Goal: Information Seeking & Learning: Learn about a topic

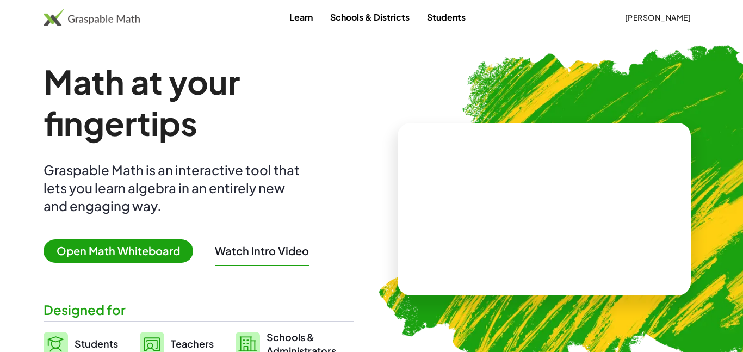
scroll to position [22, 0]
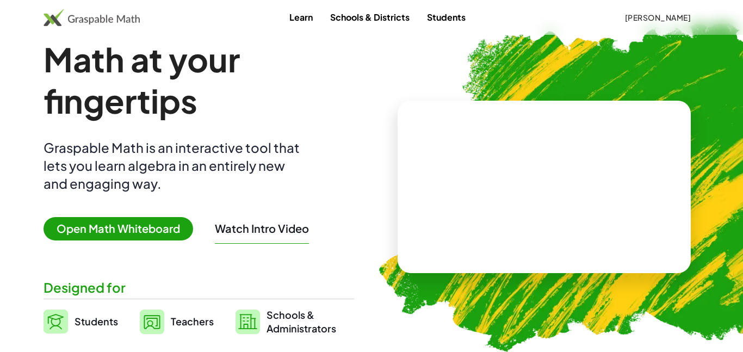
click at [318, 17] on link "Learn" at bounding box center [301, 17] width 41 height 20
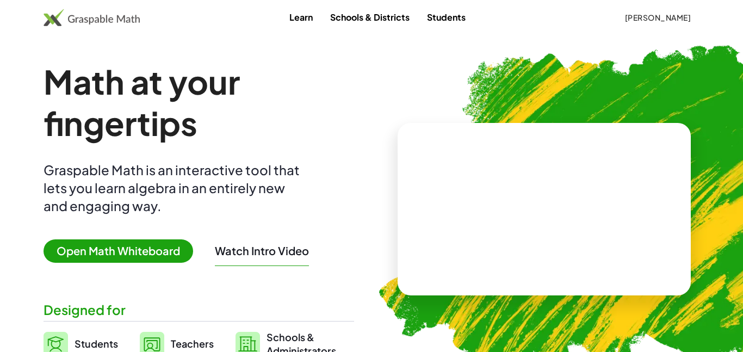
click at [377, 24] on link "Schools & Districts" at bounding box center [369, 17] width 97 height 20
click at [643, 14] on span "[PERSON_NAME]" at bounding box center [657, 18] width 66 height 10
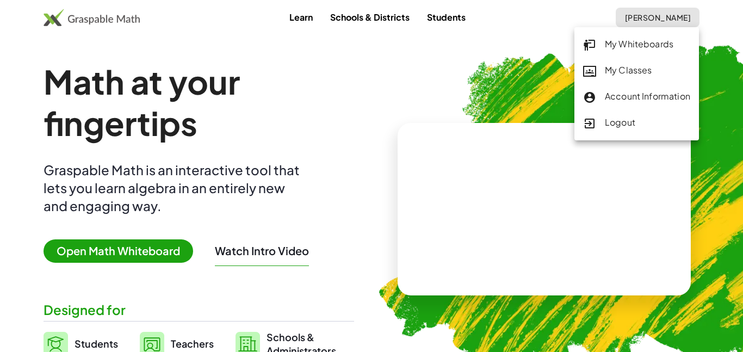
click at [624, 69] on div "My Classes" at bounding box center [636, 71] width 107 height 14
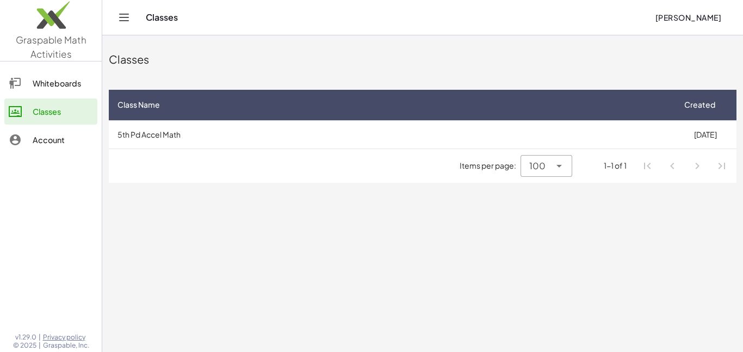
click at [486, 137] on td "5th Pd Accel Math" at bounding box center [391, 134] width 565 height 28
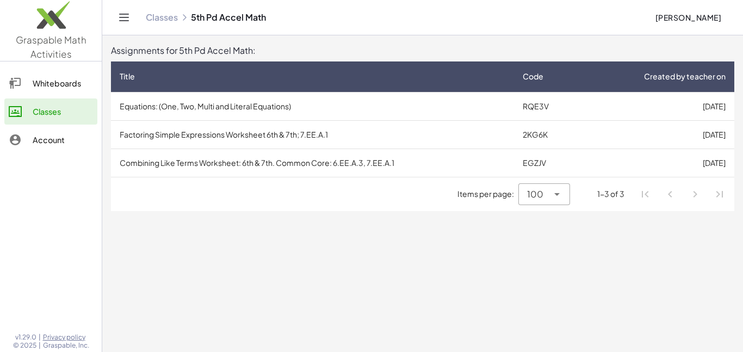
click at [411, 111] on td "Equations: (One, Two, Multi and Literal Equations)" at bounding box center [312, 106] width 403 height 28
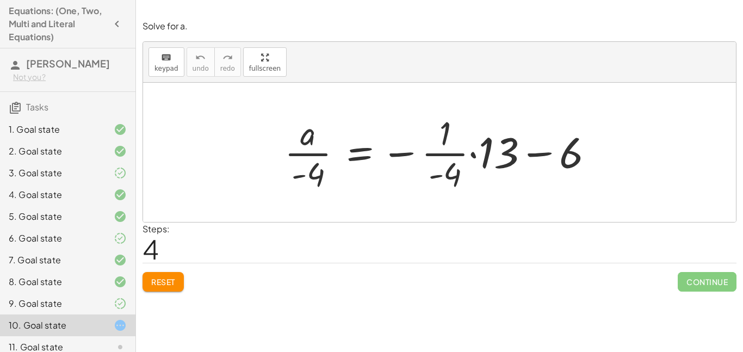
click at [115, 241] on icon at bounding box center [120, 238] width 13 height 13
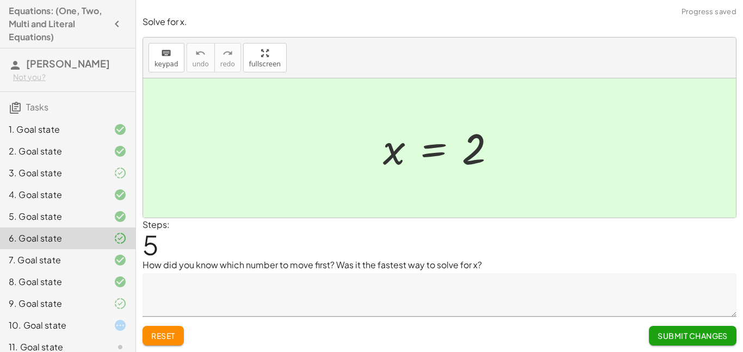
click at [125, 327] on icon at bounding box center [120, 325] width 13 height 13
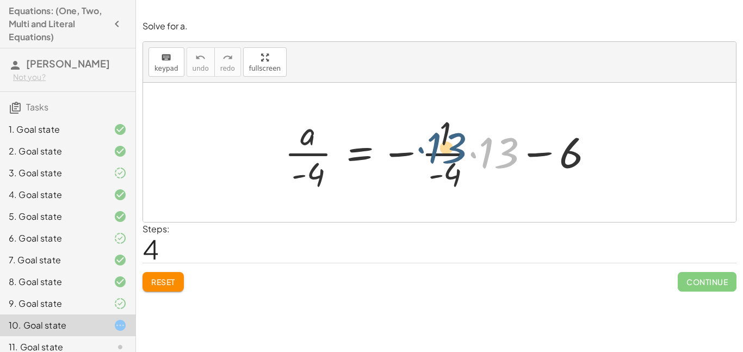
drag, startPoint x: 494, startPoint y: 162, endPoint x: 441, endPoint y: 160, distance: 53.3
click at [441, 160] on div at bounding box center [443, 152] width 329 height 84
drag, startPoint x: 503, startPoint y: 154, endPoint x: 428, endPoint y: 174, distance: 78.1
click at [428, 174] on div at bounding box center [443, 152] width 329 height 84
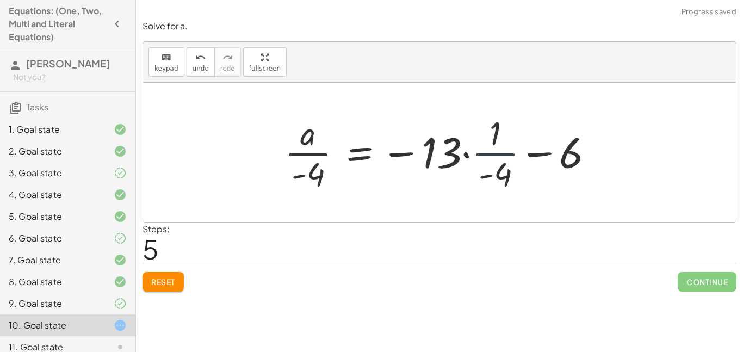
click at [472, 163] on div at bounding box center [443, 152] width 329 height 84
drag, startPoint x: 490, startPoint y: 157, endPoint x: 492, endPoint y: 182, distance: 24.6
click at [492, 182] on div at bounding box center [443, 152] width 329 height 84
click at [165, 279] on span "Reset" at bounding box center [163, 282] width 24 height 10
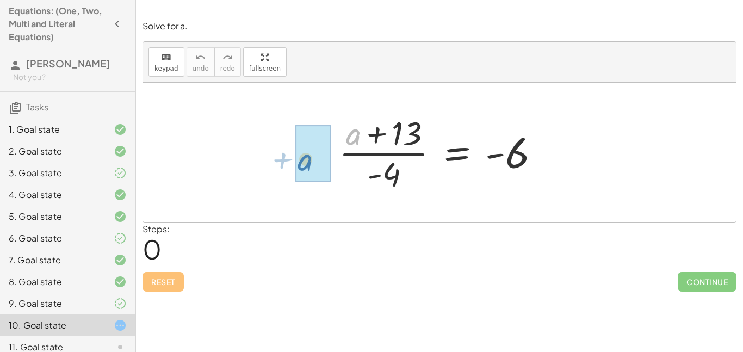
drag, startPoint x: 348, startPoint y: 134, endPoint x: 290, endPoint y: 171, distance: 68.5
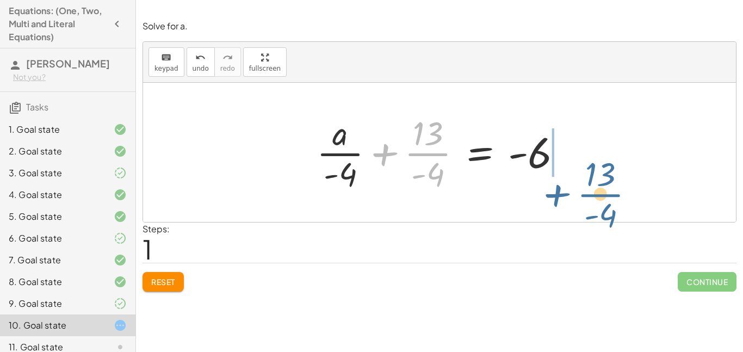
drag, startPoint x: 422, startPoint y: 153, endPoint x: 606, endPoint y: 185, distance: 187.3
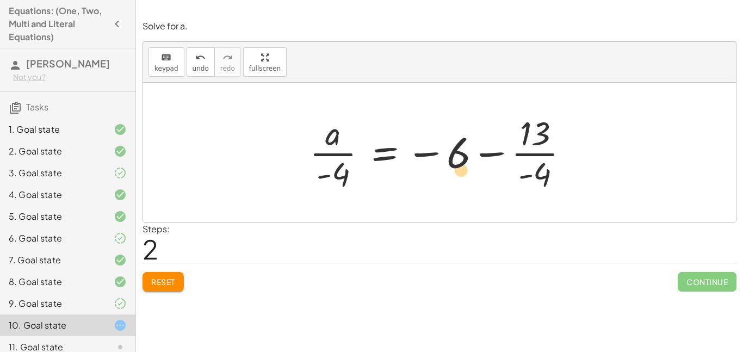
drag, startPoint x: 540, startPoint y: 157, endPoint x: 466, endPoint y: 174, distance: 75.9
click at [466, 174] on div at bounding box center [443, 152] width 279 height 84
drag, startPoint x: 343, startPoint y: 154, endPoint x: 423, endPoint y: 155, distance: 80.0
click at [423, 155] on div at bounding box center [443, 152] width 279 height 84
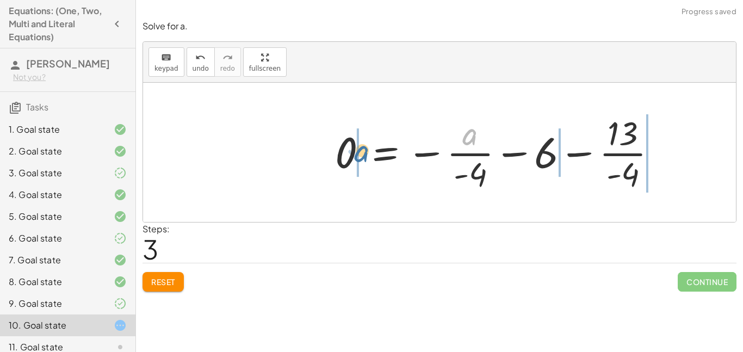
drag, startPoint x: 466, startPoint y: 140, endPoint x: 345, endPoint y: 162, distance: 123.3
click at [345, 162] on div at bounding box center [500, 152] width 341 height 84
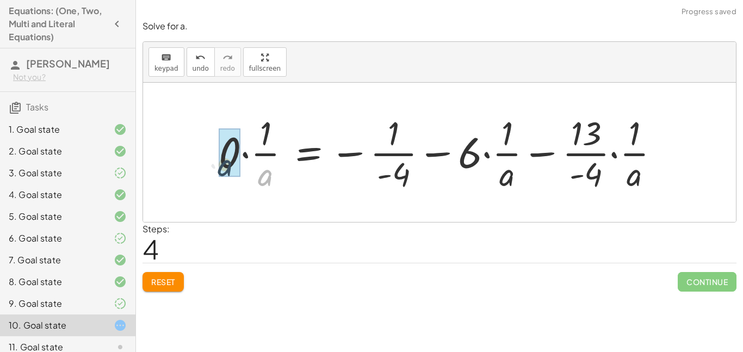
drag, startPoint x: 268, startPoint y: 169, endPoint x: 221, endPoint y: 148, distance: 50.9
click at [184, 282] on button "Reset" at bounding box center [163, 282] width 41 height 20
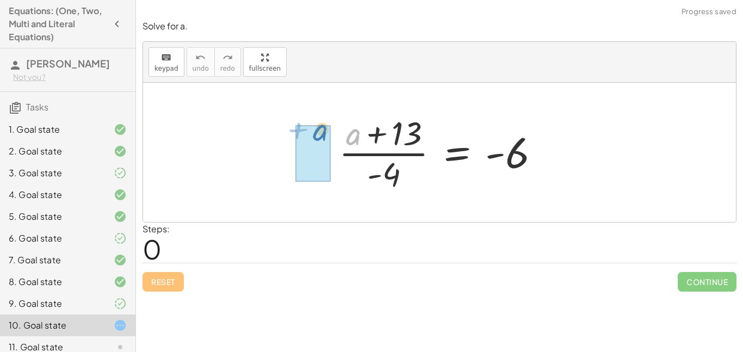
drag, startPoint x: 354, startPoint y: 138, endPoint x: 316, endPoint y: 132, distance: 37.9
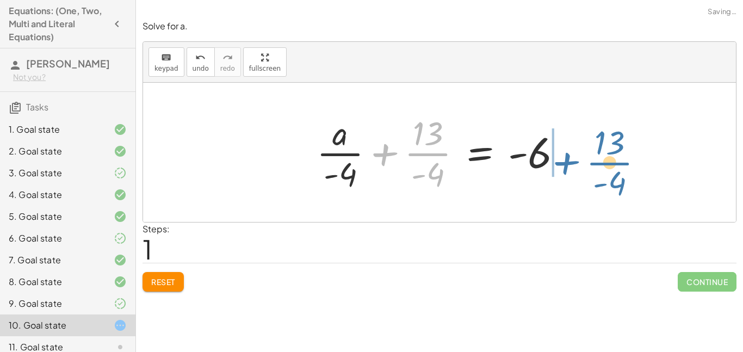
drag, startPoint x: 396, startPoint y: 151, endPoint x: 580, endPoint y: 159, distance: 184.1
click at [580, 159] on div "· ( + a + 13 ) · - 4 = - 6 + · 13 · - 4 · + a + 13 = - 6 · · - 4 · - 4" at bounding box center [439, 152] width 593 height 139
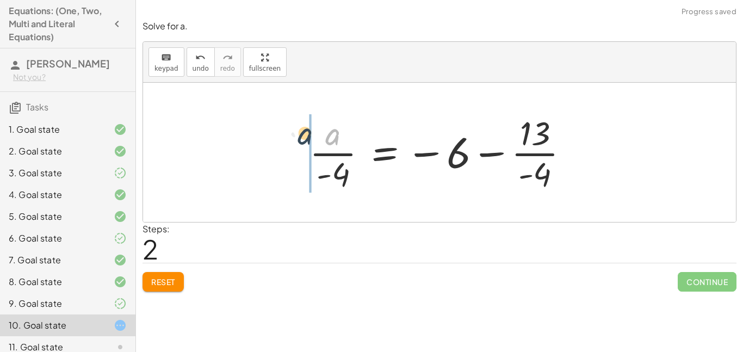
drag, startPoint x: 332, startPoint y: 138, endPoint x: 299, endPoint y: 138, distance: 32.6
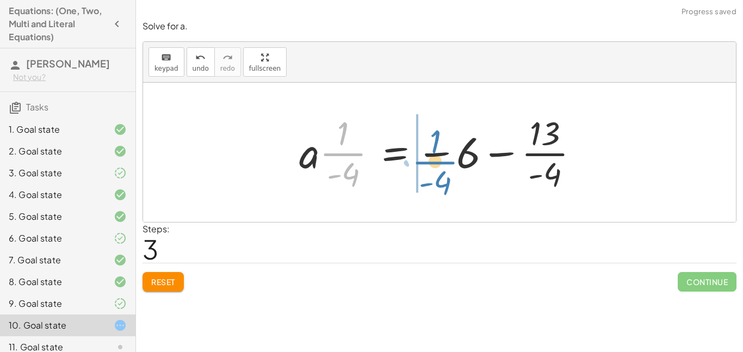
drag, startPoint x: 334, startPoint y: 156, endPoint x: 424, endPoint y: 163, distance: 90.6
click at [424, 163] on div at bounding box center [443, 152] width 299 height 84
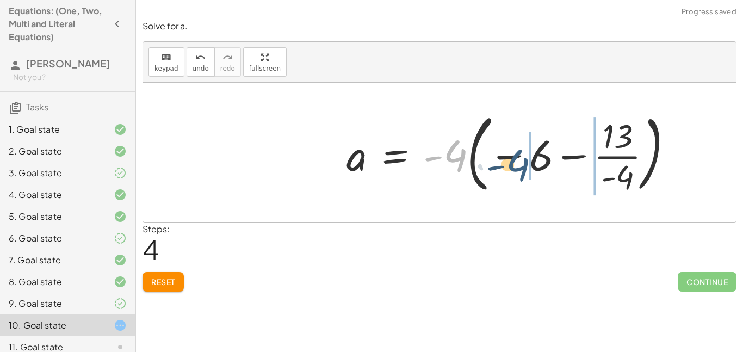
drag, startPoint x: 460, startPoint y: 154, endPoint x: 560, endPoint y: 164, distance: 100.0
click at [560, 164] on div at bounding box center [514, 152] width 346 height 90
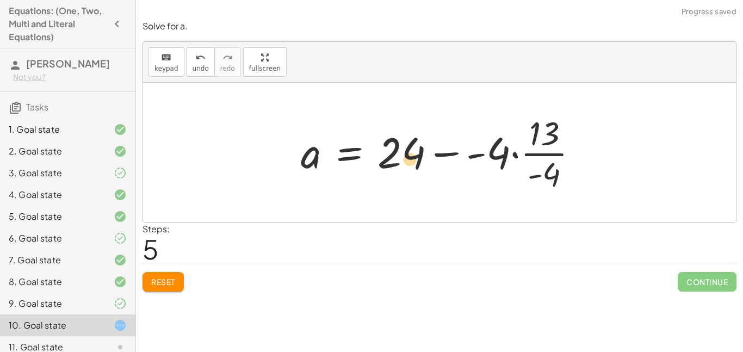
drag, startPoint x: 548, startPoint y: 156, endPoint x: 418, endPoint y: 163, distance: 130.7
click at [418, 163] on div at bounding box center [443, 152] width 296 height 84
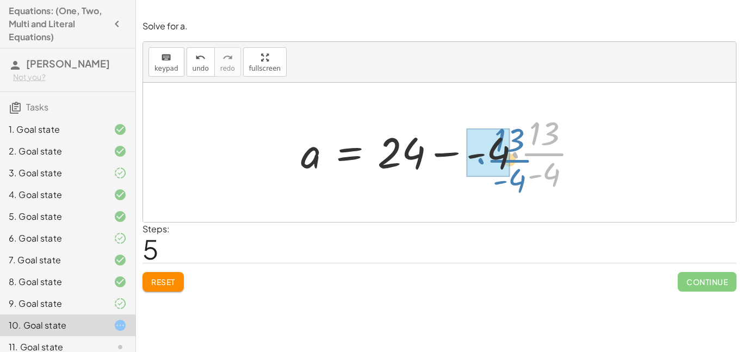
drag, startPoint x: 536, startPoint y: 155, endPoint x: 500, endPoint y: 162, distance: 36.5
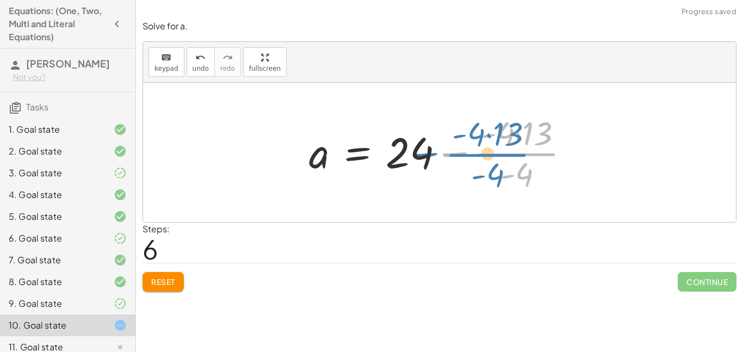
drag, startPoint x: 505, startPoint y: 154, endPoint x: 481, endPoint y: 155, distance: 23.9
click at [481, 155] on div at bounding box center [444, 152] width 280 height 84
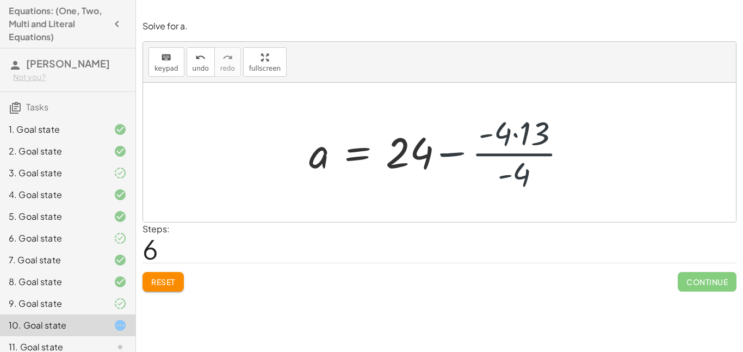
click at [524, 133] on div at bounding box center [444, 152] width 280 height 84
click at [531, 134] on div at bounding box center [434, 152] width 260 height 84
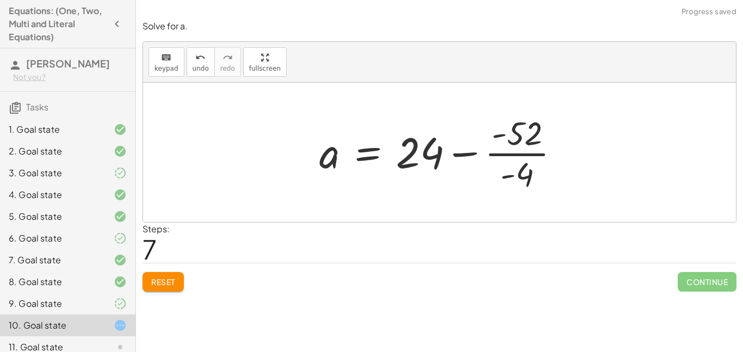
click at [522, 143] on div at bounding box center [444, 152] width 260 height 84
drag, startPoint x: 528, startPoint y: 168, endPoint x: 527, endPoint y: 140, distance: 27.7
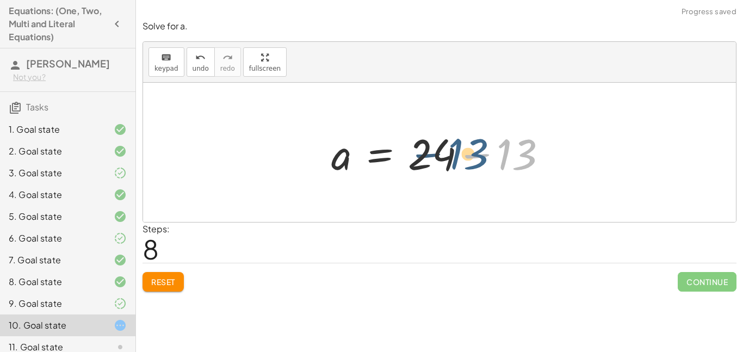
drag, startPoint x: 526, startPoint y: 152, endPoint x: 463, endPoint y: 154, distance: 62.6
click at [463, 154] on div at bounding box center [443, 153] width 235 height 56
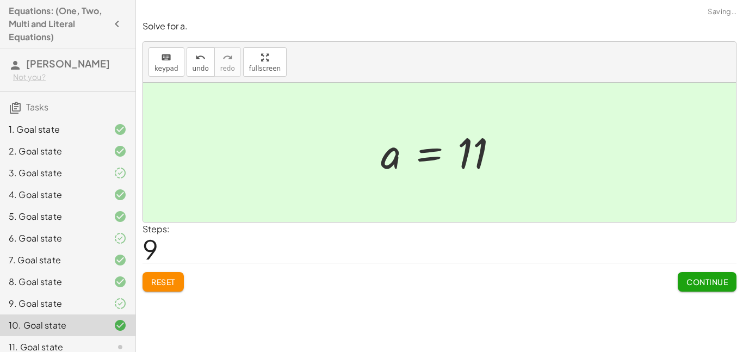
click at [708, 283] on span "Continue" at bounding box center [706, 282] width 41 height 10
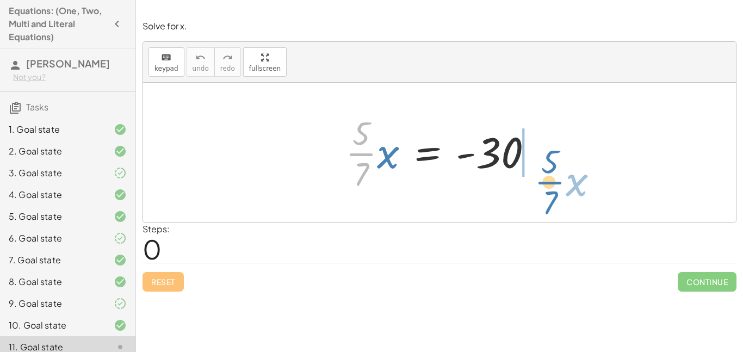
drag, startPoint x: 351, startPoint y: 156, endPoint x: 539, endPoint y: 181, distance: 189.8
click at [539, 181] on div at bounding box center [443, 152] width 207 height 84
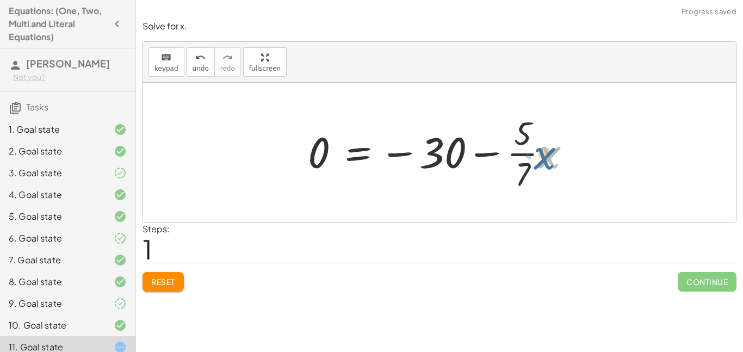
click at [556, 156] on div at bounding box center [443, 152] width 283 height 84
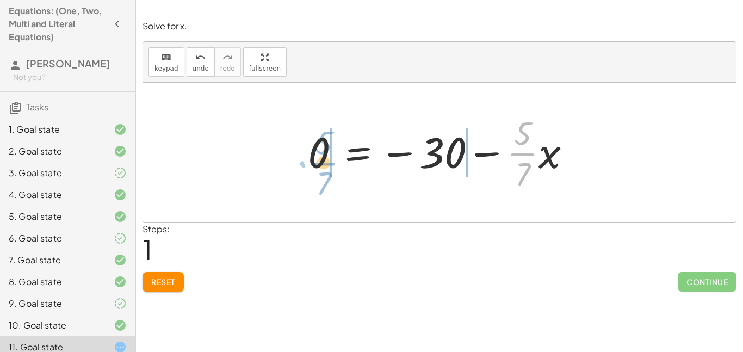
drag, startPoint x: 526, startPoint y: 156, endPoint x: 326, endPoint y: 164, distance: 199.8
click at [326, 164] on div at bounding box center [443, 152] width 283 height 84
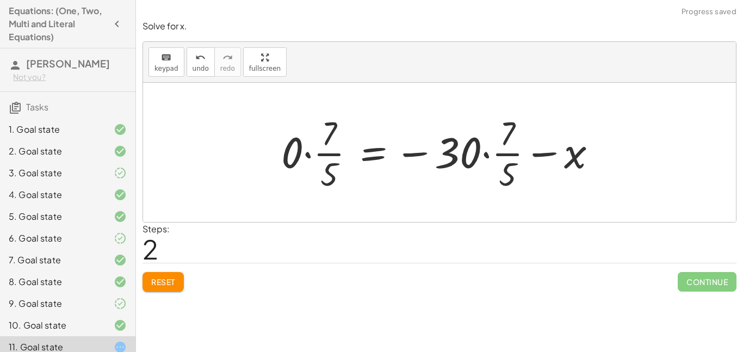
click at [156, 277] on span "Reset" at bounding box center [163, 282] width 24 height 10
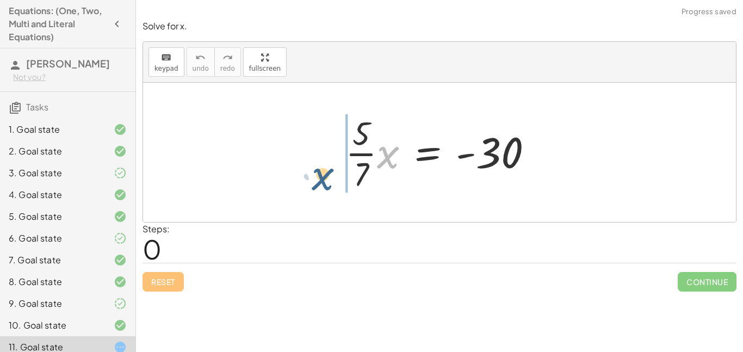
drag, startPoint x: 387, startPoint y: 164, endPoint x: 304, endPoint y: 164, distance: 83.2
click at [304, 164] on div "· x · · 5 · 7 · x = - 30" at bounding box center [439, 152] width 593 height 139
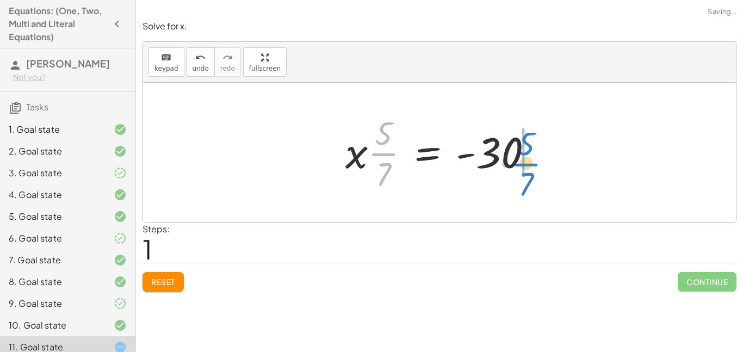
drag, startPoint x: 380, startPoint y: 153, endPoint x: 526, endPoint y: 162, distance: 146.1
click at [526, 162] on div at bounding box center [443, 152] width 207 height 84
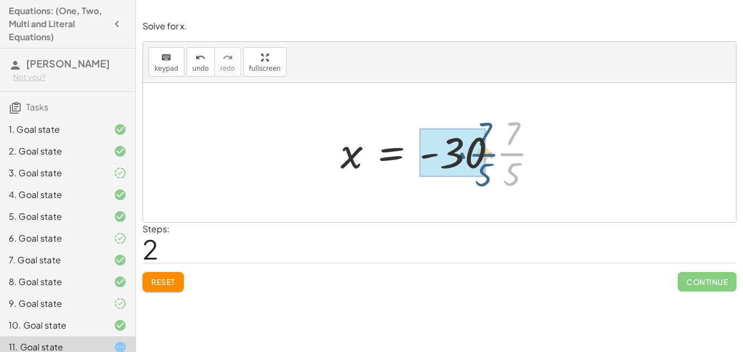
drag, startPoint x: 508, startPoint y: 156, endPoint x: 477, endPoint y: 156, distance: 31.0
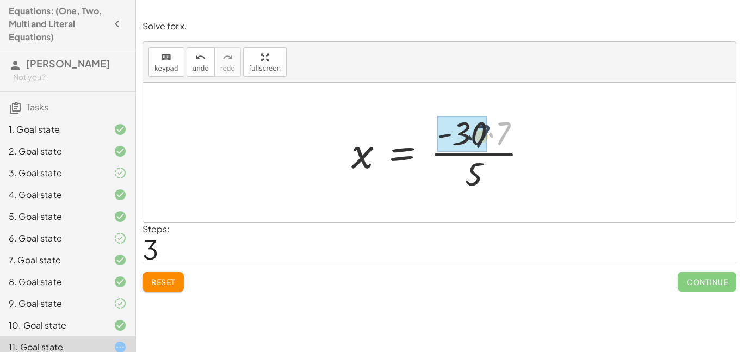
drag, startPoint x: 502, startPoint y: 132, endPoint x: 477, endPoint y: 135, distance: 25.7
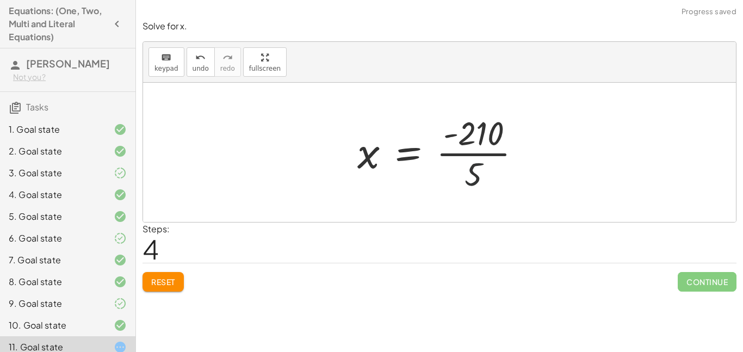
drag, startPoint x: 477, startPoint y: 164, endPoint x: 478, endPoint y: 149, distance: 15.2
click at [478, 149] on div at bounding box center [443, 152] width 183 height 84
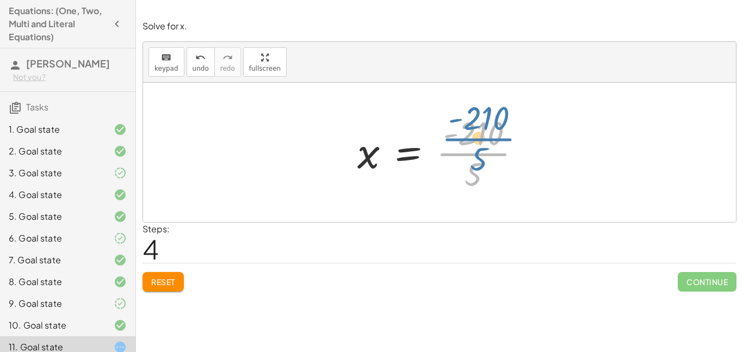
drag, startPoint x: 477, startPoint y: 163, endPoint x: 482, endPoint y: 164, distance: 6.1
click at [482, 164] on div at bounding box center [443, 152] width 183 height 84
drag, startPoint x: 473, startPoint y: 180, endPoint x: 480, endPoint y: 164, distance: 17.0
click at [480, 164] on div at bounding box center [443, 152] width 183 height 84
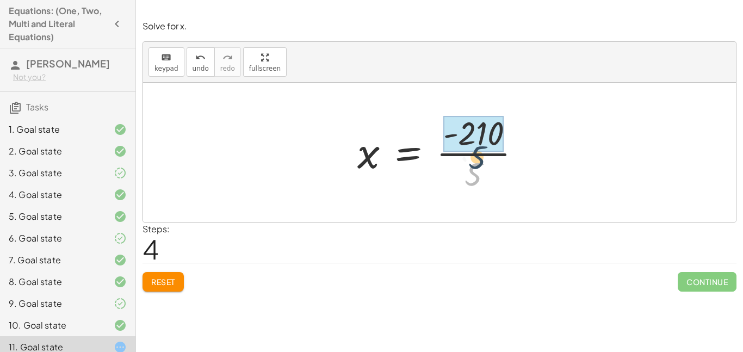
drag, startPoint x: 474, startPoint y: 176, endPoint x: 479, endPoint y: 144, distance: 33.0
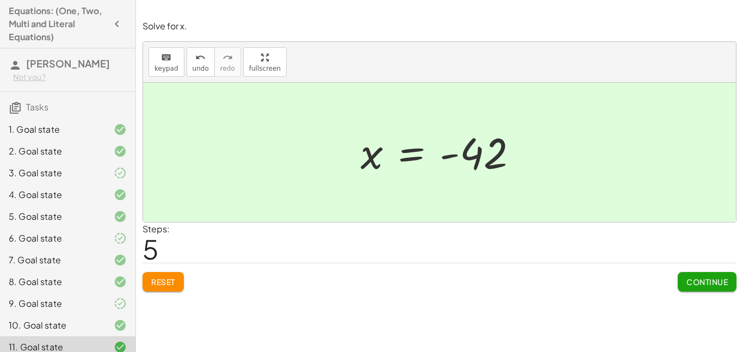
click at [701, 279] on span "Continue" at bounding box center [706, 282] width 41 height 10
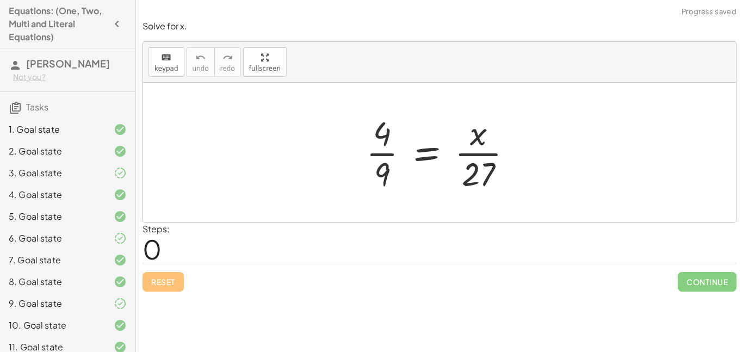
click at [621, 259] on div "Steps: 0" at bounding box center [440, 242] width 594 height 40
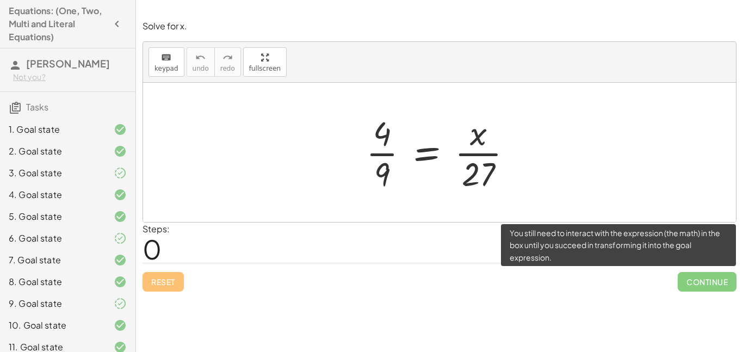
click at [700, 272] on span "Continue" at bounding box center [707, 282] width 59 height 20
click at [698, 281] on span "Continue" at bounding box center [707, 282] width 59 height 20
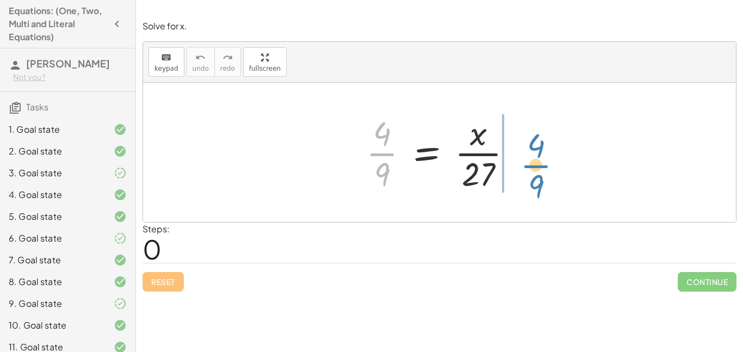
drag, startPoint x: 381, startPoint y: 145, endPoint x: 535, endPoint y: 157, distance: 154.4
click at [535, 157] on div "· 4 · 9 · 4 · 9 = · x · 27" at bounding box center [439, 152] width 593 height 139
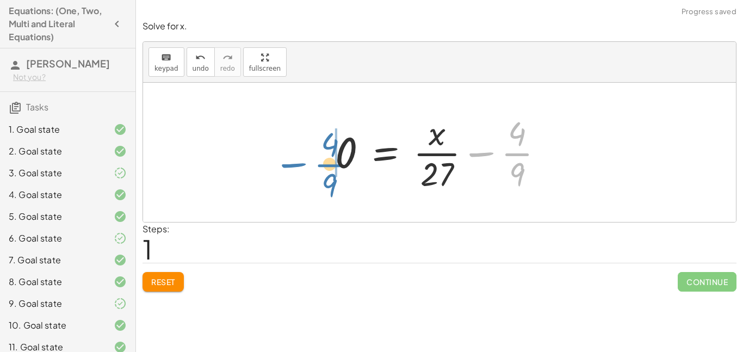
drag, startPoint x: 525, startPoint y: 156, endPoint x: 338, endPoint y: 165, distance: 186.8
click at [338, 165] on div at bounding box center [444, 152] width 228 height 84
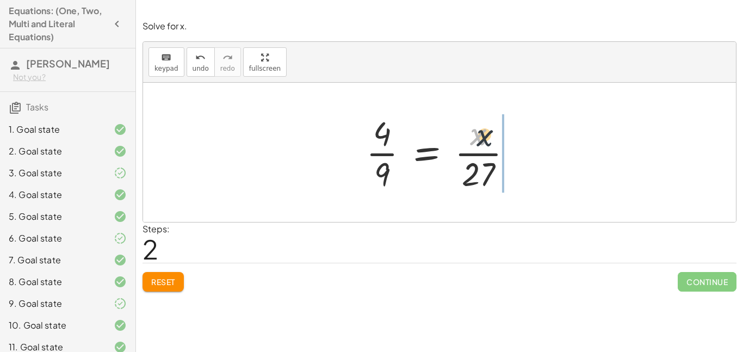
drag, startPoint x: 476, startPoint y: 140, endPoint x: 520, endPoint y: 152, distance: 45.8
click at [520, 152] on div at bounding box center [443, 152] width 165 height 84
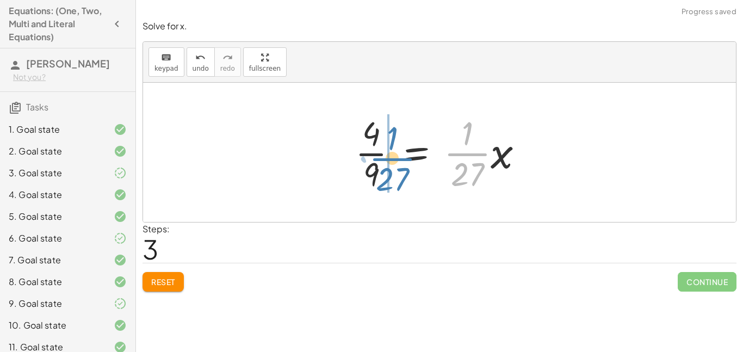
drag, startPoint x: 493, startPoint y: 157, endPoint x: 420, endPoint y: 162, distance: 73.1
click at [420, 162] on div at bounding box center [444, 152] width 188 height 84
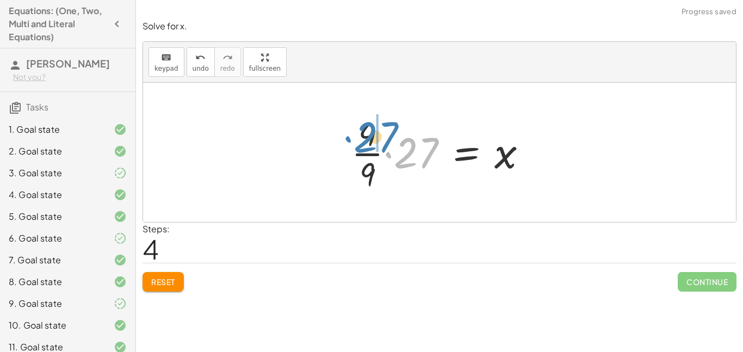
drag, startPoint x: 413, startPoint y: 152, endPoint x: 372, endPoint y: 137, distance: 43.9
click at [372, 137] on div at bounding box center [443, 152] width 195 height 84
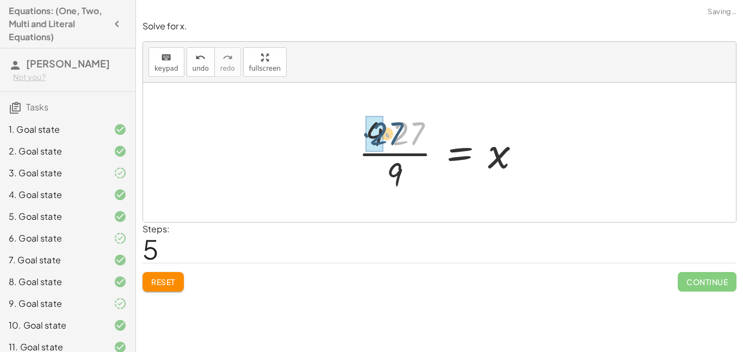
drag, startPoint x: 399, startPoint y: 140, endPoint x: 375, endPoint y: 140, distance: 23.4
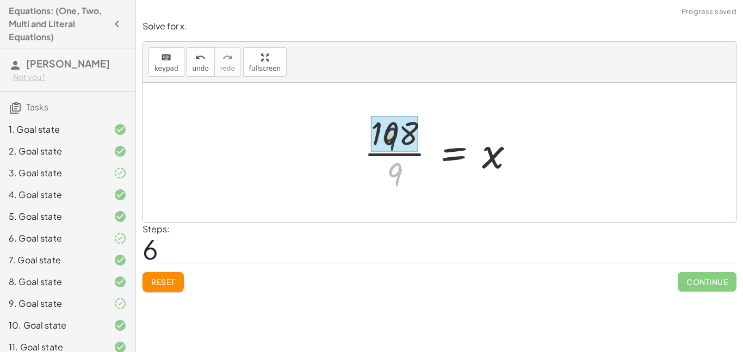
drag, startPoint x: 399, startPoint y: 169, endPoint x: 393, endPoint y: 129, distance: 40.7
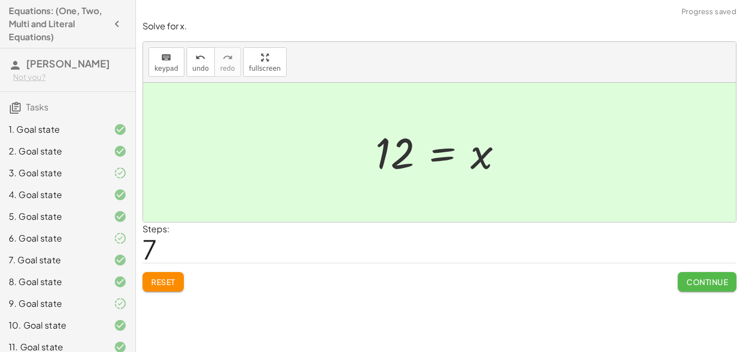
click at [686, 280] on span "Continue" at bounding box center [706, 282] width 41 height 10
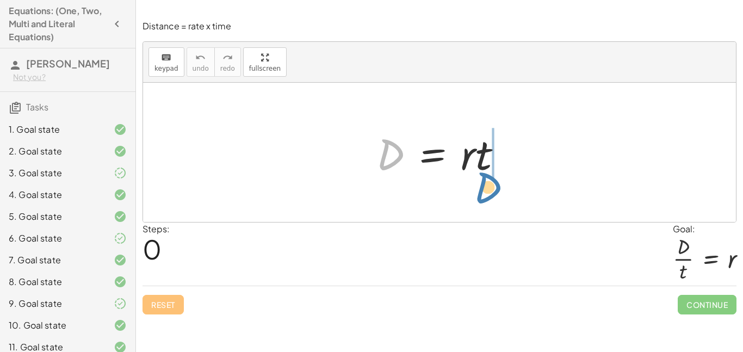
drag, startPoint x: 395, startPoint y: 148, endPoint x: 498, endPoint y: 174, distance: 106.5
click at [498, 174] on div at bounding box center [444, 153] width 146 height 56
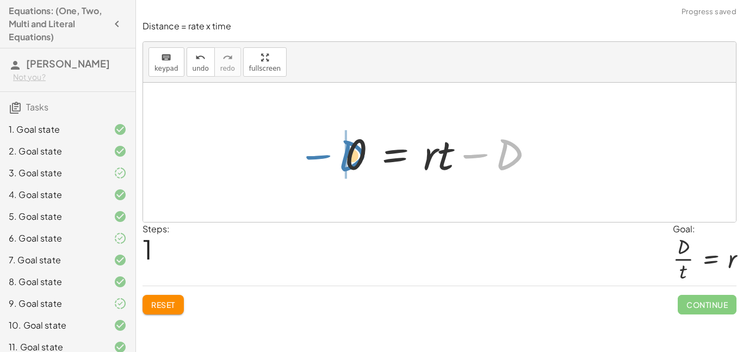
drag, startPoint x: 507, startPoint y: 150, endPoint x: 362, endPoint y: 152, distance: 144.7
click at [362, 152] on div at bounding box center [443, 153] width 208 height 56
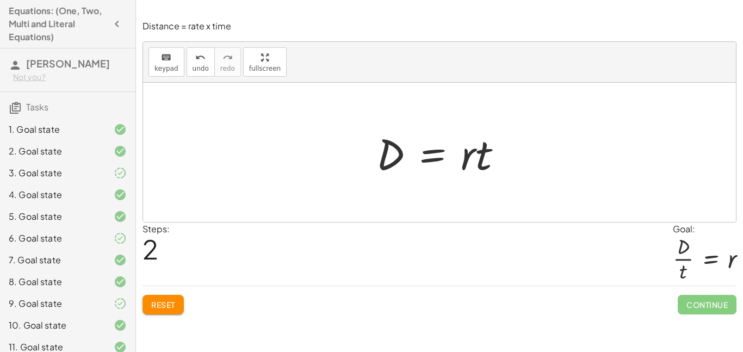
click at [477, 168] on div at bounding box center [444, 153] width 146 height 56
drag, startPoint x: 485, startPoint y: 165, endPoint x: 386, endPoint y: 196, distance: 103.4
click at [386, 196] on div "D = · r · t 0 = + · r · t − D + 0 + D = · r · t · t = · r · t D" at bounding box center [439, 152] width 593 height 139
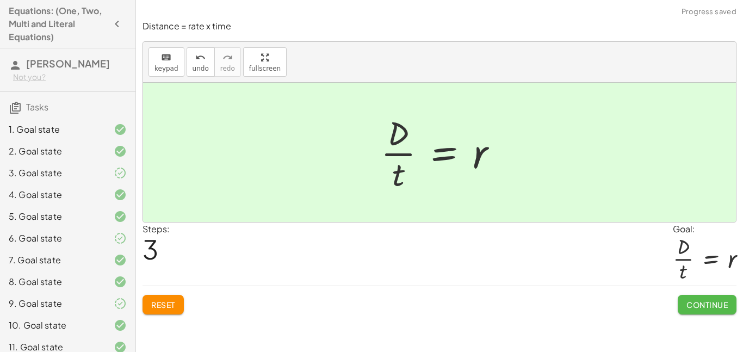
click at [707, 301] on span "Continue" at bounding box center [706, 305] width 41 height 10
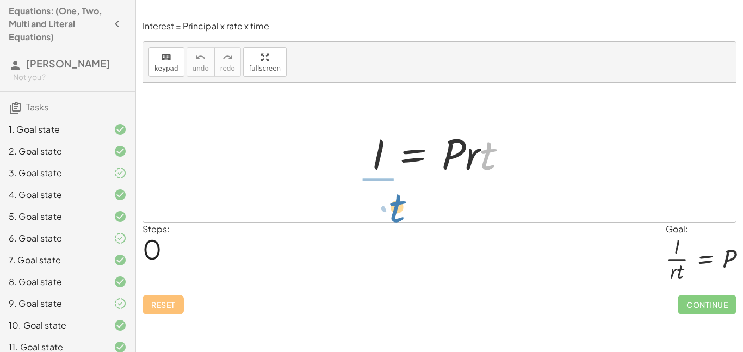
drag, startPoint x: 481, startPoint y: 169, endPoint x: 386, endPoint y: 221, distance: 108.1
click at [386, 221] on div "· t I = · P · r · t" at bounding box center [439, 152] width 593 height 139
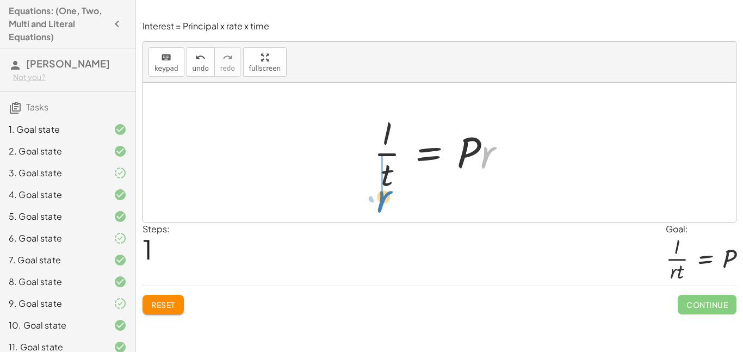
drag, startPoint x: 481, startPoint y: 165, endPoint x: 376, endPoint y: 209, distance: 113.6
click at [376, 209] on div "I = · P · r · t · r I = · P · r · t ·" at bounding box center [439, 152] width 593 height 139
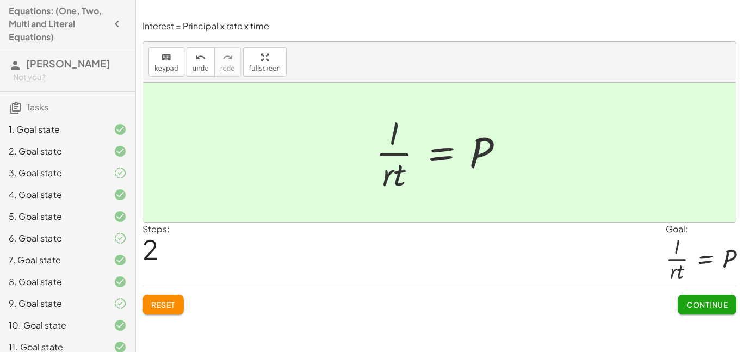
scroll to position [337, 0]
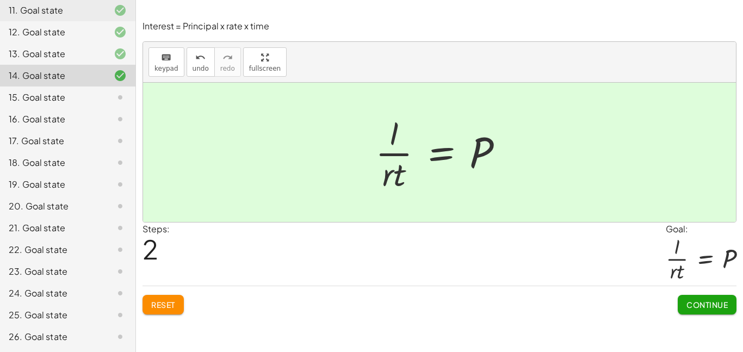
click at [725, 310] on span "Continue" at bounding box center [706, 305] width 41 height 10
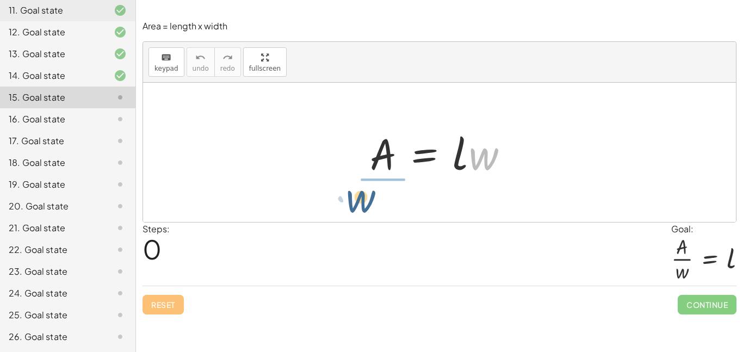
drag, startPoint x: 479, startPoint y: 159, endPoint x: 356, endPoint y: 200, distance: 129.5
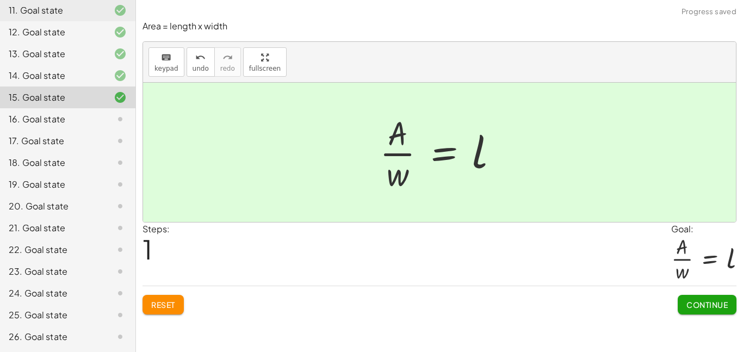
click at [686, 307] on span "Continue" at bounding box center [706, 305] width 41 height 10
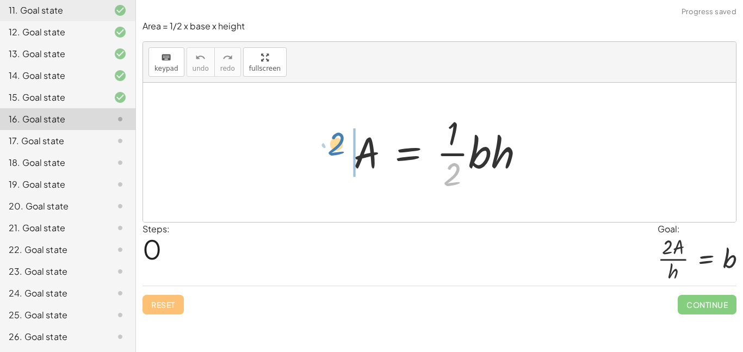
drag, startPoint x: 454, startPoint y: 178, endPoint x: 338, endPoint y: 150, distance: 119.1
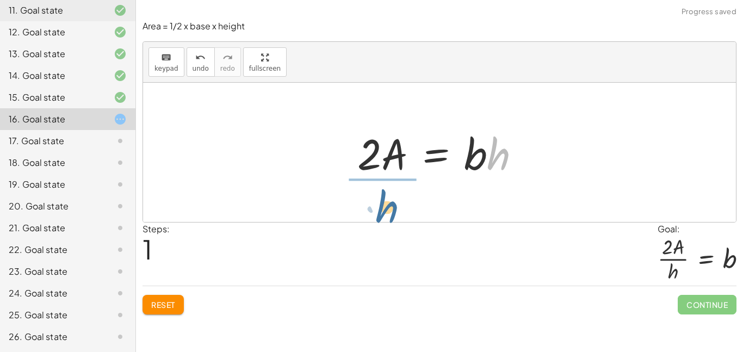
drag, startPoint x: 491, startPoint y: 158, endPoint x: 375, endPoint y: 213, distance: 128.2
click at [375, 213] on div "A = · · 1 · 2 · b · h · 2 · A = · 1 · b · h · h A = · 2 · b · h ·" at bounding box center [439, 152] width 593 height 139
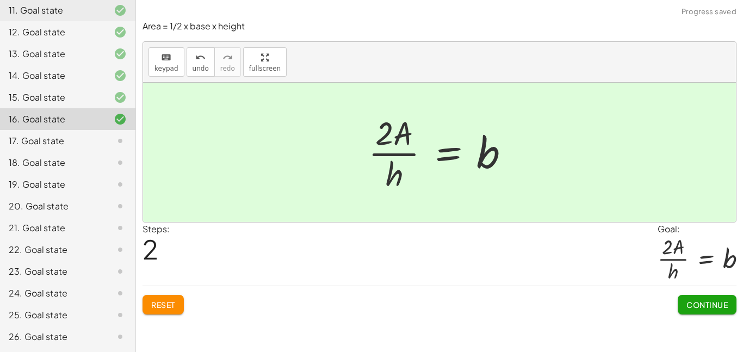
click at [679, 303] on button "Continue" at bounding box center [707, 305] width 59 height 20
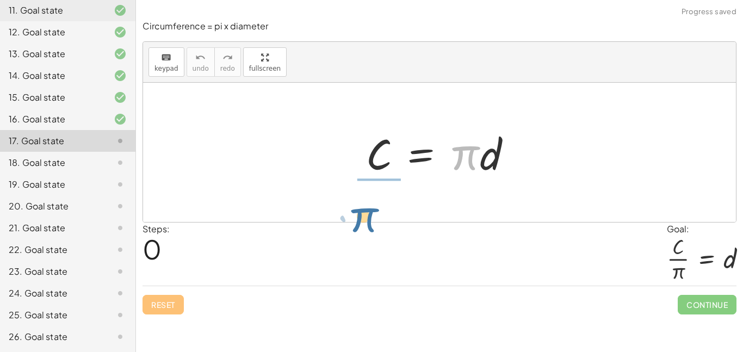
drag, startPoint x: 466, startPoint y: 160, endPoint x: 365, endPoint y: 221, distance: 118.1
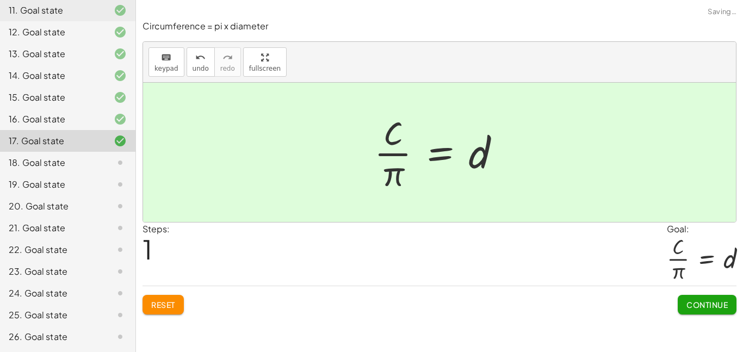
click at [681, 295] on button "Continue" at bounding box center [707, 305] width 59 height 20
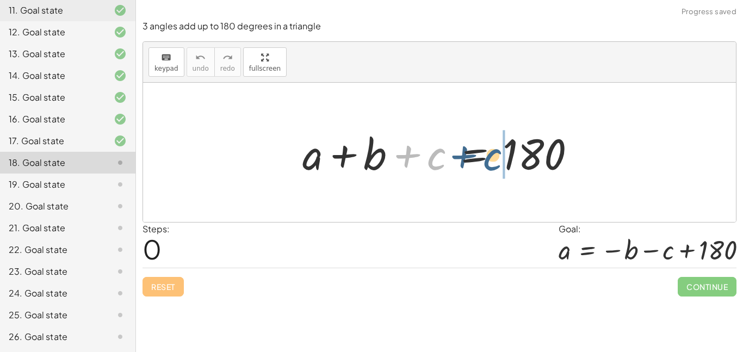
drag, startPoint x: 437, startPoint y: 163, endPoint x: 494, endPoint y: 163, distance: 57.1
click at [494, 163] on div at bounding box center [443, 153] width 293 height 56
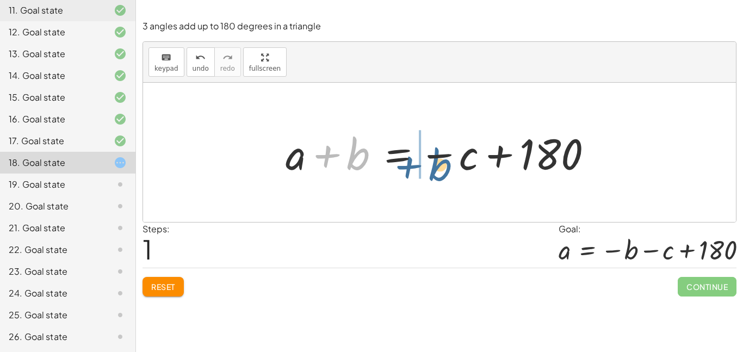
drag, startPoint x: 360, startPoint y: 161, endPoint x: 428, endPoint y: 172, distance: 69.5
click at [428, 172] on div at bounding box center [443, 153] width 326 height 56
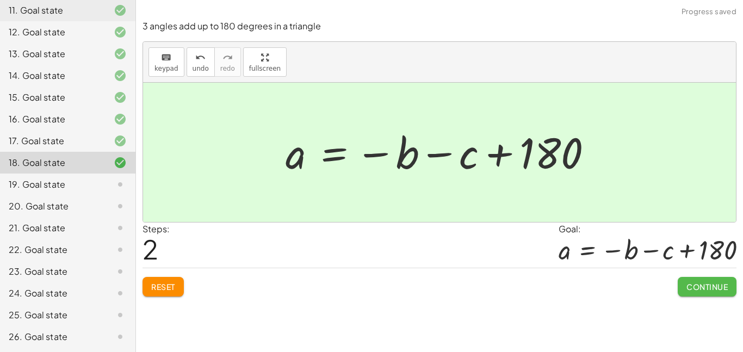
click at [686, 283] on span "Continue" at bounding box center [706, 287] width 41 height 10
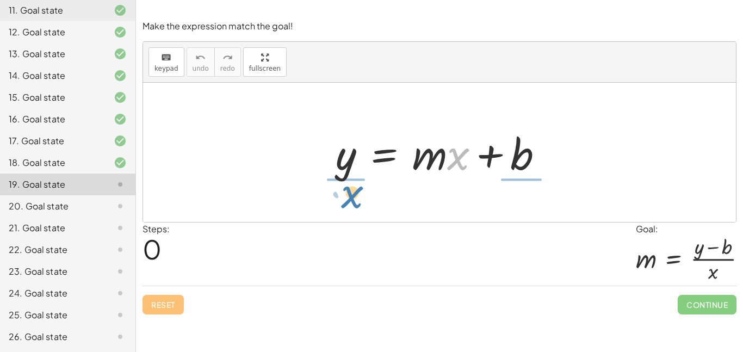
drag, startPoint x: 451, startPoint y: 165, endPoint x: 344, endPoint y: 203, distance: 113.7
click at [344, 203] on div "· x y = + · m · x + b" at bounding box center [439, 152] width 593 height 139
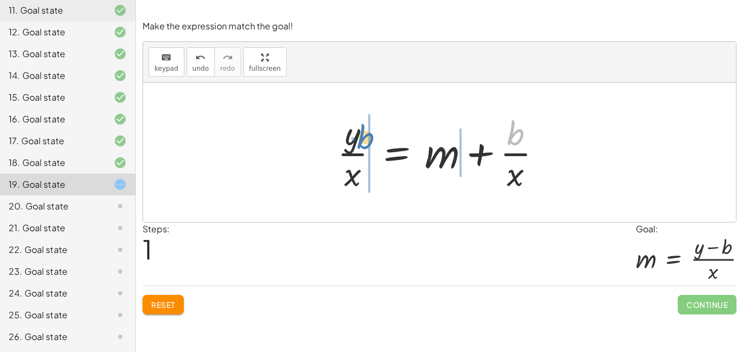
drag, startPoint x: 513, startPoint y: 140, endPoint x: 363, endPoint y: 144, distance: 150.2
click at [363, 144] on div at bounding box center [444, 152] width 224 height 84
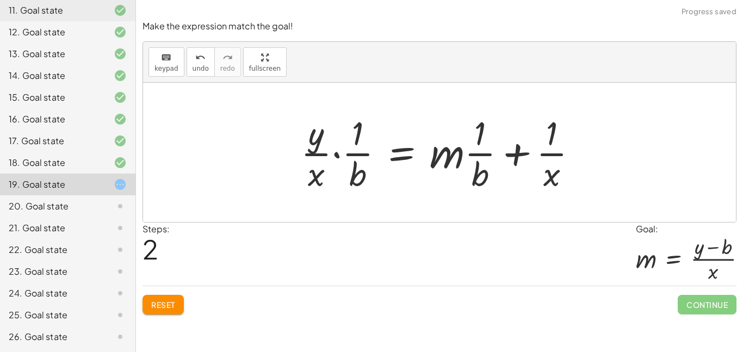
click at [160, 307] on span "Reset" at bounding box center [163, 305] width 24 height 10
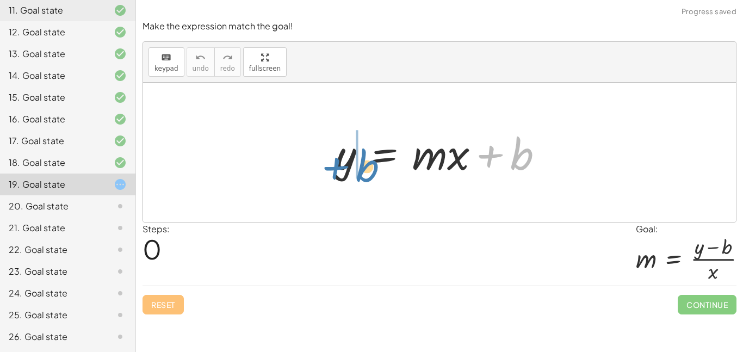
drag, startPoint x: 516, startPoint y: 166, endPoint x: 361, endPoint y: 178, distance: 154.9
click at [361, 178] on div at bounding box center [443, 153] width 227 height 56
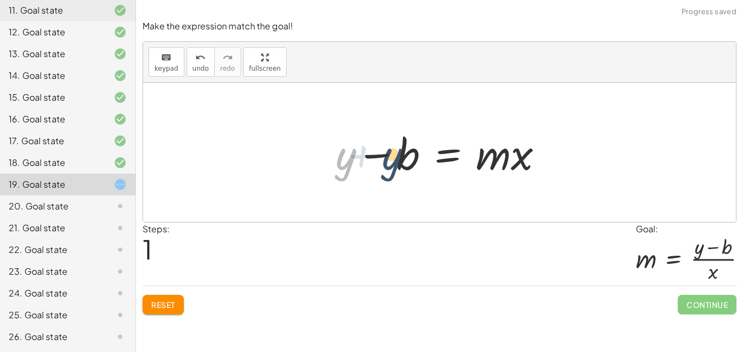
drag, startPoint x: 341, startPoint y: 164, endPoint x: 392, endPoint y: 163, distance: 51.1
click at [392, 163] on div at bounding box center [443, 153] width 227 height 56
drag, startPoint x: 399, startPoint y: 160, endPoint x: 337, endPoint y: 170, distance: 62.8
click at [337, 170] on div at bounding box center [443, 153] width 227 height 56
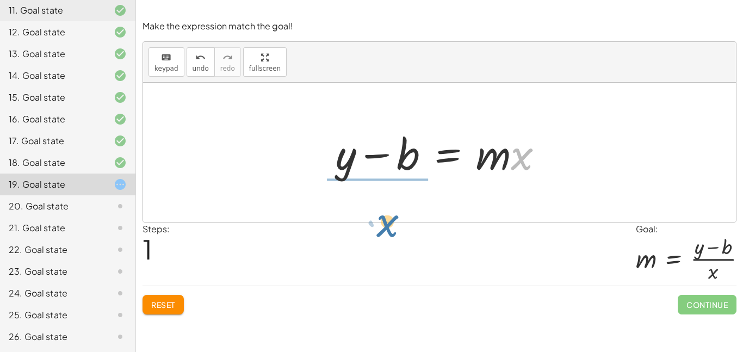
drag, startPoint x: 518, startPoint y: 169, endPoint x: 360, endPoint y: 227, distance: 168.0
click at [0, 0] on div "Make the expression match the goal! keyboard keypad undo undo redo redo fullscr…" at bounding box center [0, 0] width 0 height 0
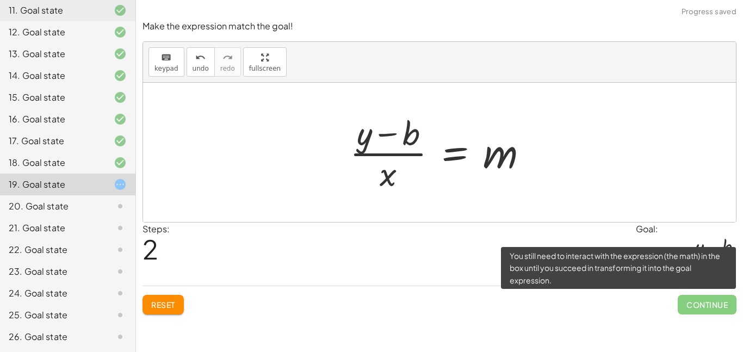
click at [691, 308] on span "Continue" at bounding box center [707, 305] width 59 height 20
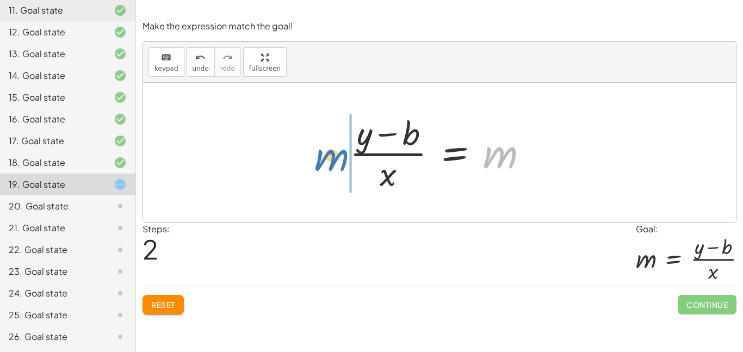
drag, startPoint x: 494, startPoint y: 166, endPoint x: 308, endPoint y: 170, distance: 185.5
click at [308, 170] on div "y = + · m · x + b + y − b = · m · x m y = m · x b + − · ( )" at bounding box center [439, 152] width 593 height 139
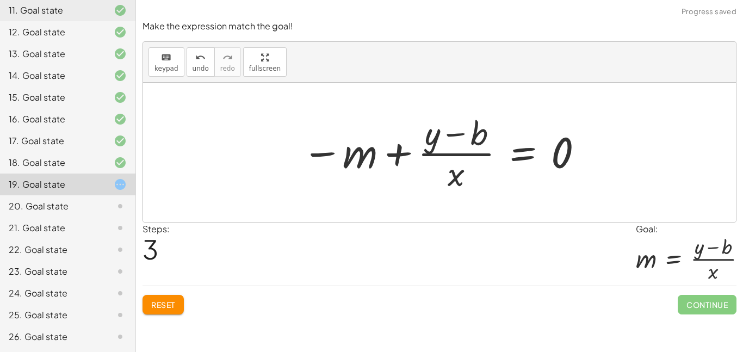
click at [376, 153] on div at bounding box center [443, 152] width 294 height 84
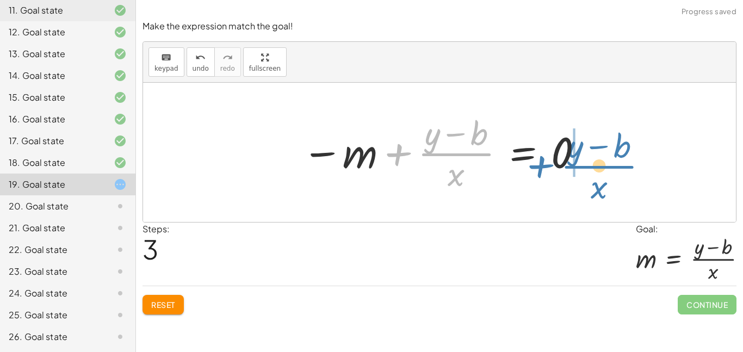
drag, startPoint x: 439, startPoint y: 156, endPoint x: 582, endPoint y: 168, distance: 143.6
click at [582, 168] on div at bounding box center [443, 152] width 294 height 84
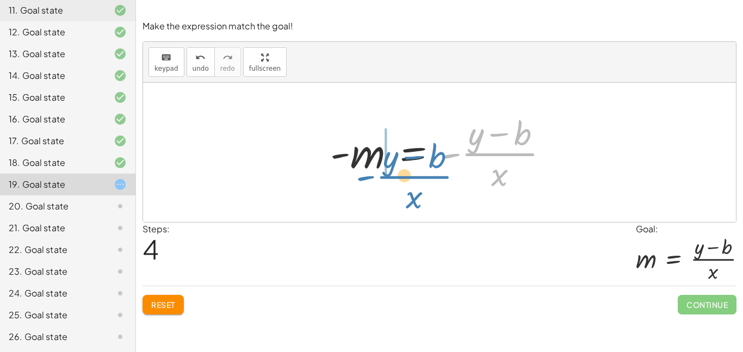
drag, startPoint x: 492, startPoint y: 156, endPoint x: 404, endPoint y: 177, distance: 91.3
click at [404, 177] on div at bounding box center [444, 152] width 238 height 84
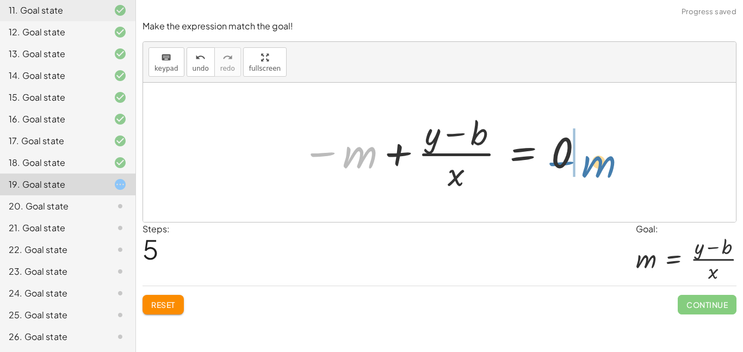
drag, startPoint x: 358, startPoint y: 163, endPoint x: 598, endPoint y: 172, distance: 240.1
click at [598, 172] on div "y = + · m · x + b + y − b = · m · x · ( + y − b ) · x = m − m + · ( + y − b ) ·…" at bounding box center [439, 152] width 593 height 139
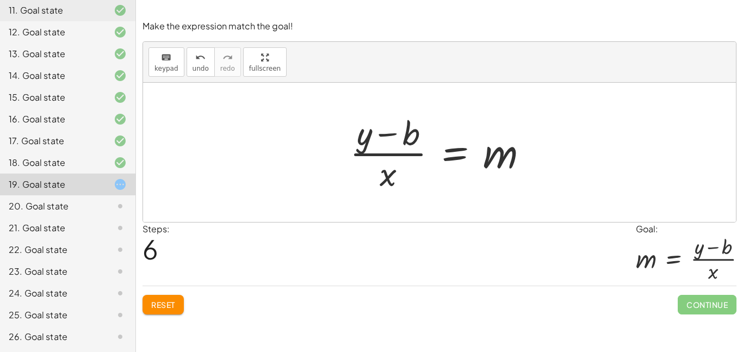
click at [183, 304] on button "Reset" at bounding box center [163, 305] width 41 height 20
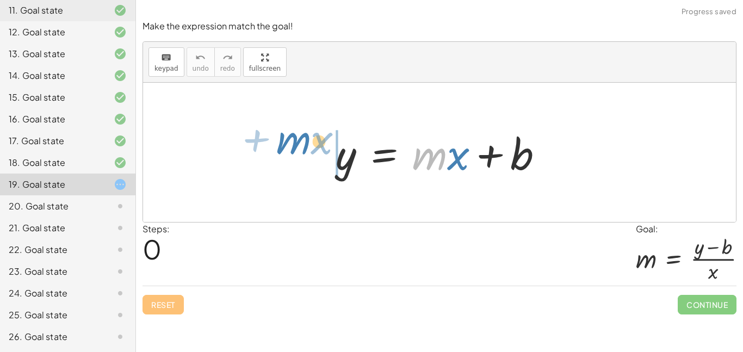
drag, startPoint x: 424, startPoint y: 162, endPoint x: 237, endPoint y: 155, distance: 187.8
click at [237, 155] on div "· m + · x y = + · m · x + b" at bounding box center [439, 152] width 593 height 139
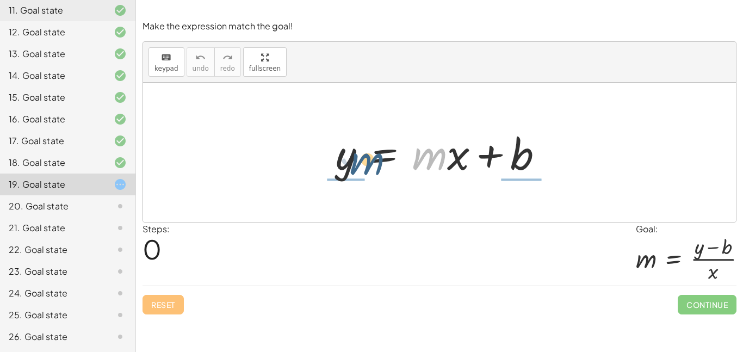
drag, startPoint x: 426, startPoint y: 165, endPoint x: 363, endPoint y: 170, distance: 63.3
click at [363, 170] on div at bounding box center [443, 153] width 227 height 56
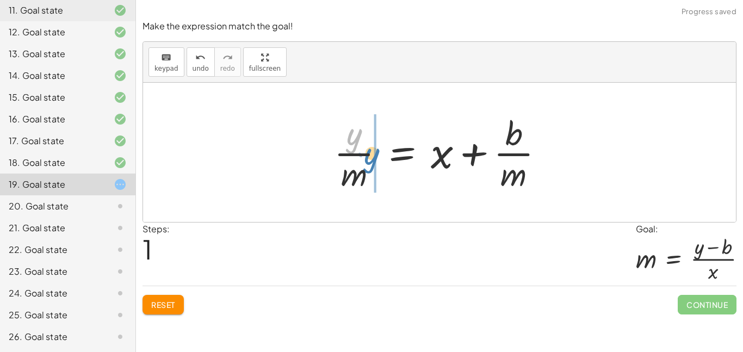
drag, startPoint x: 361, startPoint y: 143, endPoint x: 380, endPoint y: 161, distance: 26.6
click at [380, 161] on div at bounding box center [444, 152] width 230 height 84
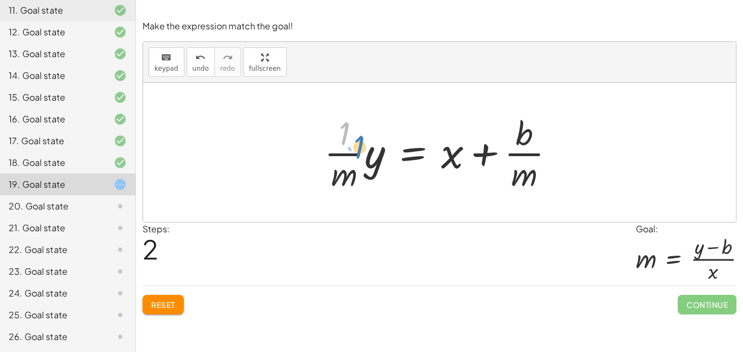
drag, startPoint x: 342, startPoint y: 134, endPoint x: 373, endPoint y: 148, distance: 33.6
click at [373, 148] on div at bounding box center [444, 152] width 250 height 84
drag, startPoint x: 353, startPoint y: 150, endPoint x: 324, endPoint y: 139, distance: 30.8
click at [324, 139] on div at bounding box center [444, 152] width 250 height 84
click at [168, 305] on span "Reset" at bounding box center [163, 305] width 24 height 10
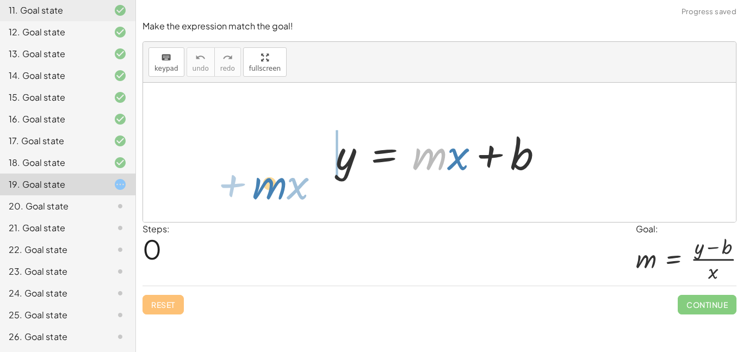
drag, startPoint x: 429, startPoint y: 158, endPoint x: 273, endPoint y: 183, distance: 158.0
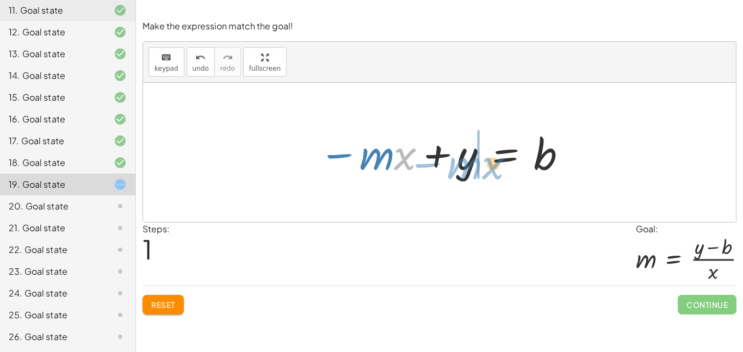
drag, startPoint x: 406, startPoint y: 160, endPoint x: 499, endPoint y: 168, distance: 93.3
click at [499, 168] on div at bounding box center [443, 153] width 261 height 56
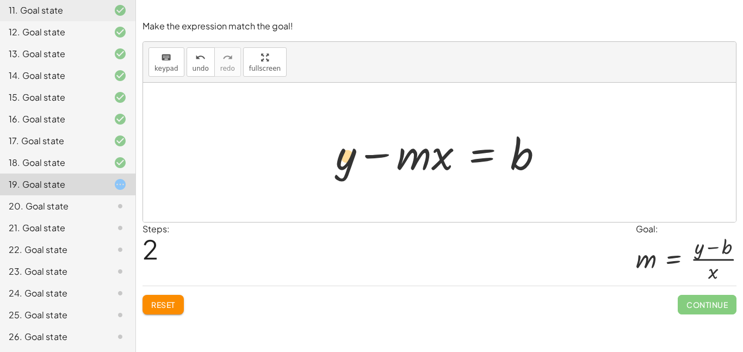
drag, startPoint x: 417, startPoint y: 154, endPoint x: 349, endPoint y: 156, distance: 67.5
click at [349, 156] on div at bounding box center [443, 153] width 227 height 56
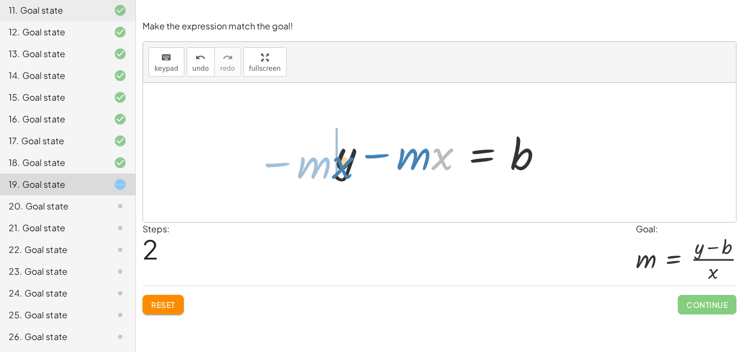
drag, startPoint x: 440, startPoint y: 153, endPoint x: 340, endPoint y: 162, distance: 100.4
click at [340, 162] on div at bounding box center [443, 153] width 227 height 56
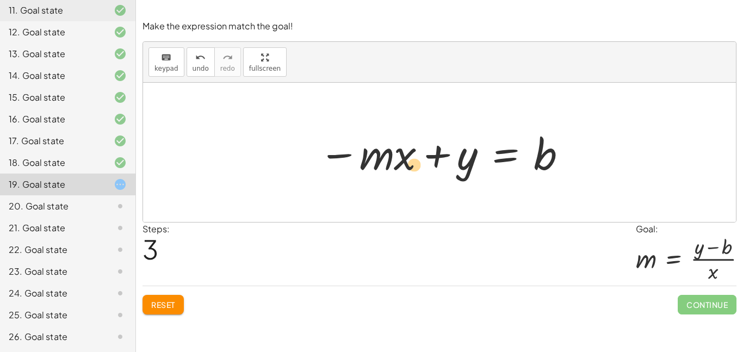
drag, startPoint x: 407, startPoint y: 162, endPoint x: 410, endPoint y: 170, distance: 9.1
click at [410, 170] on div at bounding box center [443, 153] width 261 height 56
drag, startPoint x: 403, startPoint y: 164, endPoint x: 527, endPoint y: 140, distance: 126.4
click at [527, 140] on div at bounding box center [443, 153] width 261 height 56
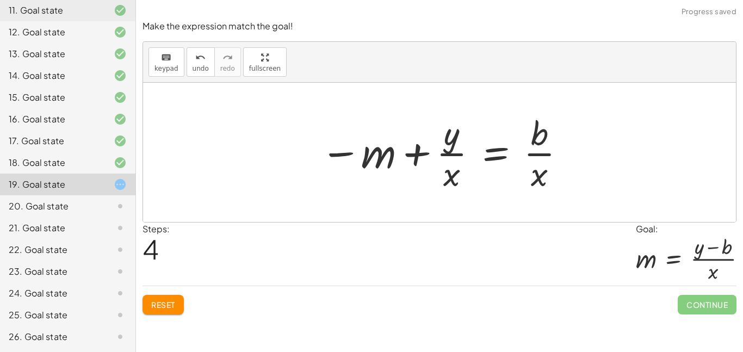
click at [162, 308] on span "Reset" at bounding box center [163, 305] width 24 height 10
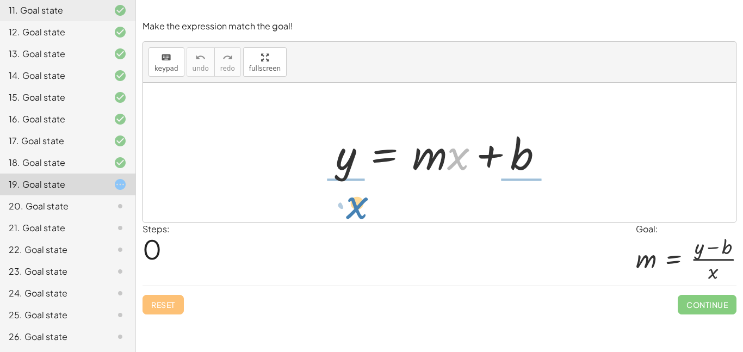
drag, startPoint x: 465, startPoint y: 156, endPoint x: 363, endPoint y: 205, distance: 112.9
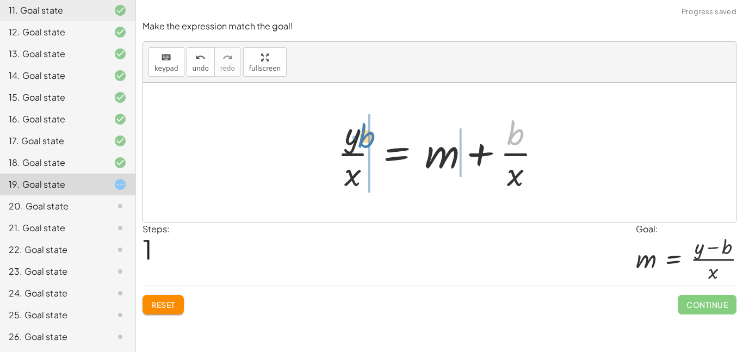
drag, startPoint x: 516, startPoint y: 136, endPoint x: 369, endPoint y: 139, distance: 146.9
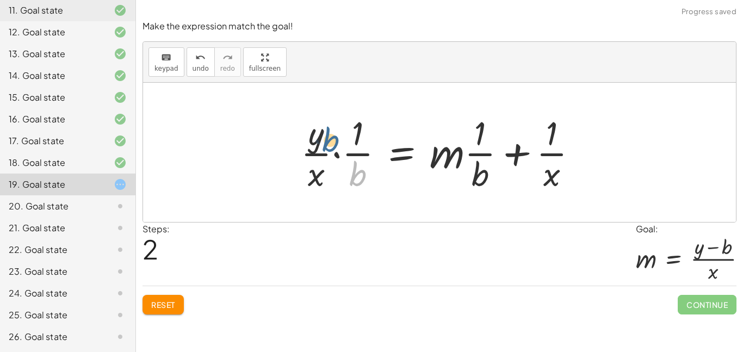
drag, startPoint x: 358, startPoint y: 172, endPoint x: 329, endPoint y: 134, distance: 47.7
click at [329, 134] on div at bounding box center [443, 152] width 296 height 84
click at [177, 301] on button "Reset" at bounding box center [163, 305] width 41 height 20
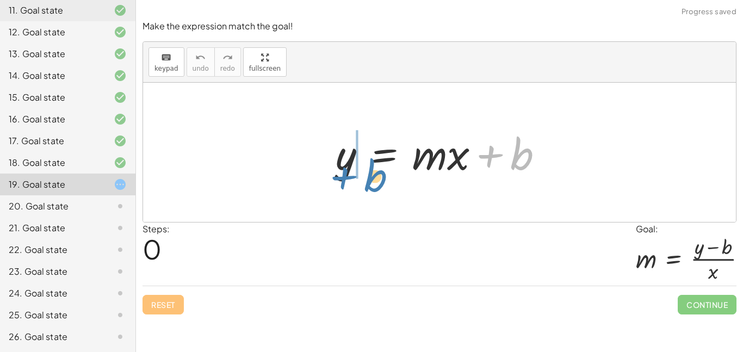
drag, startPoint x: 529, startPoint y: 159, endPoint x: 382, endPoint y: 181, distance: 148.5
click at [382, 181] on div "+ b y = + · m · x + b" at bounding box center [439, 152] width 241 height 61
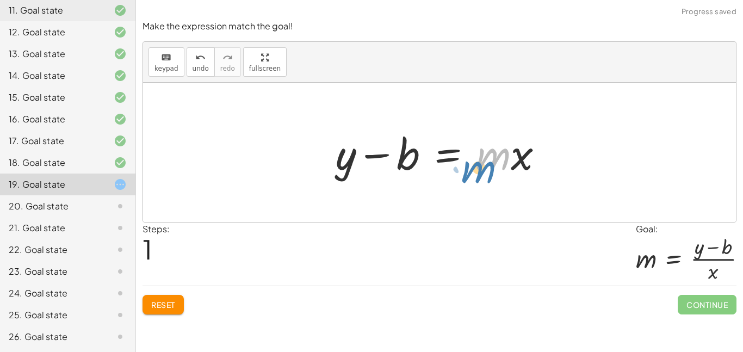
drag, startPoint x: 430, startPoint y: 163, endPoint x: 436, endPoint y: 170, distance: 8.9
click at [436, 170] on div at bounding box center [443, 153] width 227 height 56
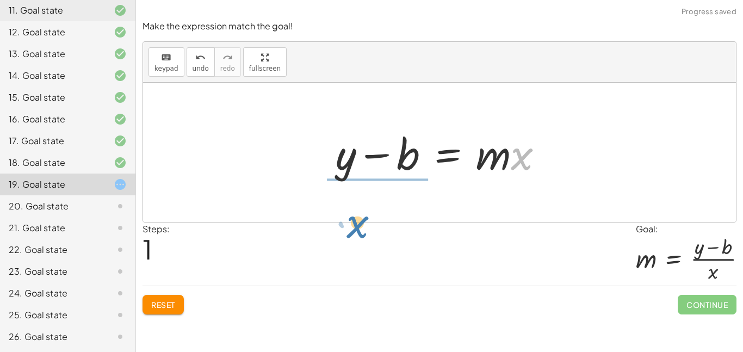
drag, startPoint x: 518, startPoint y: 166, endPoint x: 356, endPoint y: 226, distance: 172.8
click at [0, 0] on div "Make the expression match the goal! keyboard keypad undo undo redo redo fullscr…" at bounding box center [0, 0] width 0 height 0
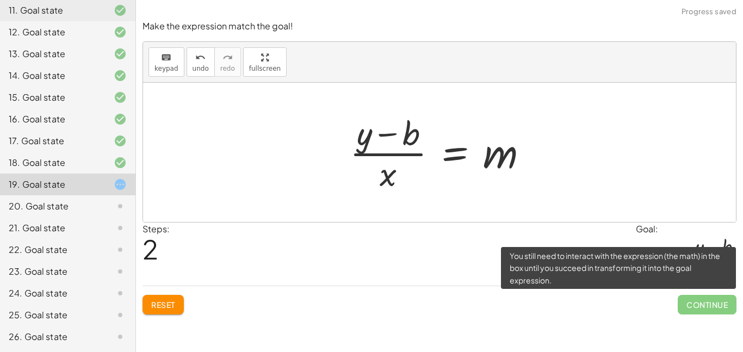
click at [720, 307] on span "Continue" at bounding box center [707, 305] width 59 height 20
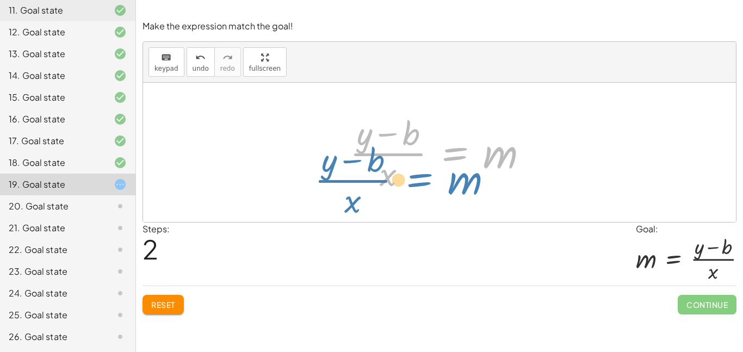
drag, startPoint x: 454, startPoint y: 158, endPoint x: 418, endPoint y: 184, distance: 44.7
click at [418, 184] on div at bounding box center [443, 152] width 198 height 84
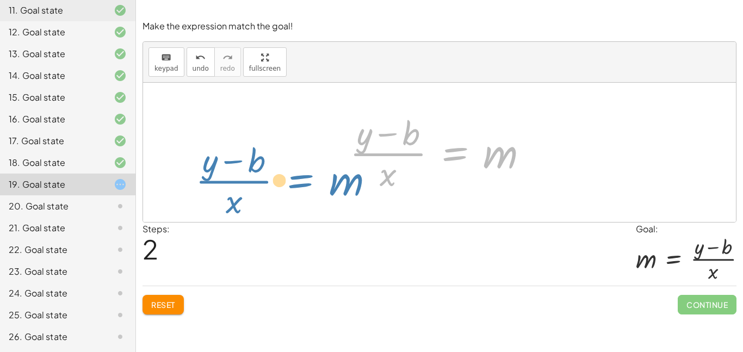
drag, startPoint x: 457, startPoint y: 160, endPoint x: 298, endPoint y: 182, distance: 160.9
click at [298, 182] on div "y = + · m · x + b + y − b = · m · x · ( + y − b ) · x = m y = m · x b + − · ( )" at bounding box center [439, 152] width 593 height 139
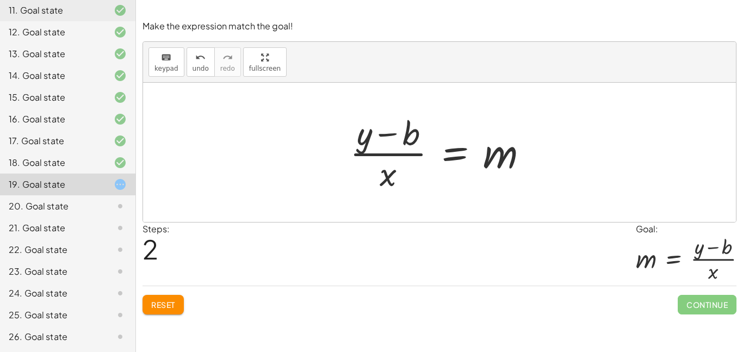
click at [0, 0] on div "Make the expression match the goal! keyboard keypad undo undo redo redo fullscr…" at bounding box center [0, 0] width 0 height 0
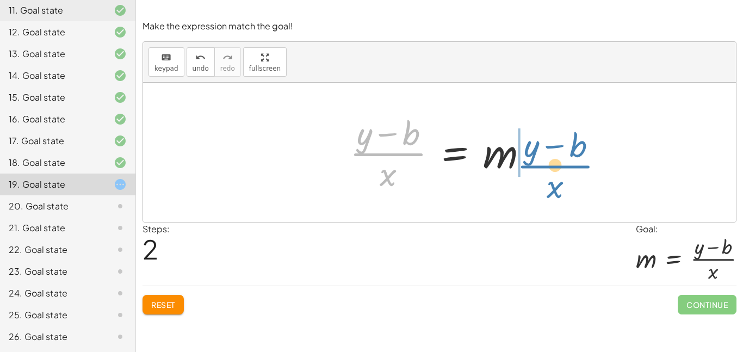
drag, startPoint x: 389, startPoint y: 153, endPoint x: 567, endPoint y: 165, distance: 177.8
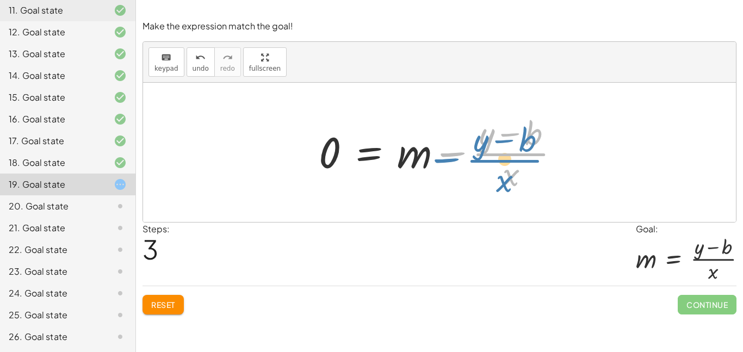
click at [449, 157] on div at bounding box center [443, 152] width 261 height 84
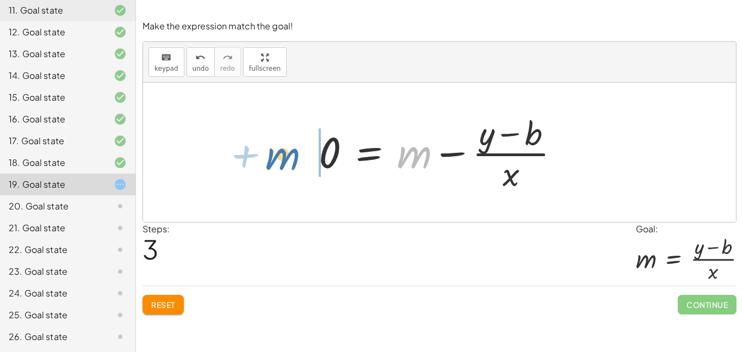
drag, startPoint x: 426, startPoint y: 157, endPoint x: 293, endPoint y: 159, distance: 133.3
click at [293, 159] on div "y = + · m · x + b + y − b = · m · x · ( + y − b ) · x = m + m y = m · x b + − ·…" at bounding box center [439, 152] width 593 height 139
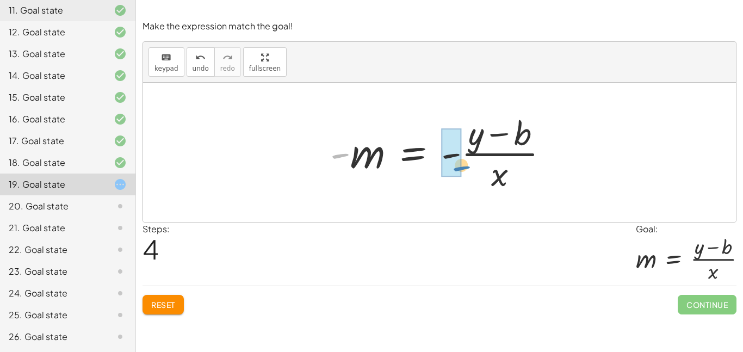
drag, startPoint x: 336, startPoint y: 157, endPoint x: 454, endPoint y: 169, distance: 119.2
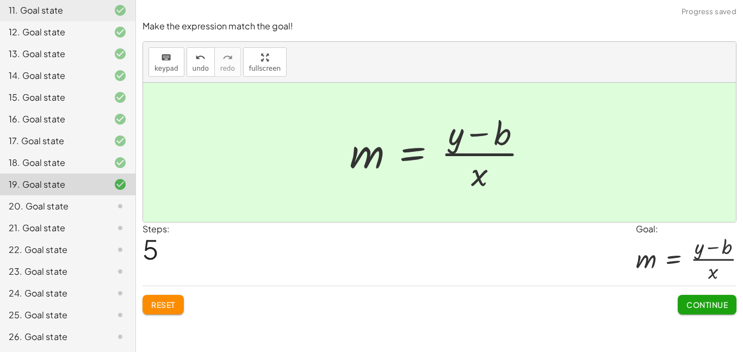
click at [680, 312] on button "Continue" at bounding box center [707, 305] width 59 height 20
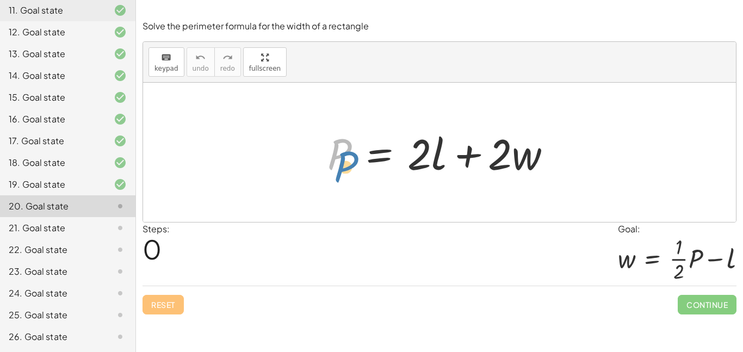
click at [346, 151] on div at bounding box center [444, 153] width 244 height 56
drag, startPoint x: 438, startPoint y: 164, endPoint x: 447, endPoint y: 166, distance: 9.1
click at [447, 166] on div at bounding box center [444, 153] width 244 height 56
drag, startPoint x: 346, startPoint y: 151, endPoint x: 415, endPoint y: 121, distance: 74.8
click at [415, 121] on div "P P = + · 2 · l + · 2 · w" at bounding box center [439, 152] width 593 height 139
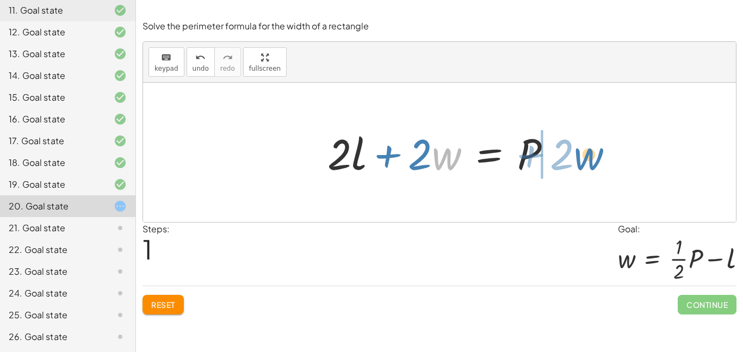
drag, startPoint x: 445, startPoint y: 155, endPoint x: 587, endPoint y: 156, distance: 142.5
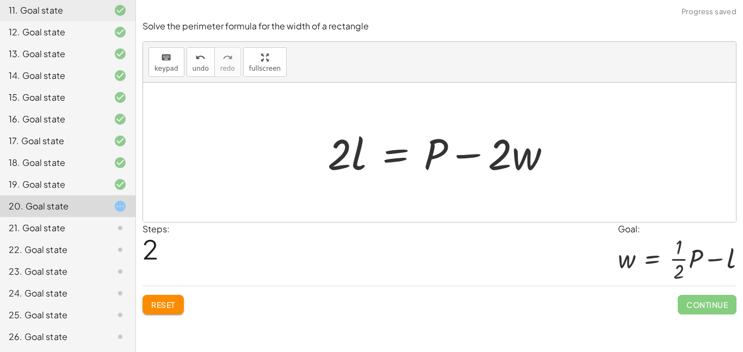
click at [536, 152] on div at bounding box center [444, 153] width 244 height 56
drag, startPoint x: 442, startPoint y: 147, endPoint x: 381, endPoint y: 149, distance: 61.5
click at [381, 149] on div at bounding box center [444, 153] width 244 height 56
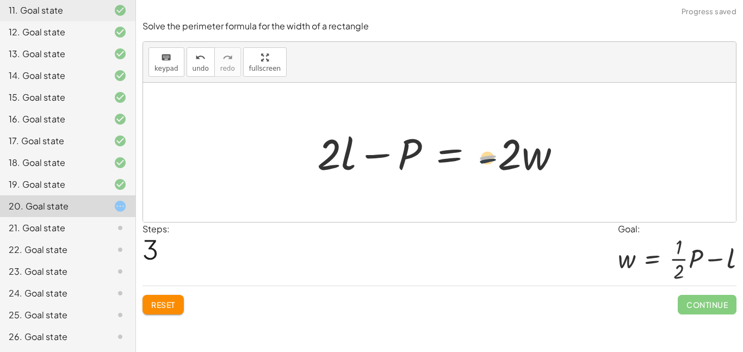
drag, startPoint x: 453, startPoint y: 160, endPoint x: 454, endPoint y: 168, distance: 8.2
click at [454, 168] on div at bounding box center [444, 153] width 264 height 56
drag, startPoint x: 490, startPoint y: 153, endPoint x: 389, endPoint y: 151, distance: 100.6
click at [389, 151] on div at bounding box center [444, 153] width 264 height 56
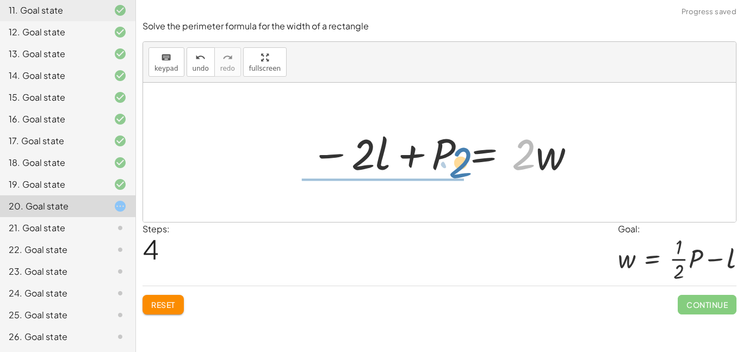
drag, startPoint x: 528, startPoint y: 166, endPoint x: 465, endPoint y: 174, distance: 64.2
click at [465, 174] on div at bounding box center [443, 153] width 277 height 56
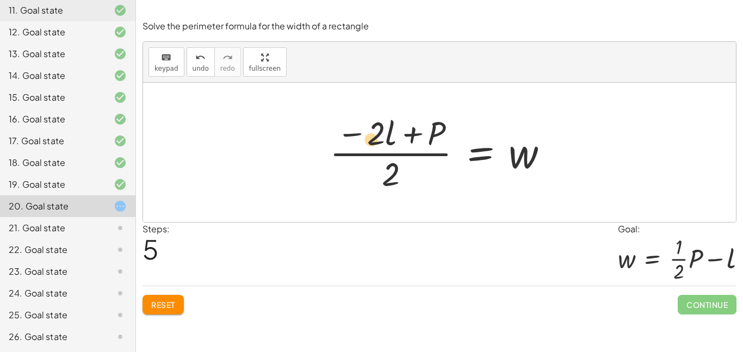
drag, startPoint x: 375, startPoint y: 132, endPoint x: 379, endPoint y: 139, distance: 8.0
click at [379, 139] on div at bounding box center [443, 152] width 238 height 84
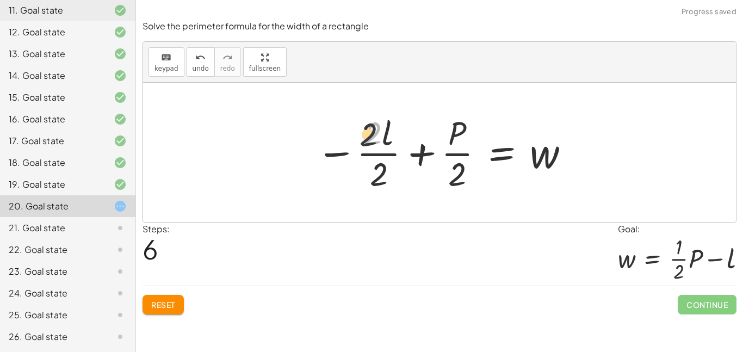
drag, startPoint x: 380, startPoint y: 141, endPoint x: 330, endPoint y: 147, distance: 50.3
click at [330, 147] on div at bounding box center [443, 152] width 265 height 84
drag, startPoint x: 370, startPoint y: 141, endPoint x: 300, endPoint y: 180, distance: 79.6
click at [300, 180] on div "P = + · 2 · l + · 2 · w + · 2 · l + · 2 · w = P · 2 · l = + P − · 2 · w + · 2 ·…" at bounding box center [439, 152] width 279 height 89
drag, startPoint x: 386, startPoint y: 136, endPoint x: 403, endPoint y: 156, distance: 26.3
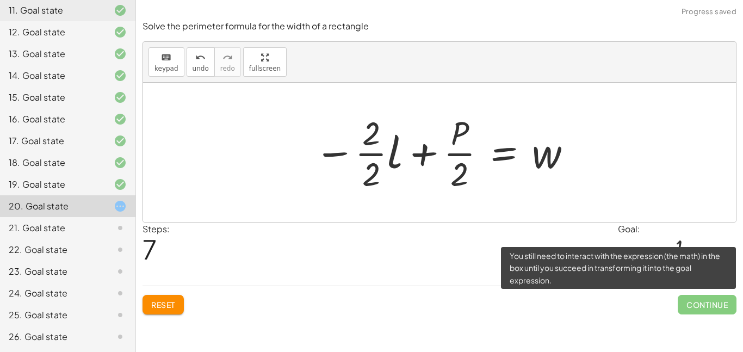
click at [699, 305] on span "Continue" at bounding box center [707, 305] width 59 height 20
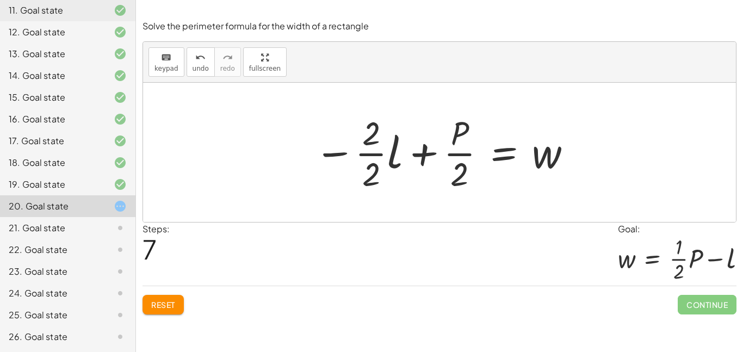
click at [156, 300] on span "Reset" at bounding box center [163, 305] width 24 height 10
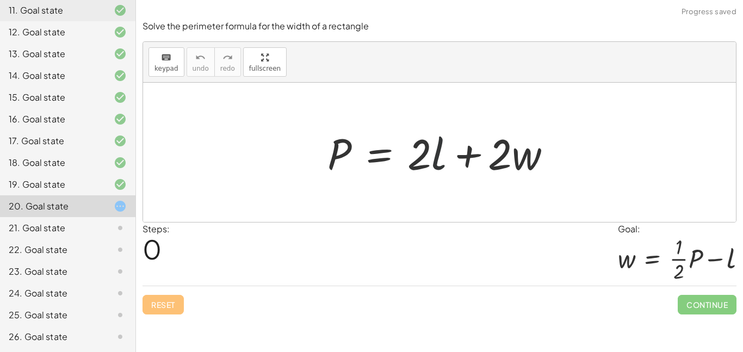
click at [438, 162] on div at bounding box center [444, 153] width 244 height 56
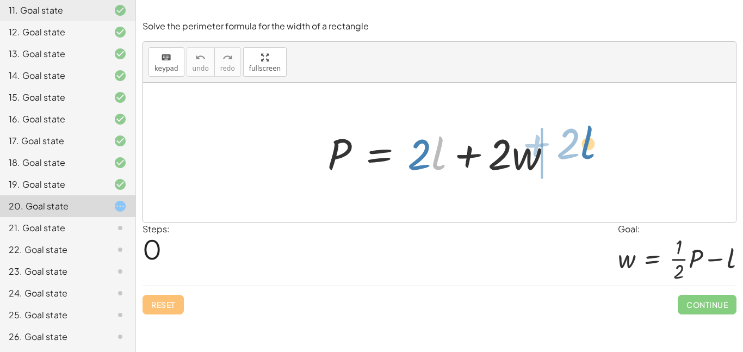
drag, startPoint x: 436, startPoint y: 162, endPoint x: 626, endPoint y: 158, distance: 189.9
click at [626, 158] on div "· l + · 2 P = + · 2 · l + · 2 · w" at bounding box center [439, 152] width 593 height 139
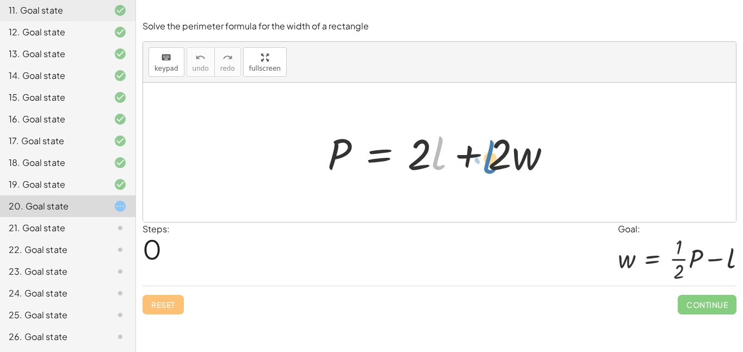
drag, startPoint x: 437, startPoint y: 169, endPoint x: 486, endPoint y: 172, distance: 49.1
click at [486, 172] on div at bounding box center [444, 153] width 244 height 56
click at [419, 155] on div at bounding box center [444, 153] width 244 height 56
drag, startPoint x: 419, startPoint y: 157, endPoint x: 405, endPoint y: 156, distance: 14.2
click at [405, 156] on div at bounding box center [444, 153] width 244 height 56
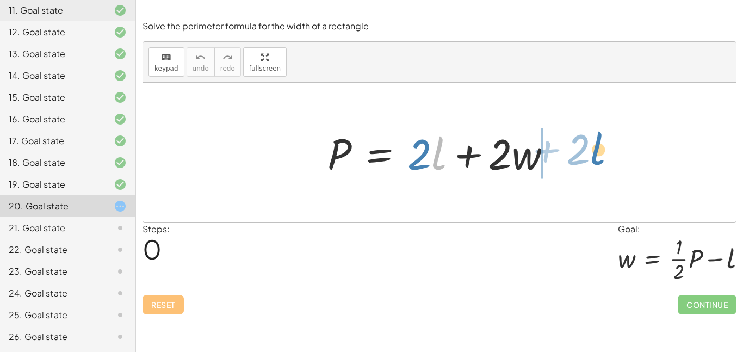
drag, startPoint x: 436, startPoint y: 159, endPoint x: 595, endPoint y: 154, distance: 158.9
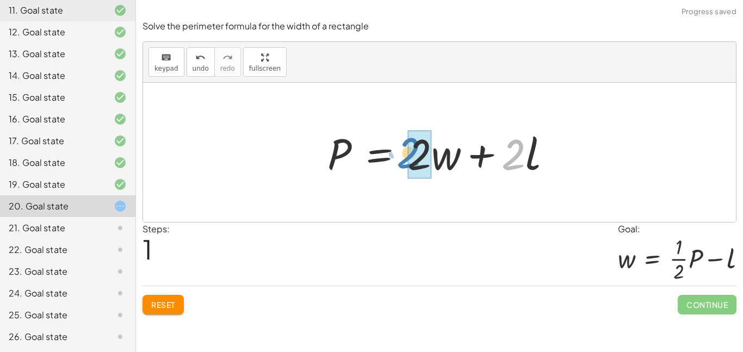
drag, startPoint x: 518, startPoint y: 149, endPoint x: 422, endPoint y: 150, distance: 95.7
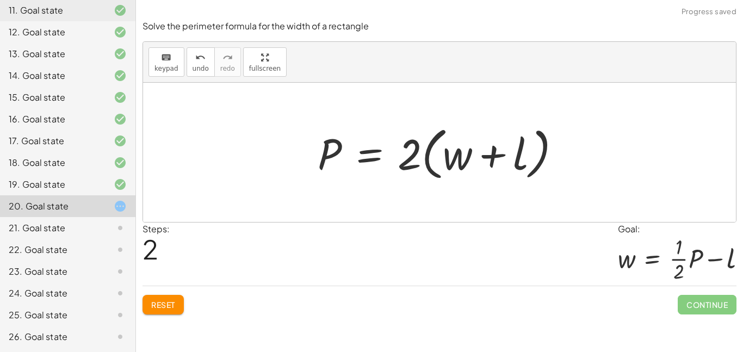
click at [422, 153] on div at bounding box center [443, 152] width 263 height 63
drag, startPoint x: 407, startPoint y: 153, endPoint x: 459, endPoint y: 147, distance: 52.0
click at [459, 147] on div at bounding box center [443, 152] width 263 height 63
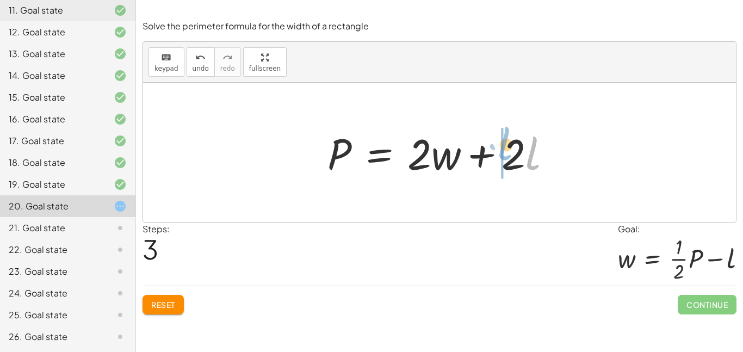
drag, startPoint x: 529, startPoint y: 155, endPoint x: 502, endPoint y: 145, distance: 29.4
drag, startPoint x: 530, startPoint y: 157, endPoint x: 545, endPoint y: 157, distance: 14.7
click at [545, 157] on div at bounding box center [444, 153] width 244 height 56
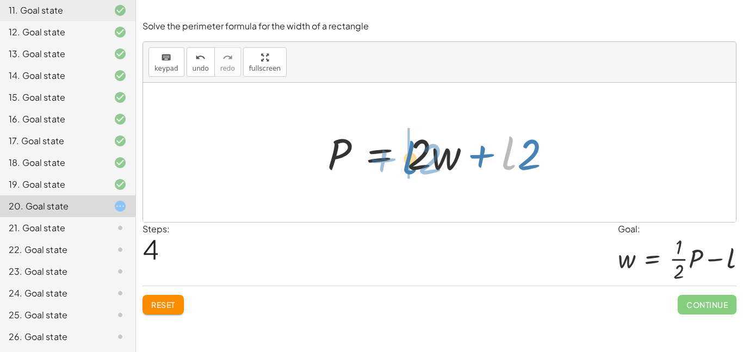
drag, startPoint x: 507, startPoint y: 157, endPoint x: 410, endPoint y: 162, distance: 96.9
click at [410, 162] on div at bounding box center [444, 153] width 244 height 56
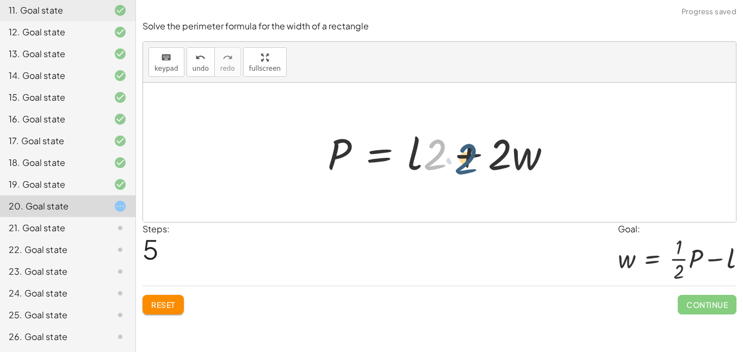
drag, startPoint x: 435, startPoint y: 158, endPoint x: 426, endPoint y: 172, distance: 16.3
click at [426, 172] on div at bounding box center [444, 153] width 244 height 56
drag, startPoint x: 409, startPoint y: 156, endPoint x: 416, endPoint y: 159, distance: 7.6
click at [416, 159] on div at bounding box center [444, 153] width 244 height 56
drag, startPoint x: 436, startPoint y: 161, endPoint x: 436, endPoint y: 178, distance: 17.4
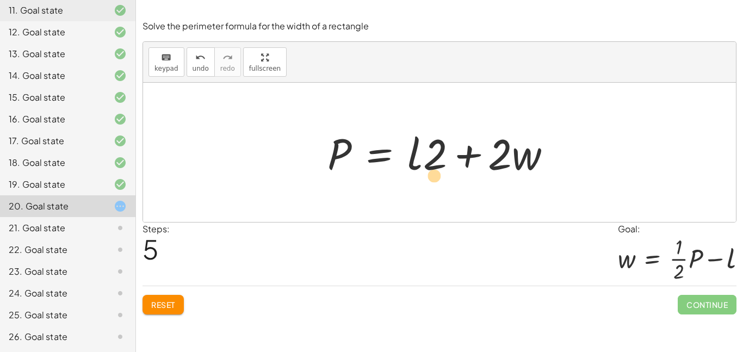
click at [436, 178] on div at bounding box center [444, 153] width 244 height 56
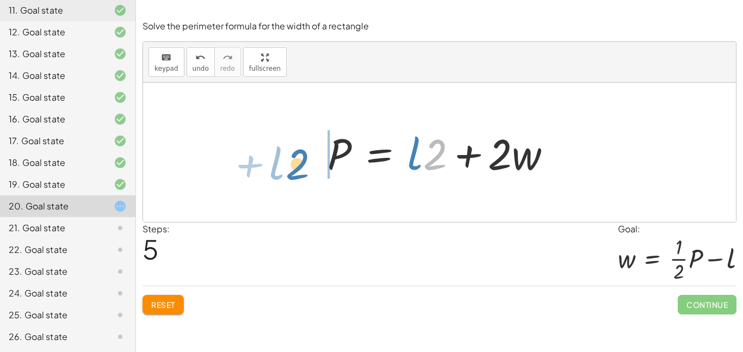
drag, startPoint x: 437, startPoint y: 164, endPoint x: 299, endPoint y: 172, distance: 138.4
click at [299, 172] on div "P = + · 2 · l + · 2 · w P = + · 2 · w + · 2 · l P = · 2 · ( + w + l ) P = + · 2…" at bounding box center [439, 152] width 593 height 139
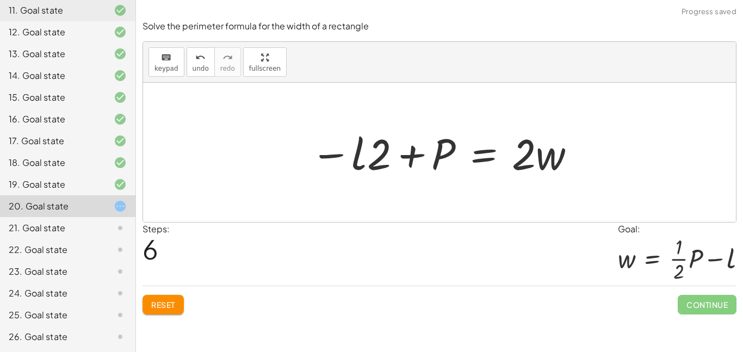
click at [182, 69] on div "keyboard keypad undo [PERSON_NAME] redo fullscreen" at bounding box center [439, 62] width 593 height 41
click at [173, 67] on span "keypad" at bounding box center [166, 69] width 24 height 8
click at [161, 72] on span "keypad" at bounding box center [166, 69] width 24 height 8
click at [178, 72] on button "keyboard keypad" at bounding box center [166, 61] width 36 height 29
click at [337, 131] on div at bounding box center [443, 153] width 277 height 56
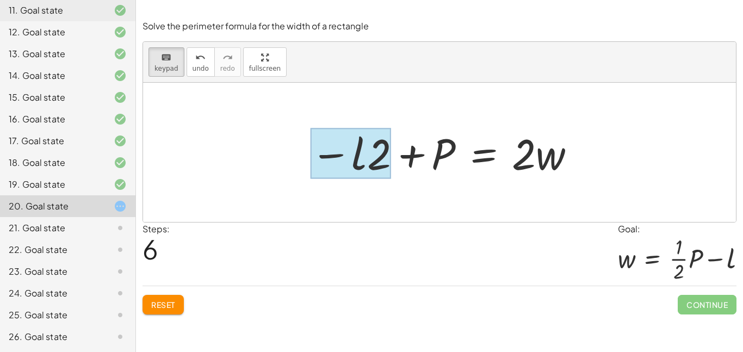
click at [357, 149] on div at bounding box center [351, 153] width 81 height 51
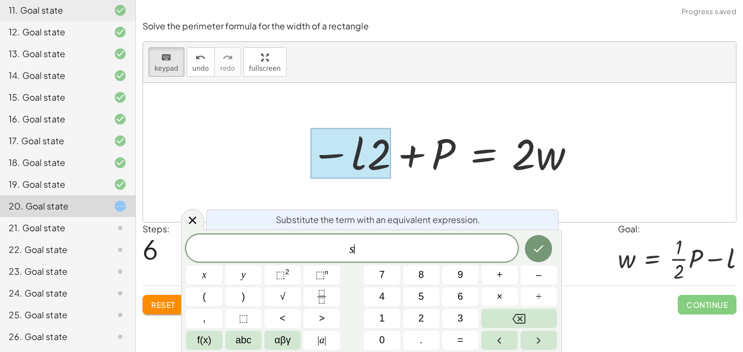
scroll to position [7, 0]
click at [391, 77] on div "keyboard keypad undo [PERSON_NAME] redo fullscreen" at bounding box center [439, 62] width 593 height 41
click at [514, 166] on div at bounding box center [443, 153] width 277 height 56
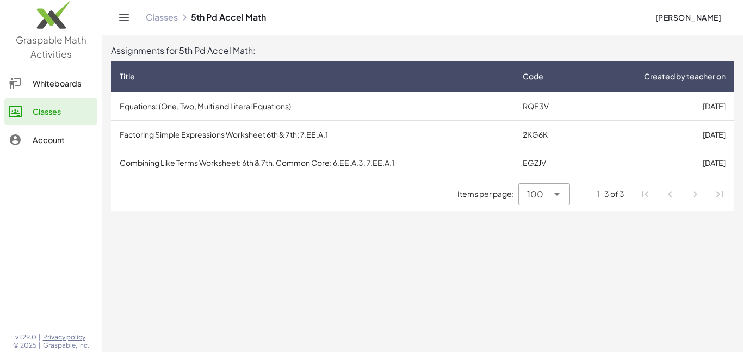
click at [217, 111] on td "Equations: (One, Two, Multi and Literal Equations)" at bounding box center [312, 106] width 403 height 28
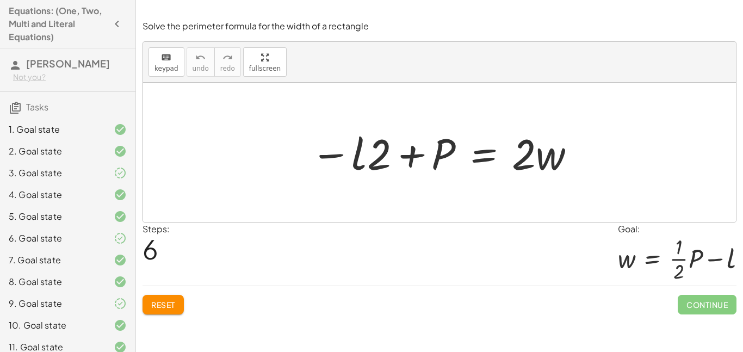
click at [720, 323] on div "Solve the equation for the variable given. keyboard keypad undo undo redo redo …" at bounding box center [439, 176] width 607 height 352
click at [720, 308] on span "Continue" at bounding box center [707, 305] width 59 height 20
click at [719, 298] on span "Continue" at bounding box center [707, 305] width 59 height 20
click at [722, 314] on span "Continue" at bounding box center [707, 305] width 59 height 20
click at [723, 312] on span "Continue" at bounding box center [707, 305] width 59 height 20
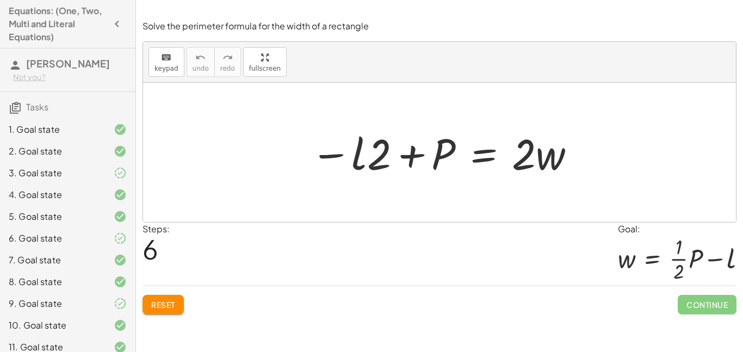
click at [0, 0] on div "Solve the perimeter formula for the width of a rectangle keyboard keypad undo u…" at bounding box center [0, 0] width 0 height 0
click at [160, 299] on button "Reset" at bounding box center [163, 305] width 41 height 20
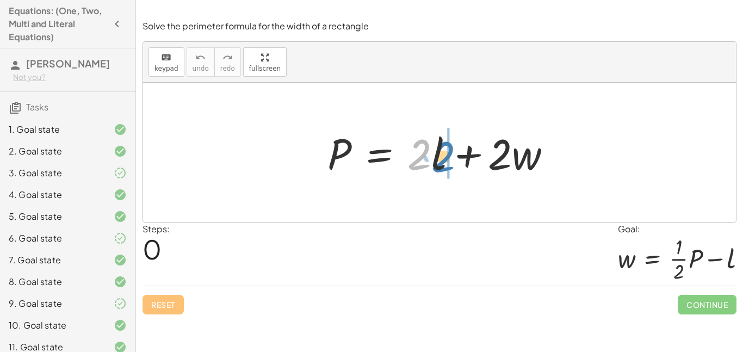
drag, startPoint x: 423, startPoint y: 162, endPoint x: 450, endPoint y: 164, distance: 27.3
click at [450, 164] on div at bounding box center [444, 153] width 244 height 56
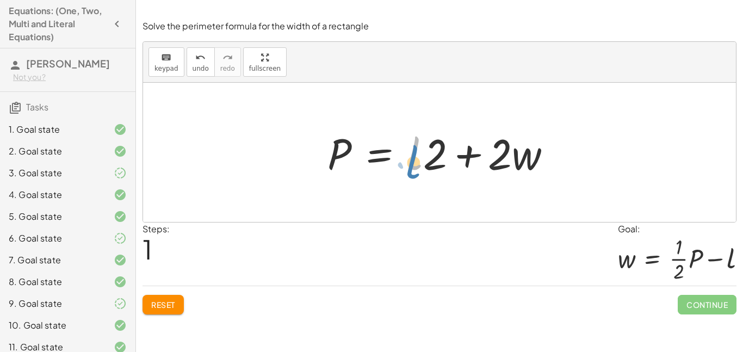
drag, startPoint x: 414, startPoint y: 162, endPoint x: 414, endPoint y: 168, distance: 6.0
click at [414, 168] on div at bounding box center [444, 153] width 244 height 56
drag, startPoint x: 412, startPoint y: 160, endPoint x: 336, endPoint y: 219, distance: 96.9
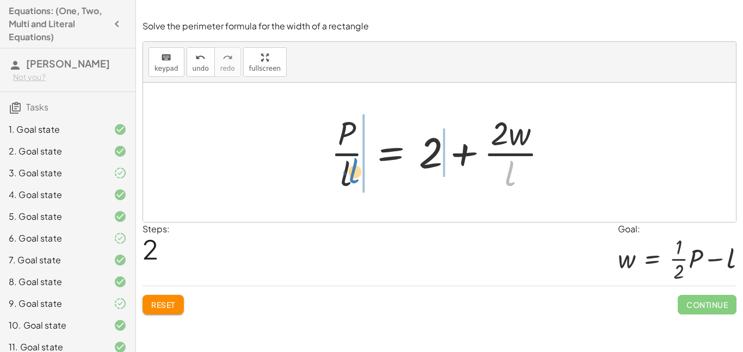
drag, startPoint x: 512, startPoint y: 172, endPoint x: 357, endPoint y: 170, distance: 155.6
click at [357, 170] on div at bounding box center [443, 152] width 237 height 84
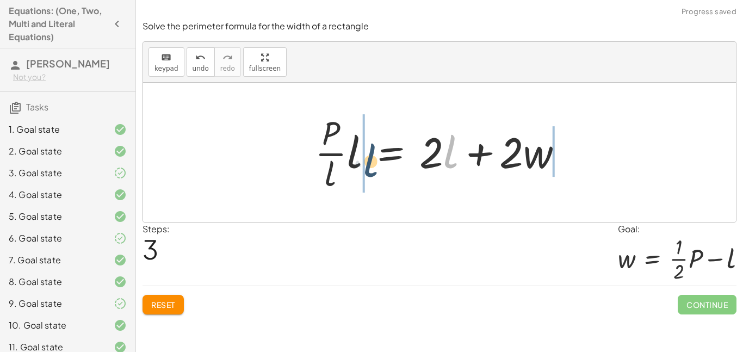
drag, startPoint x: 450, startPoint y: 152, endPoint x: 365, endPoint y: 158, distance: 85.1
click at [365, 158] on div at bounding box center [444, 152] width 268 height 84
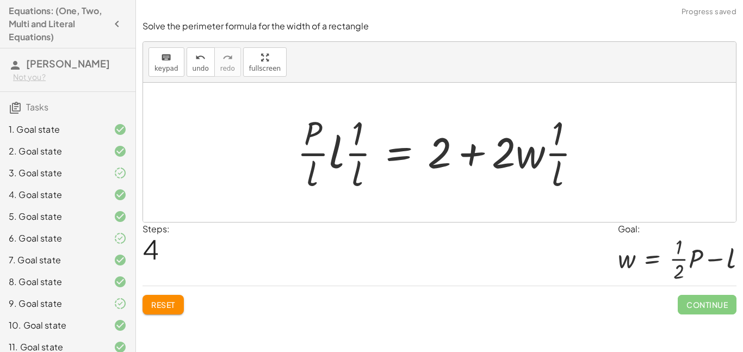
click at [164, 301] on span "Reset" at bounding box center [163, 305] width 24 height 10
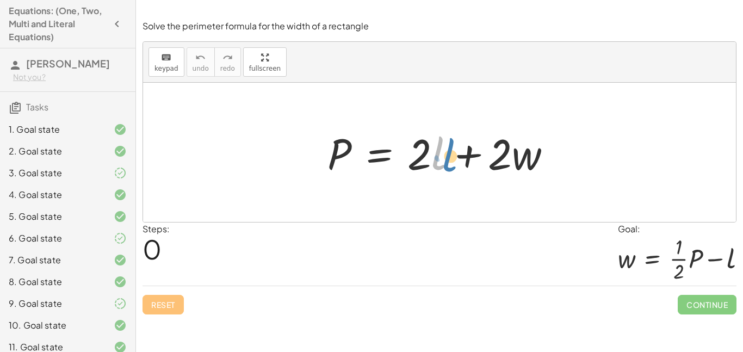
drag, startPoint x: 435, startPoint y: 157, endPoint x: 449, endPoint y: 158, distance: 13.6
click at [449, 158] on div at bounding box center [444, 153] width 244 height 56
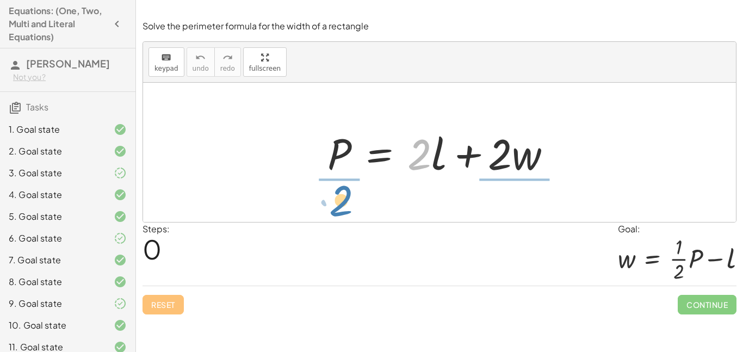
drag, startPoint x: 418, startPoint y: 165, endPoint x: 339, endPoint y: 211, distance: 90.7
click at [339, 211] on div "· 2 P = + · 2 · l + · 2 · w" at bounding box center [439, 152] width 593 height 139
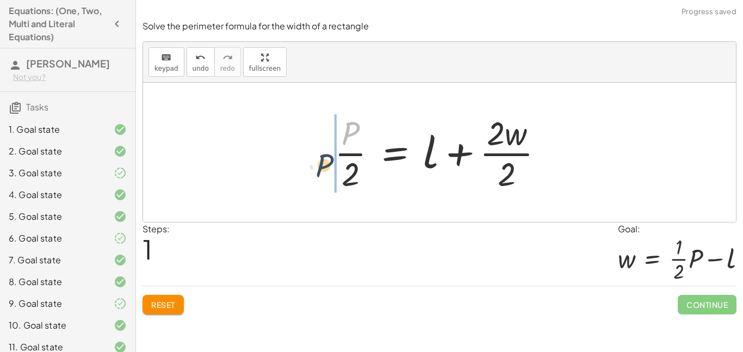
drag, startPoint x: 342, startPoint y: 139, endPoint x: 315, endPoint y: 170, distance: 41.3
click at [315, 170] on div "P = + · 2 · l + · 2 · w · P P = + l + · 2 · w · · 2 · 2" at bounding box center [439, 152] width 593 height 139
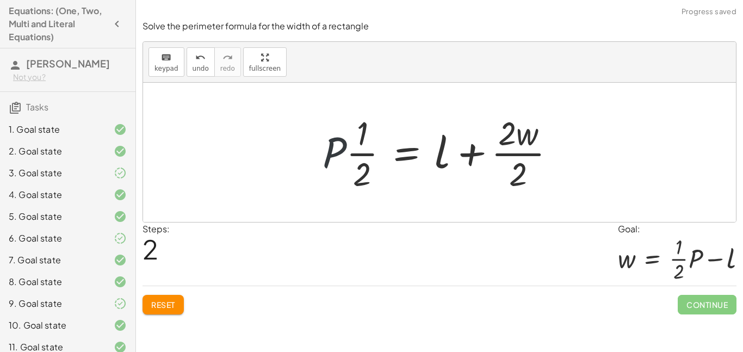
click at [319, 156] on div at bounding box center [443, 152] width 252 height 84
drag, startPoint x: 328, startPoint y: 159, endPoint x: 382, endPoint y: 154, distance: 54.1
click at [382, 154] on div at bounding box center [443, 152] width 252 height 84
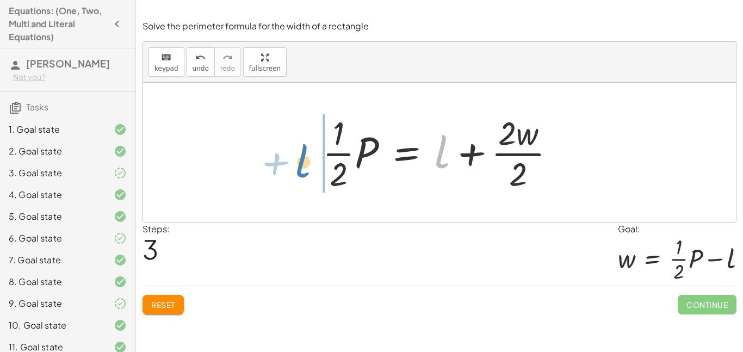
drag, startPoint x: 440, startPoint y: 151, endPoint x: 299, endPoint y: 160, distance: 141.7
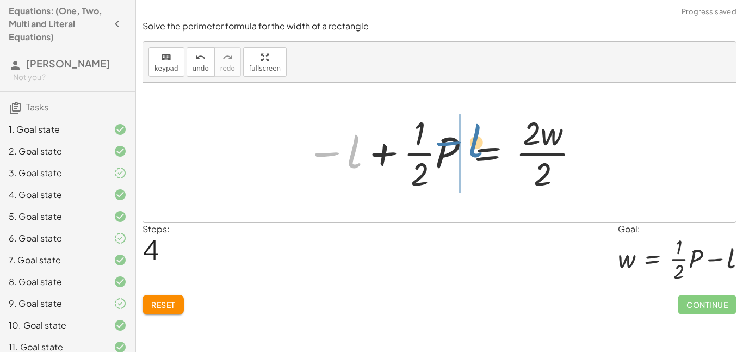
drag, startPoint x: 352, startPoint y: 151, endPoint x: 474, endPoint y: 141, distance: 122.2
click at [474, 141] on div at bounding box center [444, 152] width 286 height 84
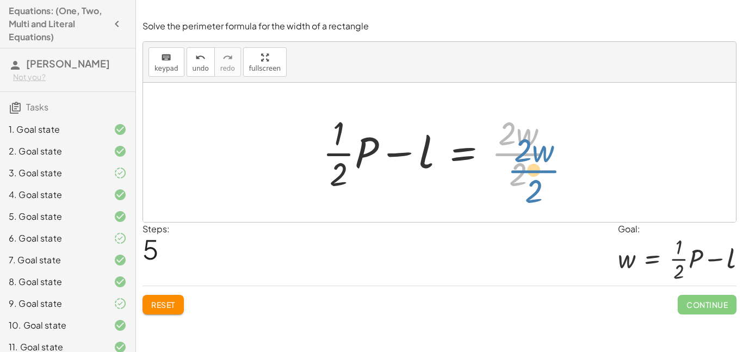
drag, startPoint x: 510, startPoint y: 157, endPoint x: 504, endPoint y: 151, distance: 8.5
click at [504, 151] on div at bounding box center [443, 152] width 252 height 84
click at [527, 169] on div at bounding box center [443, 152] width 252 height 84
drag, startPoint x: 525, startPoint y: 168, endPoint x: 507, endPoint y: 134, distance: 37.7
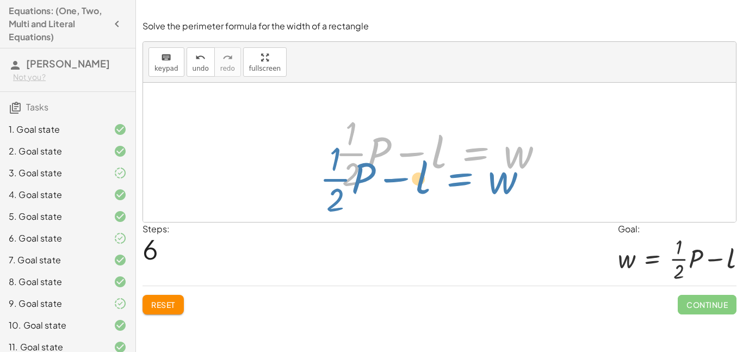
drag, startPoint x: 482, startPoint y: 159, endPoint x: 467, endPoint y: 183, distance: 28.1
click at [467, 183] on div at bounding box center [444, 152] width 228 height 84
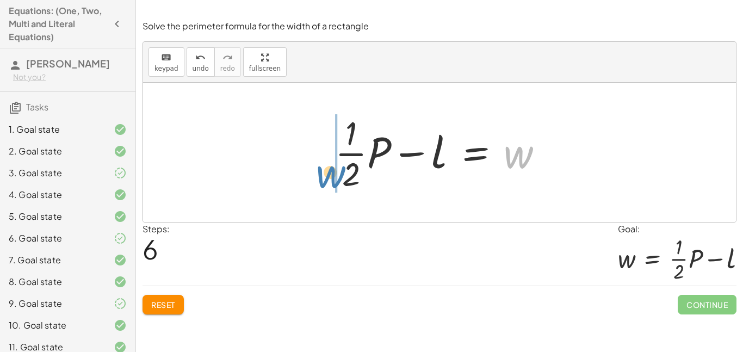
drag, startPoint x: 517, startPoint y: 163, endPoint x: 320, endPoint y: 183, distance: 197.9
click at [320, 183] on div "P = + · 2 · l + · 2 · w · P · 2 = + l + · 2 · w · 2 · P · · 1 · 2 = + l + · 2 ·…" at bounding box center [440, 152] width 242 height 89
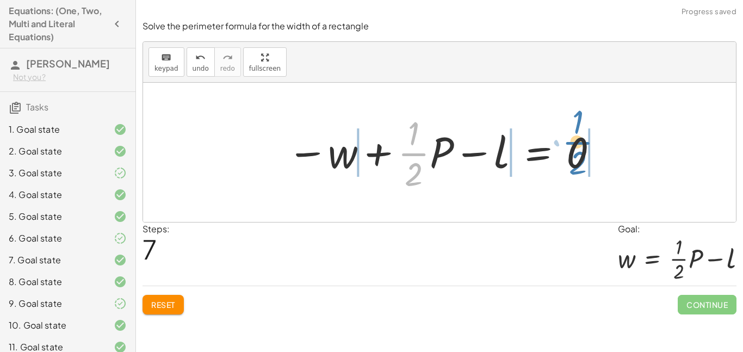
drag, startPoint x: 418, startPoint y: 154, endPoint x: 593, endPoint y: 141, distance: 175.6
click at [593, 141] on div at bounding box center [444, 152] width 324 height 84
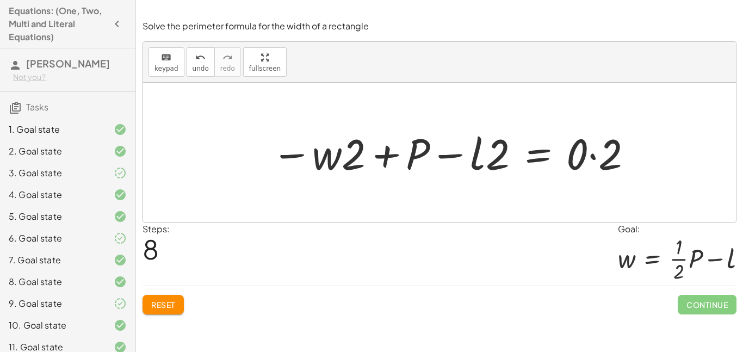
drag, startPoint x: 457, startPoint y: 197, endPoint x: 448, endPoint y: 201, distance: 9.5
click at [448, 201] on div at bounding box center [439, 152] width 593 height 139
click at [201, 57] on icon "undo" at bounding box center [200, 57] width 10 height 13
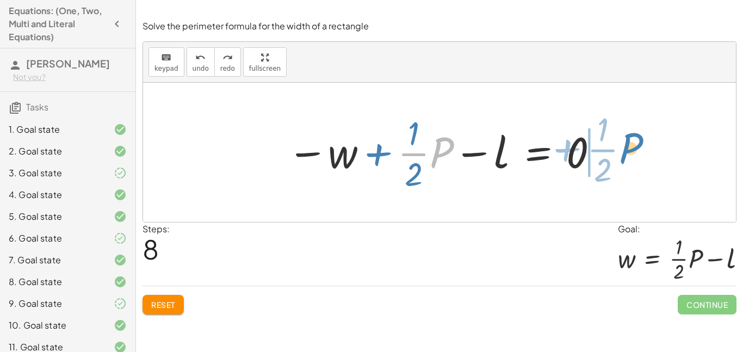
drag, startPoint x: 438, startPoint y: 153, endPoint x: 628, endPoint y: 150, distance: 189.3
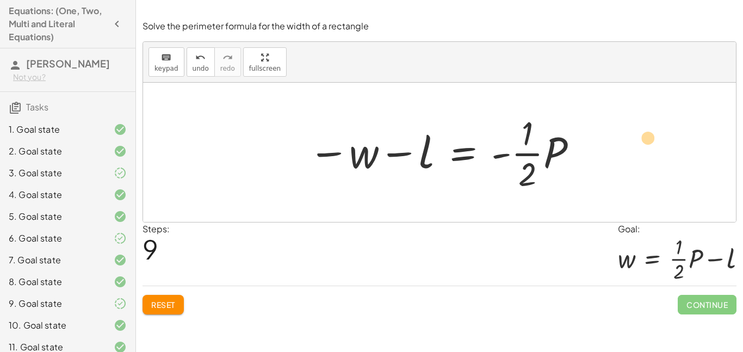
drag, startPoint x: 429, startPoint y: 160, endPoint x: 652, endPoint y: 148, distance: 223.3
click at [652, 148] on div "P = + · 2 · l + · 2 · w · P · 2 = + l + · 2 · w · 2 · P · · 1 · 2 = + l + · 2 ·…" at bounding box center [439, 152] width 593 height 139
click at [530, 179] on div at bounding box center [443, 152] width 281 height 84
drag, startPoint x: 423, startPoint y: 158, endPoint x: 620, endPoint y: 163, distance: 197.0
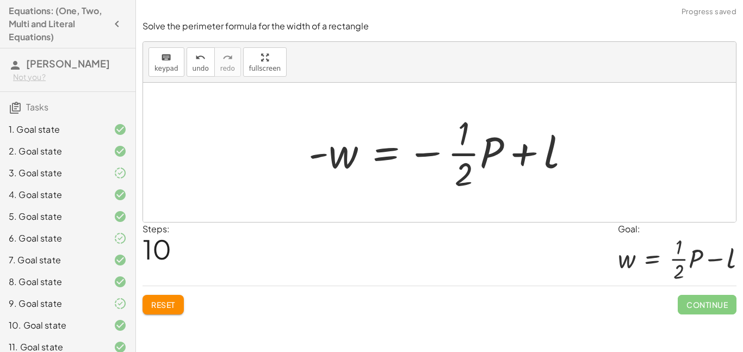
click at [403, 162] on div at bounding box center [443, 152] width 281 height 84
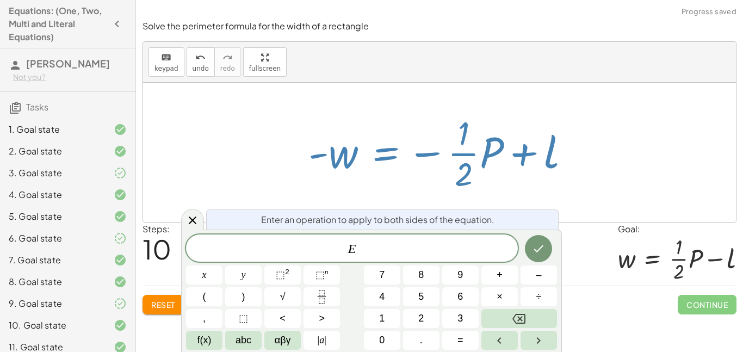
click at [321, 171] on div at bounding box center [443, 152] width 281 height 84
click at [512, 256] on span "E ​" at bounding box center [352, 249] width 332 height 15
click at [200, 222] on div at bounding box center [192, 219] width 23 height 21
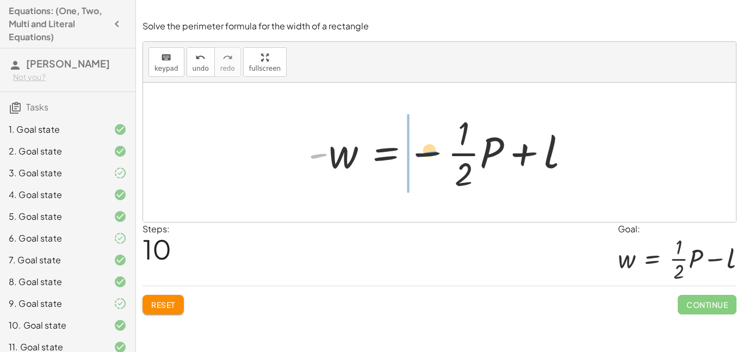
drag, startPoint x: 317, startPoint y: 156, endPoint x: 428, endPoint y: 154, distance: 111.0
click at [428, 154] on div at bounding box center [443, 152] width 281 height 84
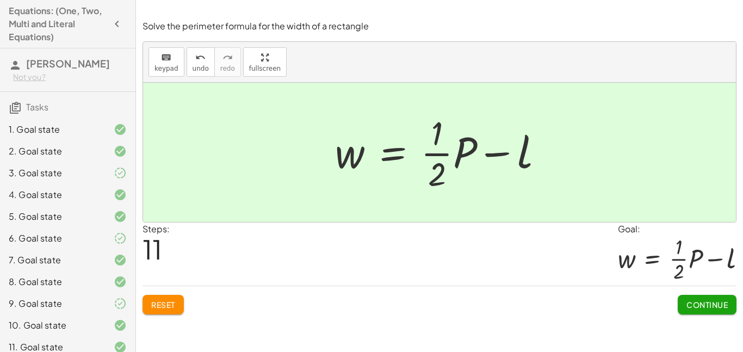
click at [712, 314] on button "Continue" at bounding box center [707, 305] width 59 height 20
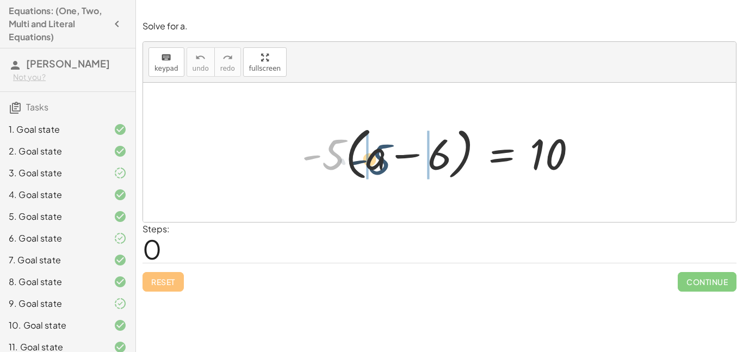
drag, startPoint x: 330, startPoint y: 165, endPoint x: 378, endPoint y: 170, distance: 47.6
click at [378, 170] on div at bounding box center [443, 152] width 295 height 63
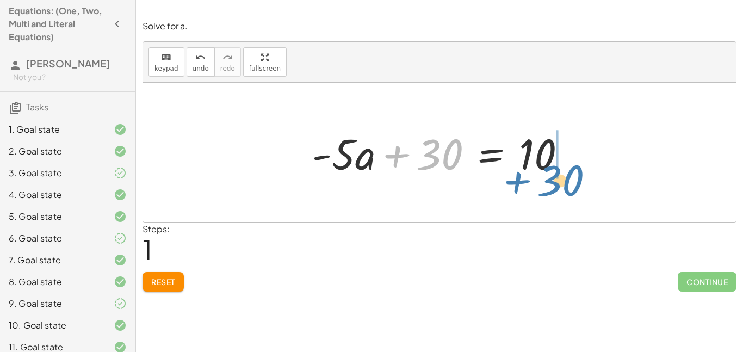
drag, startPoint x: 427, startPoint y: 155, endPoint x: 548, endPoint y: 184, distance: 124.3
click at [548, 184] on div "· - 5 · ( + a − 6 ) = 10 + · - 5 · a − · - 5 · 6 = 10 + 30 + a = 10 · - 5 · + 30" at bounding box center [439, 152] width 593 height 139
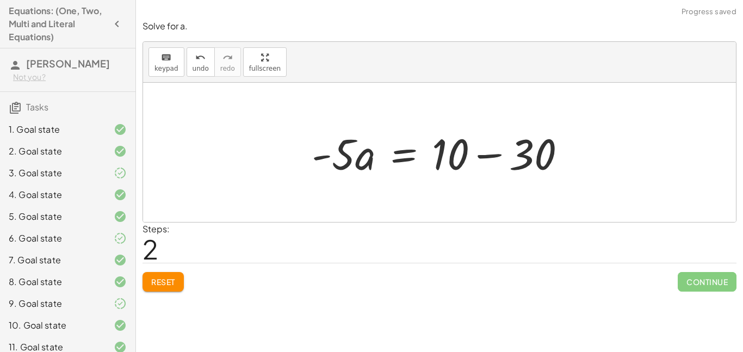
click at [615, 168] on div at bounding box center [439, 152] width 593 height 139
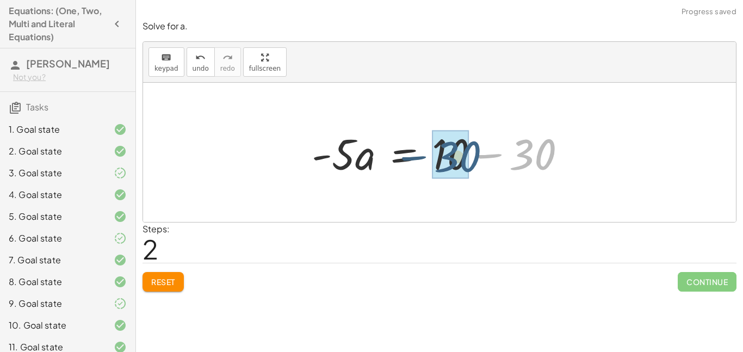
drag, startPoint x: 540, startPoint y: 157, endPoint x: 460, endPoint y: 158, distance: 80.5
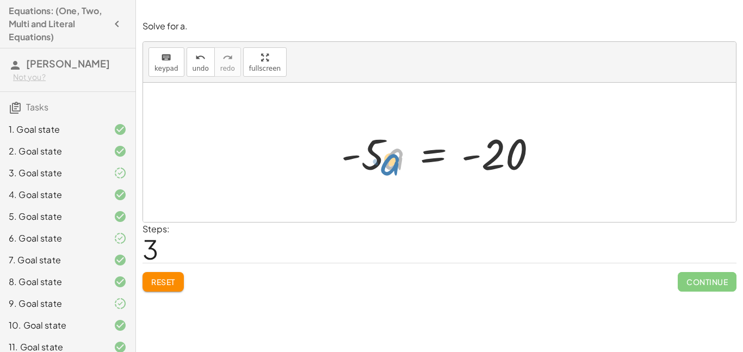
drag, startPoint x: 399, startPoint y: 156, endPoint x: 399, endPoint y: 161, distance: 5.5
click at [399, 161] on div at bounding box center [444, 153] width 216 height 56
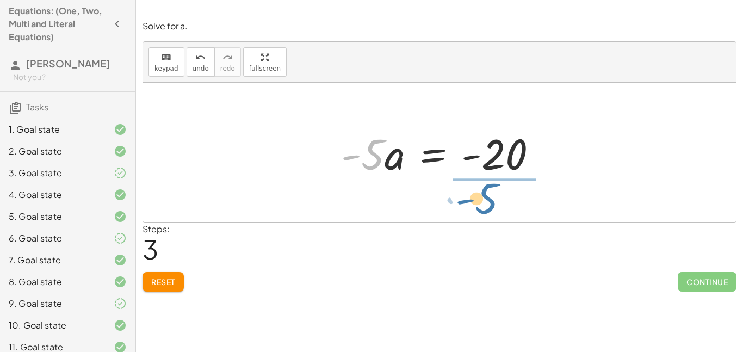
drag, startPoint x: 375, startPoint y: 156, endPoint x: 491, endPoint y: 200, distance: 123.4
click at [491, 200] on div "· - 5 · ( + a − 6 ) = 10 + · - 5 · a − · - 5 · 6 = 10 + · - 5 · a + 30 = 10 · -…" at bounding box center [439, 152] width 593 height 139
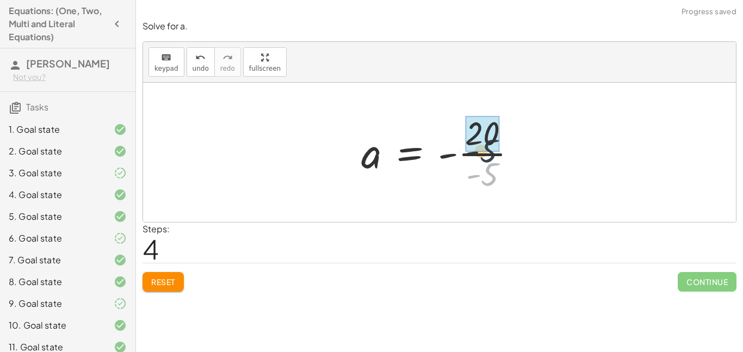
drag, startPoint x: 490, startPoint y: 172, endPoint x: 487, endPoint y: 128, distance: 44.7
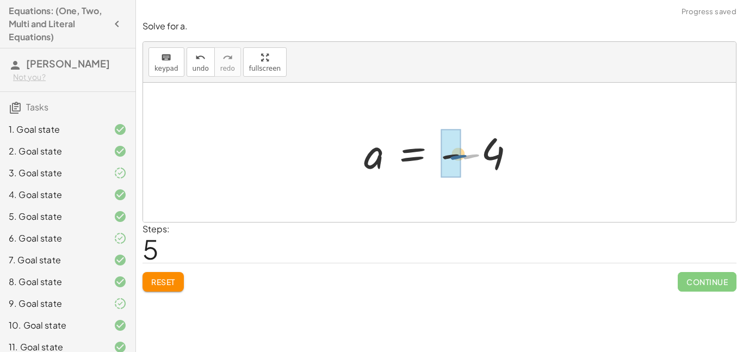
drag, startPoint x: 466, startPoint y: 158, endPoint x: 453, endPoint y: 159, distance: 13.6
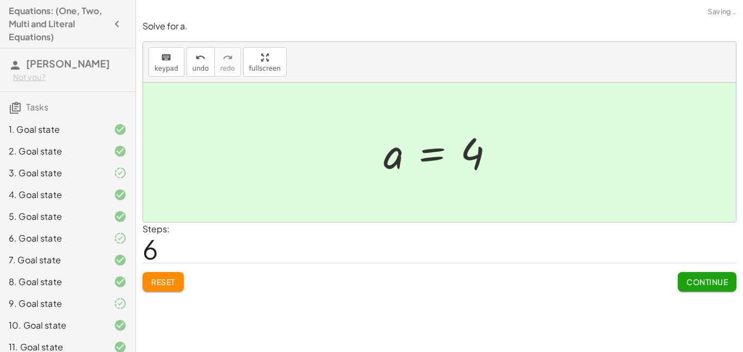
click at [685, 278] on button "Continue" at bounding box center [707, 282] width 59 height 20
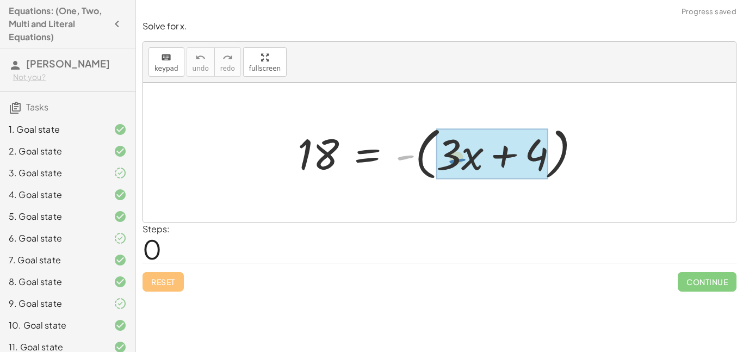
drag, startPoint x: 406, startPoint y: 161, endPoint x: 458, endPoint y: 164, distance: 52.3
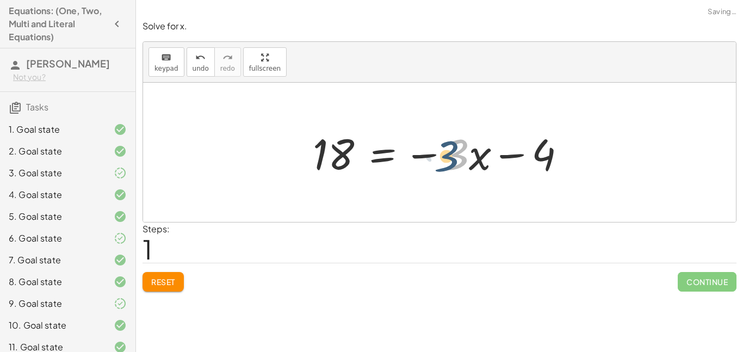
click at [461, 166] on div at bounding box center [443, 153] width 273 height 56
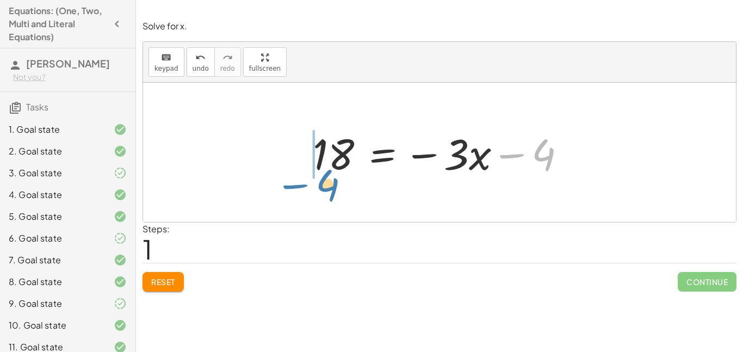
drag, startPoint x: 543, startPoint y: 153, endPoint x: 332, endPoint y: 186, distance: 213.6
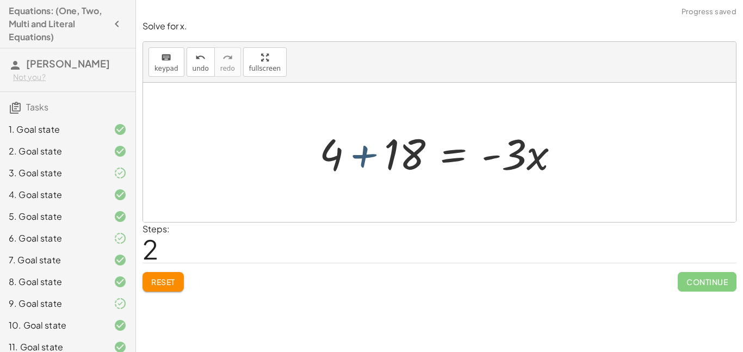
click at [329, 158] on div at bounding box center [443, 153] width 259 height 56
drag, startPoint x: 330, startPoint y: 158, endPoint x: 402, endPoint y: 160, distance: 72.4
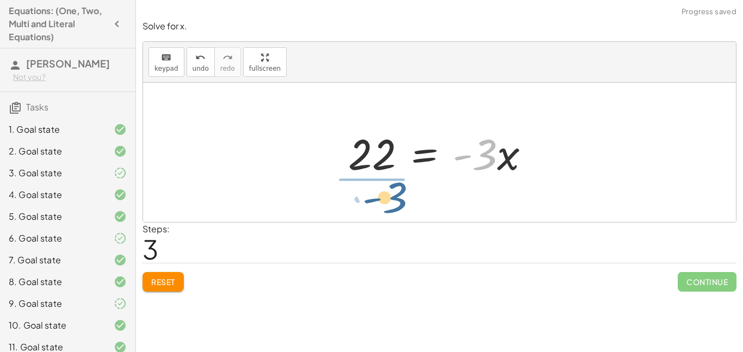
drag, startPoint x: 482, startPoint y: 169, endPoint x: 391, endPoint y: 211, distance: 100.3
click at [391, 211] on div "18 = - ( + · 3 · x + 4 ) 18 = − · 3 · x − 4 + 4 + 18 = · - 3 · x · - 3 = · 3 · …" at bounding box center [439, 152] width 593 height 139
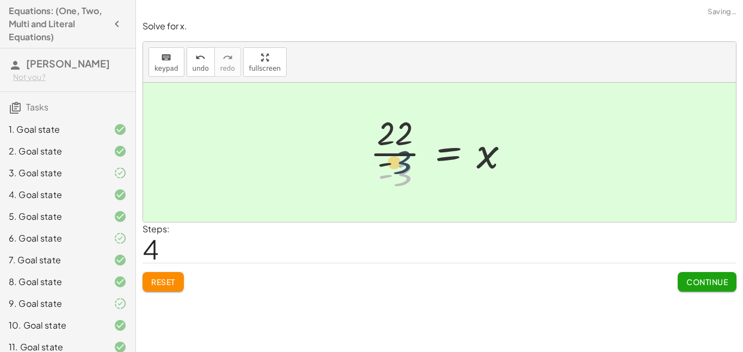
drag, startPoint x: 397, startPoint y: 178, endPoint x: 396, endPoint y: 163, distance: 15.2
click at [396, 163] on div at bounding box center [443, 152] width 159 height 84
click at [709, 280] on span "Continue" at bounding box center [706, 282] width 41 height 10
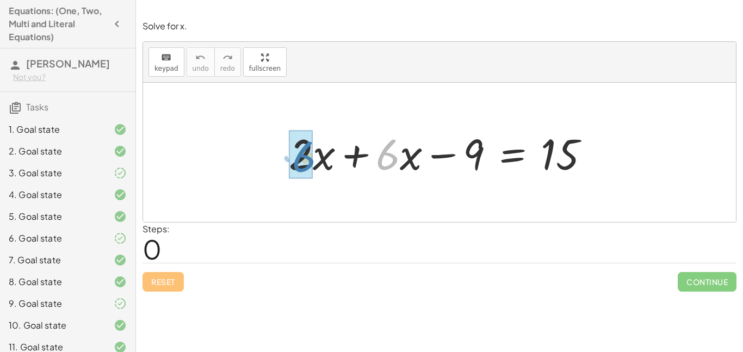
drag, startPoint x: 390, startPoint y: 152, endPoint x: 302, endPoint y: 154, distance: 88.1
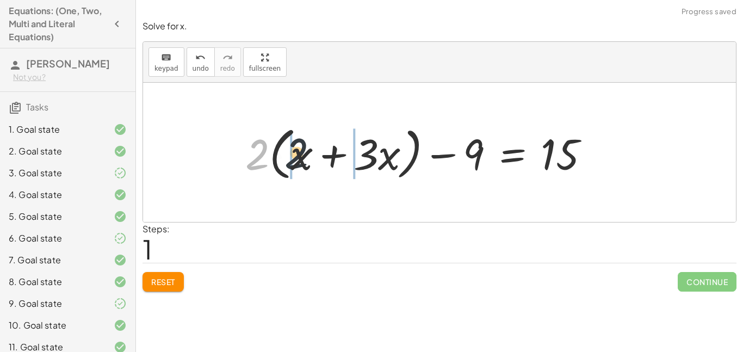
drag, startPoint x: 253, startPoint y: 152, endPoint x: 348, endPoint y: 150, distance: 94.7
click at [348, 150] on div at bounding box center [422, 152] width 364 height 63
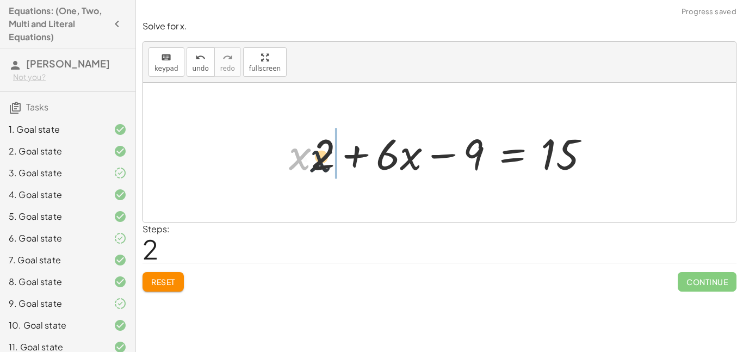
drag, startPoint x: 296, startPoint y: 166, endPoint x: 333, endPoint y: 165, distance: 37.0
click at [333, 165] on div at bounding box center [443, 153] width 320 height 56
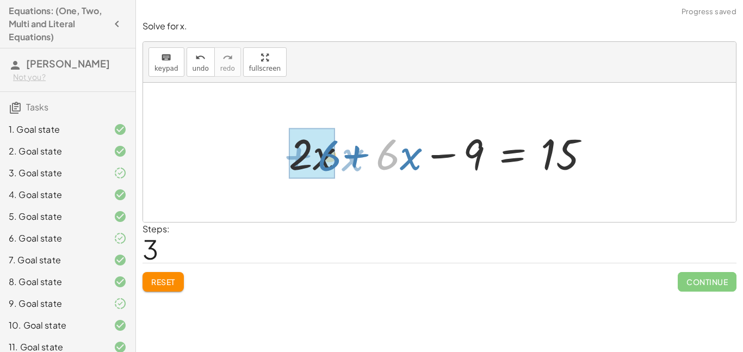
drag, startPoint x: 387, startPoint y: 160, endPoint x: 328, endPoint y: 162, distance: 58.8
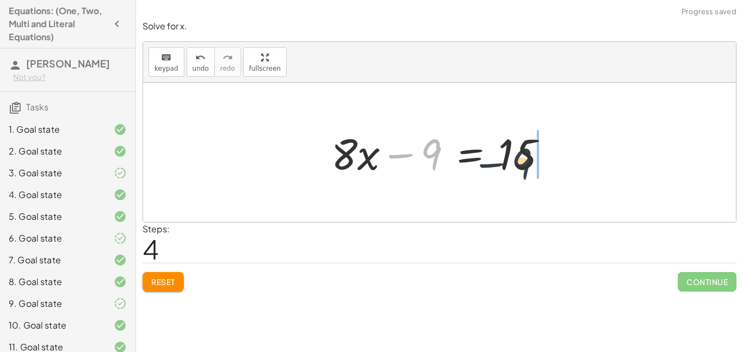
drag, startPoint x: 434, startPoint y: 148, endPoint x: 542, endPoint y: 157, distance: 108.6
click at [542, 157] on div at bounding box center [443, 153] width 235 height 56
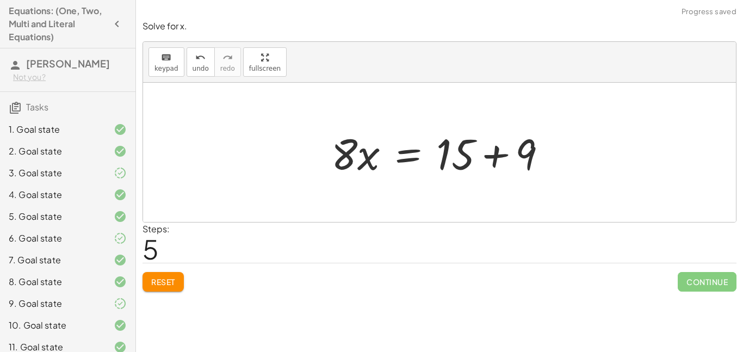
click at [591, 154] on div at bounding box center [439, 152] width 593 height 139
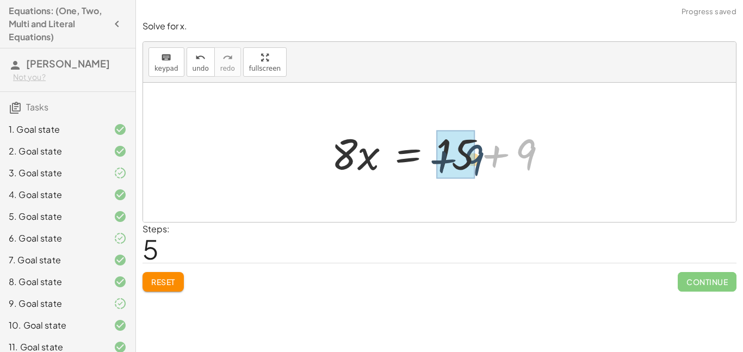
drag, startPoint x: 534, startPoint y: 155, endPoint x: 469, endPoint y: 160, distance: 64.9
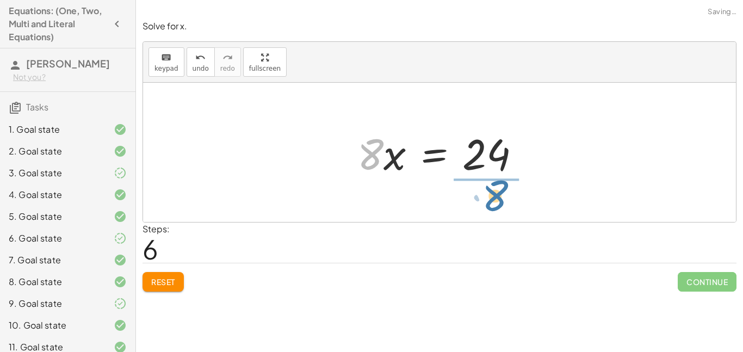
drag, startPoint x: 369, startPoint y: 157, endPoint x: 494, endPoint y: 198, distance: 131.2
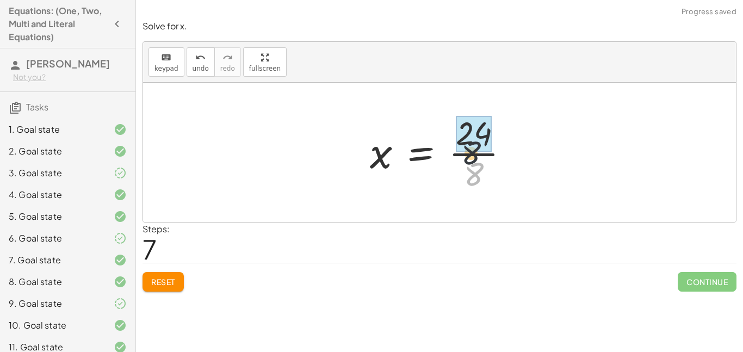
drag, startPoint x: 477, startPoint y: 169, endPoint x: 474, endPoint y: 135, distance: 34.4
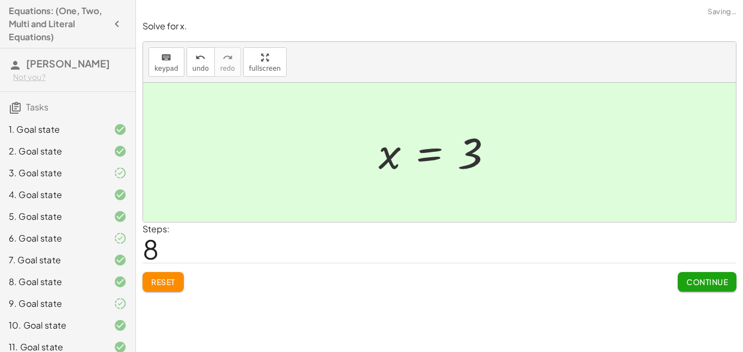
click at [716, 289] on button "Continue" at bounding box center [707, 282] width 59 height 20
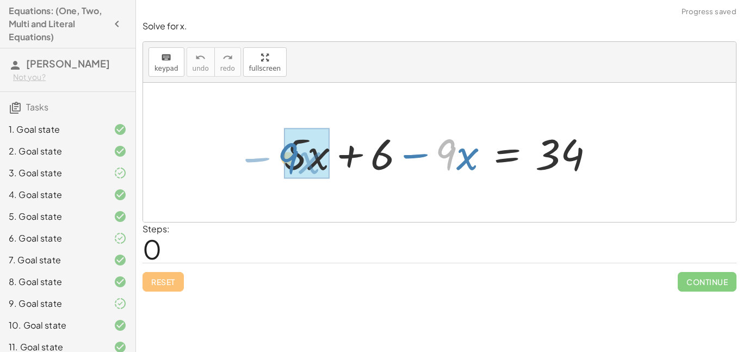
drag, startPoint x: 452, startPoint y: 148, endPoint x: 296, endPoint y: 151, distance: 155.6
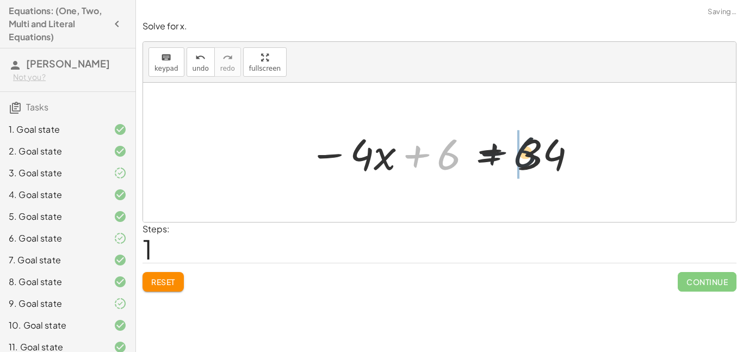
drag, startPoint x: 447, startPoint y: 161, endPoint x: 564, endPoint y: 156, distance: 117.6
click at [564, 156] on div at bounding box center [444, 153] width 280 height 56
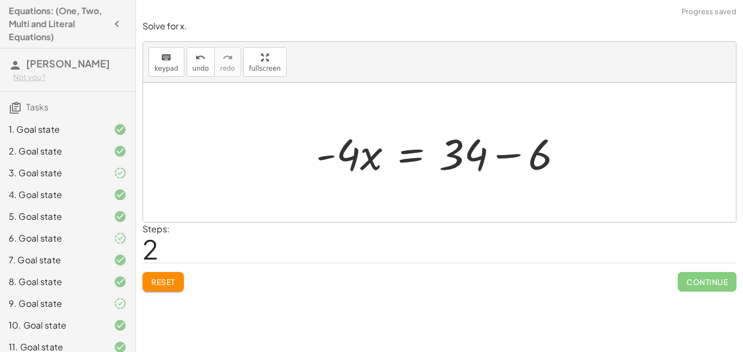
click at [547, 159] on div at bounding box center [444, 153] width 267 height 56
click at [540, 160] on div at bounding box center [439, 152] width 593 height 139
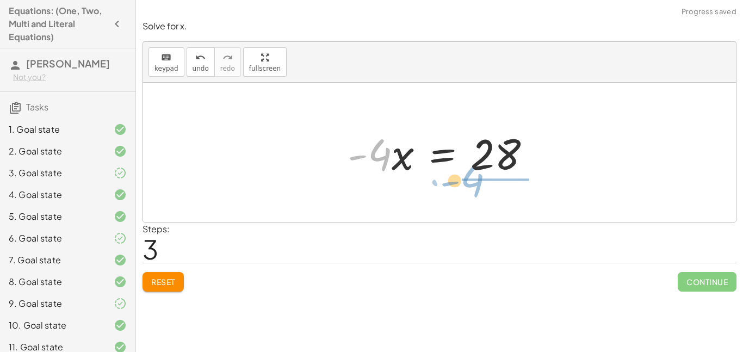
drag, startPoint x: 390, startPoint y: 164, endPoint x: 510, endPoint y: 191, distance: 123.3
click at [510, 191] on div "+ · 5 · x + 6 − · 9 · x = 34 − · 4 · x + 6 = 34 · - 4 · x = + 34 − 6 · - 4 · x …" at bounding box center [439, 152] width 593 height 139
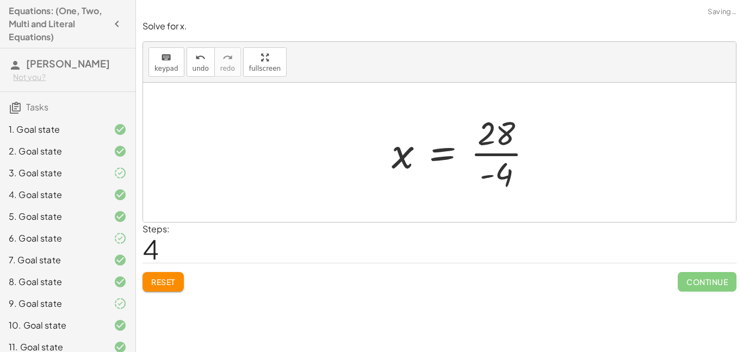
click at [505, 169] on div at bounding box center [466, 152] width 160 height 84
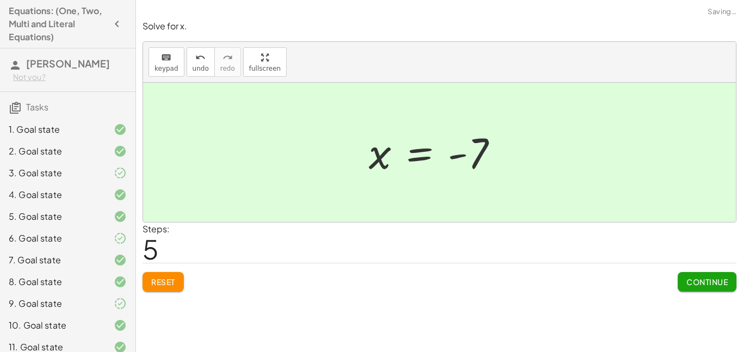
click at [482, 163] on div at bounding box center [437, 153] width 149 height 54
click at [691, 285] on span "Continue" at bounding box center [706, 282] width 41 height 10
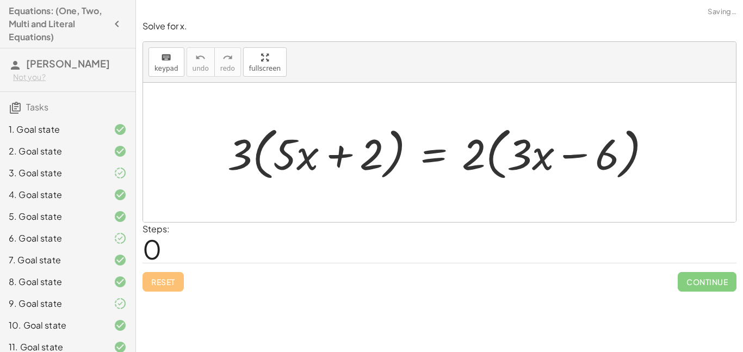
click at [247, 158] on div at bounding box center [443, 152] width 443 height 63
drag, startPoint x: 248, startPoint y: 158, endPoint x: 284, endPoint y: 154, distance: 36.1
click at [284, 154] on div at bounding box center [443, 152] width 443 height 63
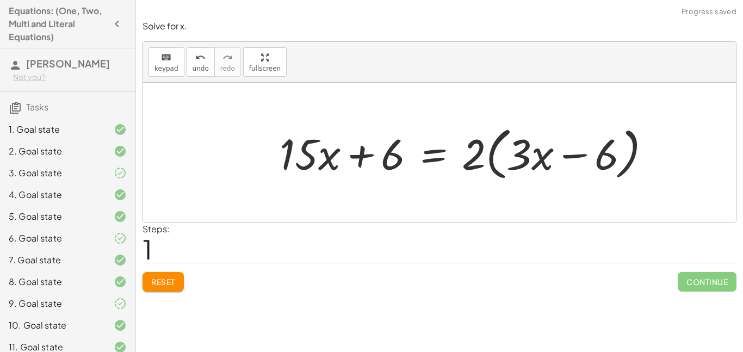
drag, startPoint x: 478, startPoint y: 157, endPoint x: 493, endPoint y: 156, distance: 15.3
click at [493, 156] on div at bounding box center [469, 152] width 391 height 63
drag, startPoint x: 476, startPoint y: 156, endPoint x: 536, endPoint y: 144, distance: 60.9
click at [536, 144] on div at bounding box center [469, 152] width 391 height 63
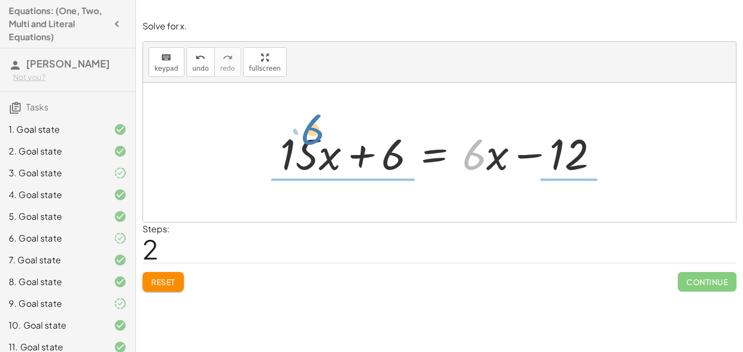
drag, startPoint x: 471, startPoint y: 162, endPoint x: 313, endPoint y: 118, distance: 163.1
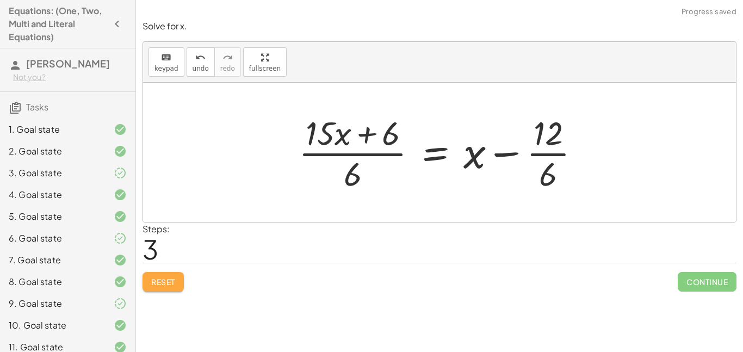
click at [179, 281] on button "Reset" at bounding box center [163, 282] width 41 height 20
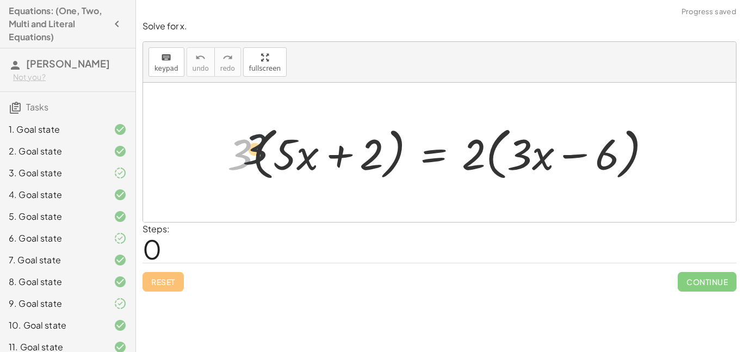
drag, startPoint x: 244, startPoint y: 166, endPoint x: 290, endPoint y: 152, distance: 48.4
click at [290, 152] on div at bounding box center [443, 152] width 443 height 63
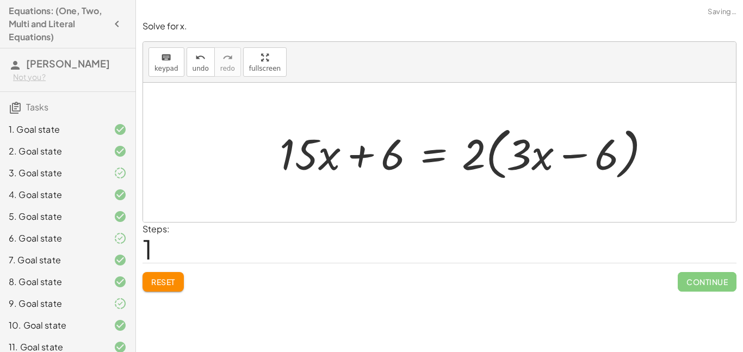
drag, startPoint x: 473, startPoint y: 167, endPoint x: 511, endPoint y: 161, distance: 38.0
click at [511, 161] on div at bounding box center [469, 152] width 391 height 63
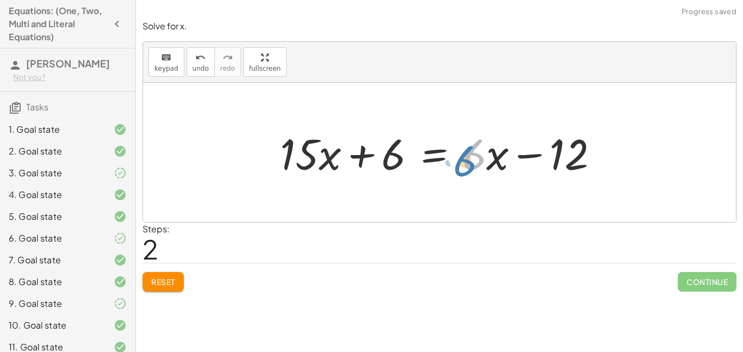
drag, startPoint x: 480, startPoint y: 163, endPoint x: 469, endPoint y: 170, distance: 12.7
click at [469, 170] on div at bounding box center [444, 153] width 338 height 56
click at [490, 162] on div at bounding box center [444, 153] width 338 height 56
drag, startPoint x: 474, startPoint y: 162, endPoint x: 486, endPoint y: 168, distance: 13.4
click at [486, 168] on div at bounding box center [444, 153] width 338 height 56
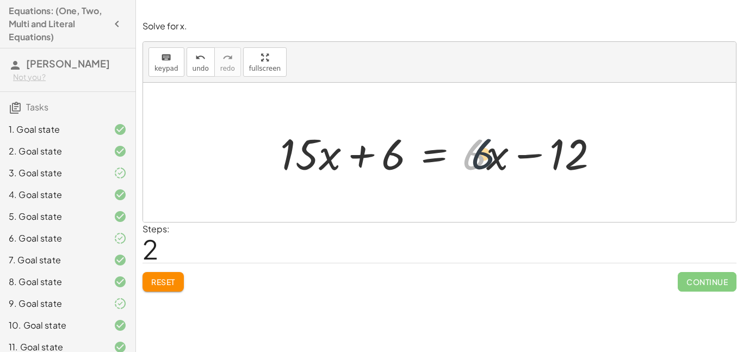
drag, startPoint x: 478, startPoint y: 166, endPoint x: 506, endPoint y: 164, distance: 27.8
click at [506, 164] on div at bounding box center [444, 153] width 338 height 56
drag, startPoint x: 477, startPoint y: 167, endPoint x: 486, endPoint y: 167, distance: 8.7
click at [486, 167] on div at bounding box center [444, 153] width 338 height 56
drag, startPoint x: 463, startPoint y: 148, endPoint x: 484, endPoint y: 150, distance: 20.7
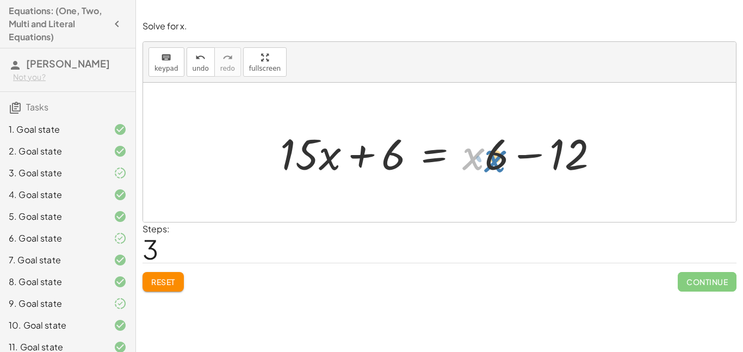
click at [484, 150] on div at bounding box center [444, 153] width 338 height 56
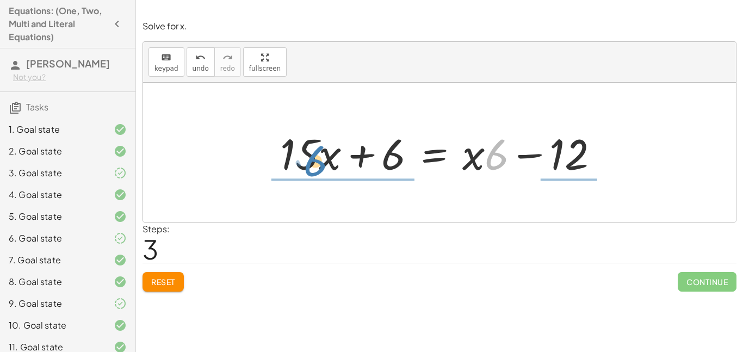
drag, startPoint x: 492, startPoint y: 154, endPoint x: 312, endPoint y: 158, distance: 180.6
click at [312, 158] on div at bounding box center [444, 153] width 338 height 56
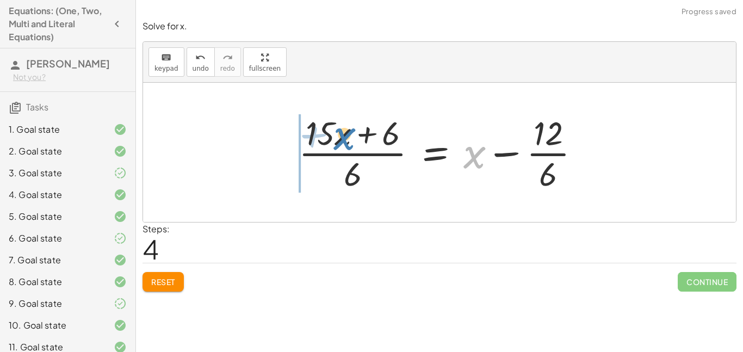
drag, startPoint x: 477, startPoint y: 163, endPoint x: 345, endPoint y: 144, distance: 133.0
click at [345, 144] on div at bounding box center [443, 152] width 301 height 84
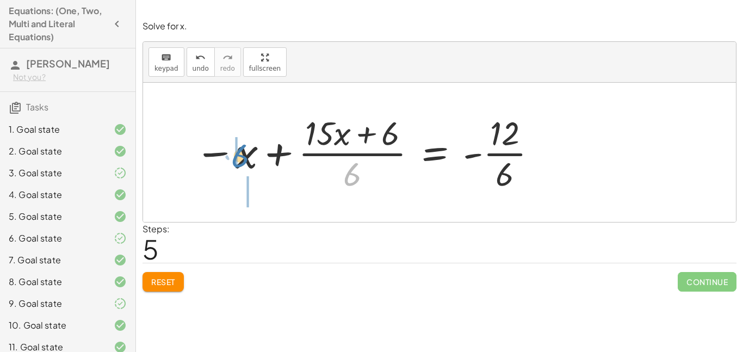
drag, startPoint x: 359, startPoint y: 171, endPoint x: 247, endPoint y: 153, distance: 113.6
click at [247, 153] on div at bounding box center [366, 152] width 355 height 84
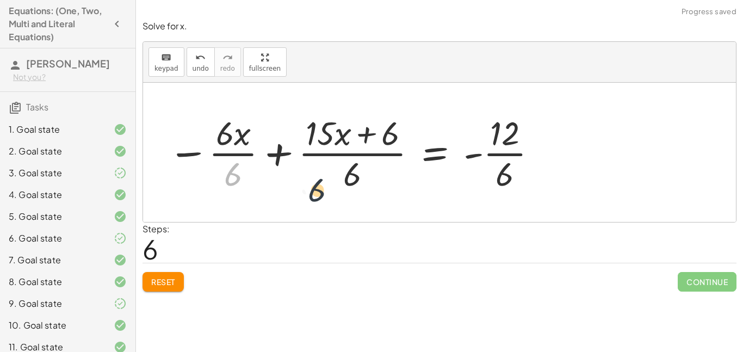
drag, startPoint x: 226, startPoint y: 178, endPoint x: 366, endPoint y: 206, distance: 143.1
click at [162, 279] on span "Reset" at bounding box center [163, 282] width 24 height 10
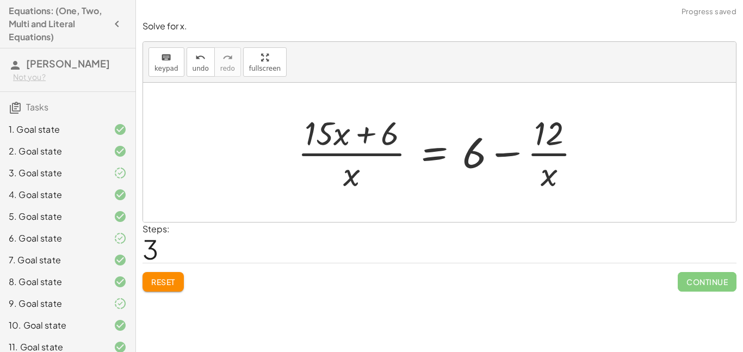
click at [168, 280] on span "Reset" at bounding box center [163, 282] width 24 height 10
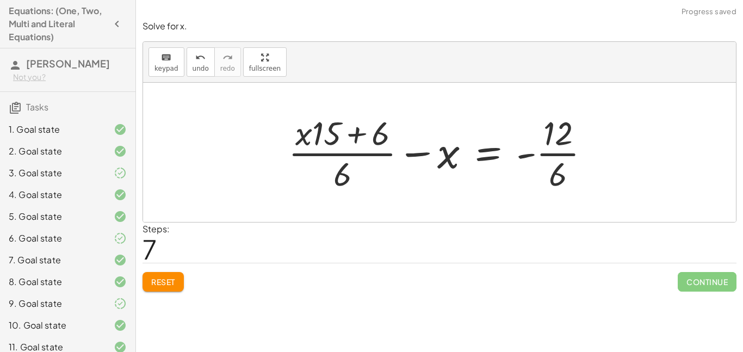
click at [175, 276] on button "Reset" at bounding box center [163, 282] width 41 height 20
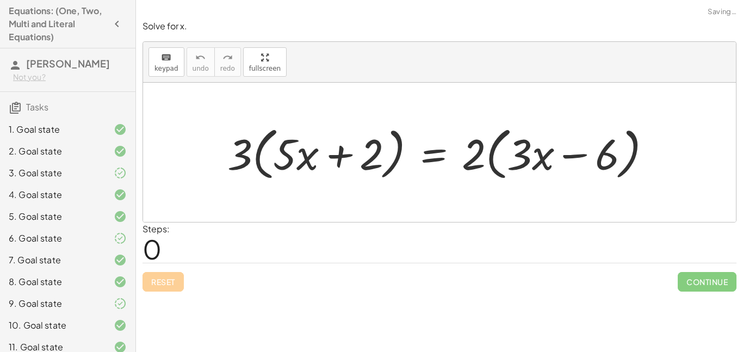
click at [0, 0] on div "Solve for x. keyboard keypad undo undo redo redo fullscreen · 3 · ( + · 5 · x +…" at bounding box center [0, 0] width 0 height 0
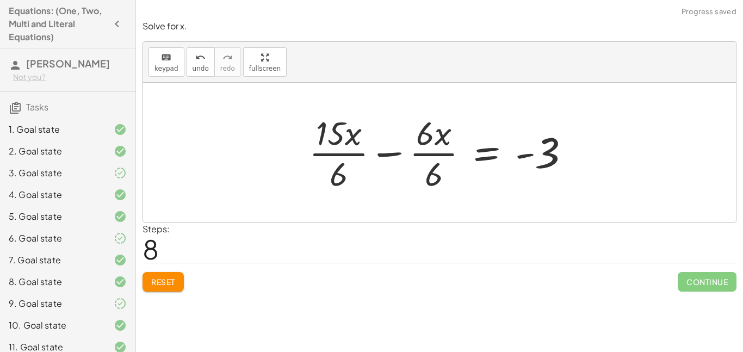
click at [417, 229] on div "Steps: 8" at bounding box center [440, 242] width 594 height 40
click at [164, 276] on button "Reset" at bounding box center [163, 282] width 41 height 20
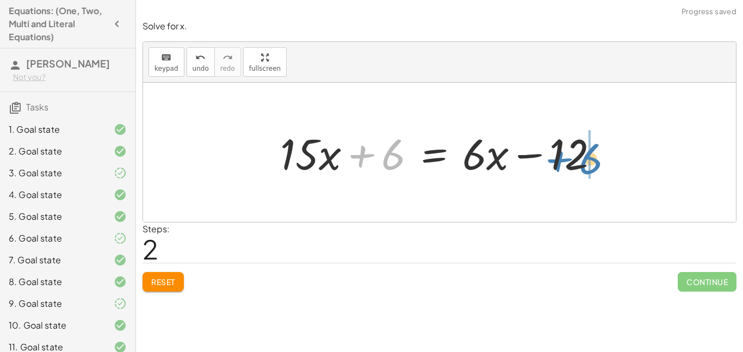
drag, startPoint x: 404, startPoint y: 160, endPoint x: 595, endPoint y: 165, distance: 190.4
click at [595, 165] on div at bounding box center [444, 153] width 338 height 56
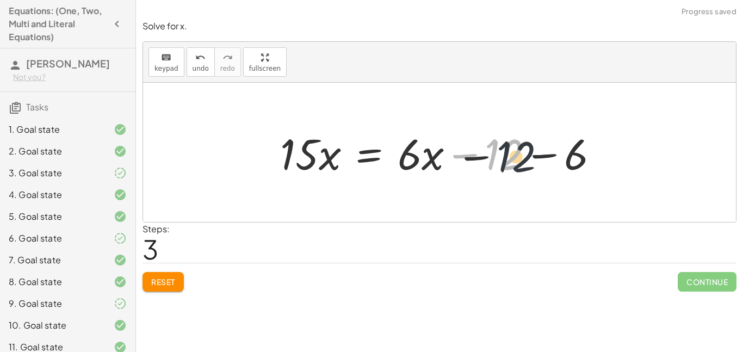
drag, startPoint x: 518, startPoint y: 151, endPoint x: 569, endPoint y: 159, distance: 51.8
click at [569, 159] on div at bounding box center [444, 153] width 338 height 56
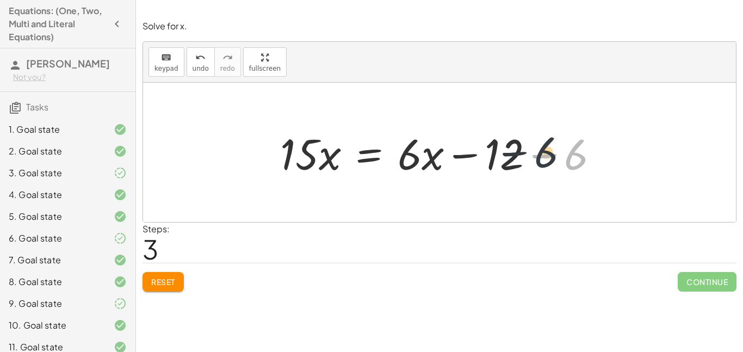
drag, startPoint x: 573, startPoint y: 165, endPoint x: 527, endPoint y: 162, distance: 46.4
click at [527, 162] on div at bounding box center [444, 153] width 338 height 56
drag, startPoint x: 576, startPoint y: 163, endPoint x: 512, endPoint y: 156, distance: 63.5
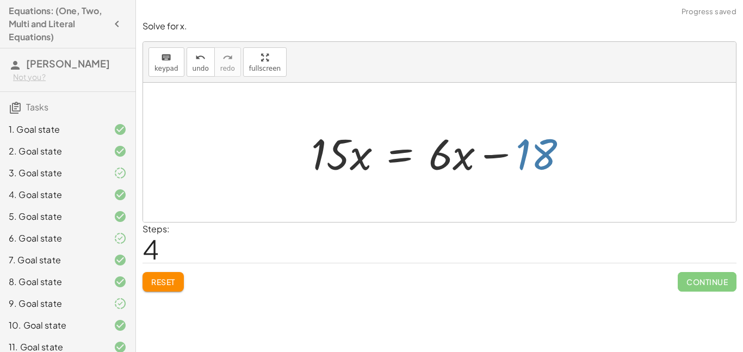
click at [529, 165] on div at bounding box center [444, 153] width 276 height 56
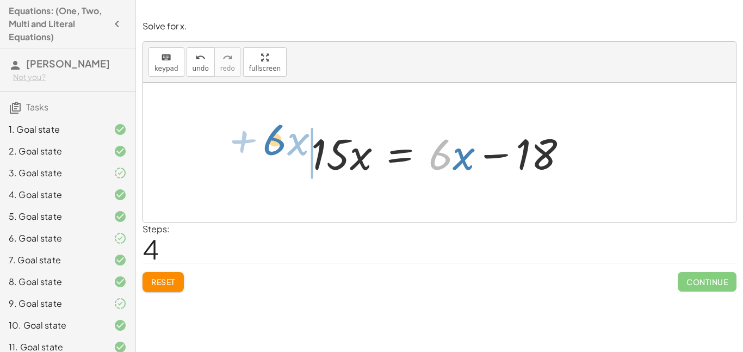
drag, startPoint x: 440, startPoint y: 164, endPoint x: 273, endPoint y: 155, distance: 167.2
click at [273, 155] on div "· 3 · ( + · 5 · x + 2 ) = · 2 · ( + · 3 · x − 6 ) + · 3 · 5 · x + · 3 · 2 = · 2…" at bounding box center [439, 152] width 593 height 139
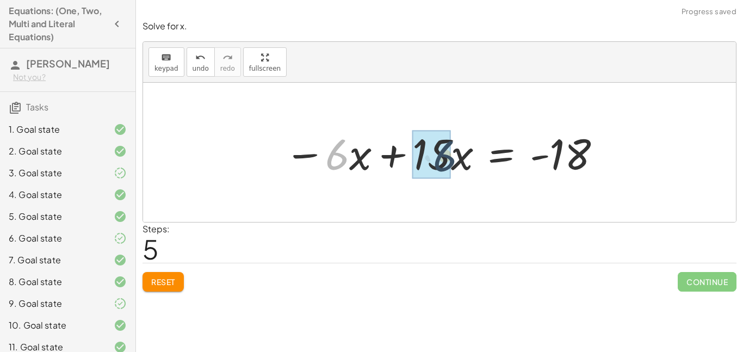
drag, startPoint x: 336, startPoint y: 161, endPoint x: 451, endPoint y: 161, distance: 114.8
click at [451, 161] on div at bounding box center [443, 153] width 329 height 56
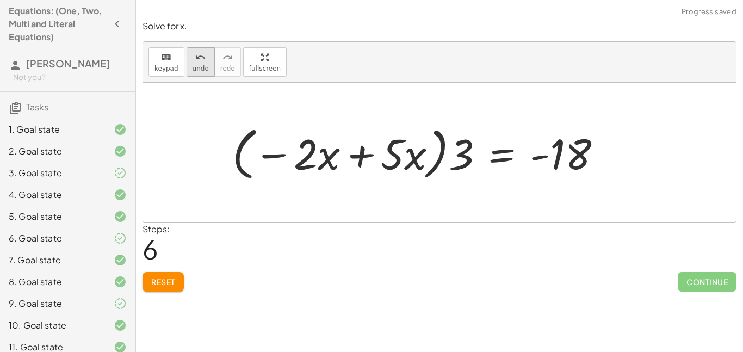
click at [201, 60] on icon "undo" at bounding box center [200, 57] width 10 height 13
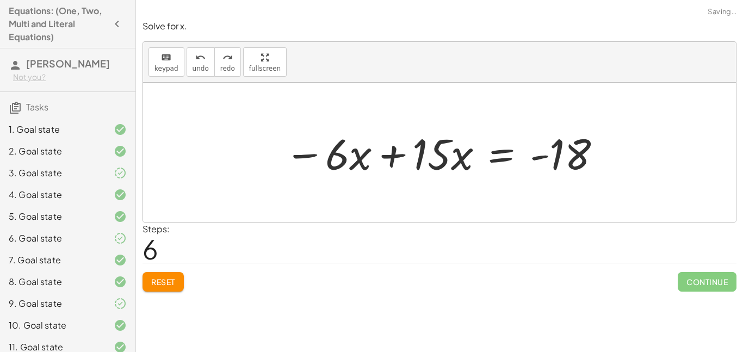
click at [344, 162] on div at bounding box center [443, 153] width 329 height 56
drag, startPoint x: 338, startPoint y: 163, endPoint x: 344, endPoint y: 162, distance: 6.6
click at [344, 162] on div at bounding box center [443, 153] width 329 height 56
click at [358, 162] on div at bounding box center [443, 153] width 329 height 56
click at [361, 163] on div at bounding box center [443, 153] width 329 height 56
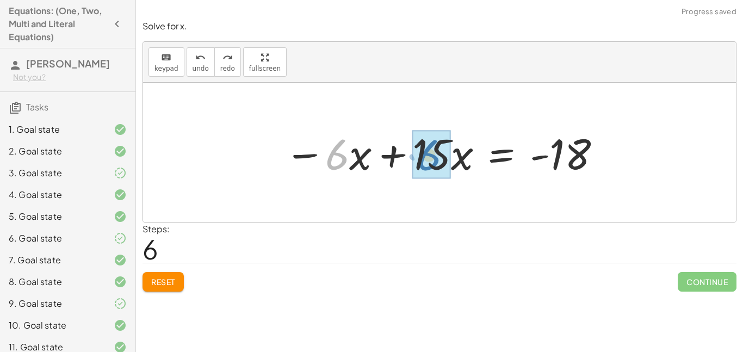
drag, startPoint x: 339, startPoint y: 162, endPoint x: 431, endPoint y: 163, distance: 91.9
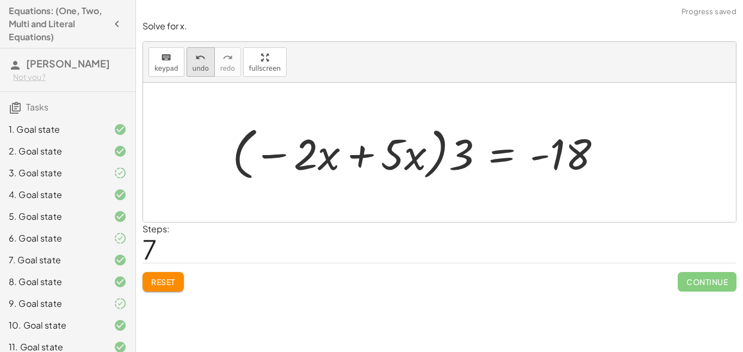
click at [205, 57] on div "undo" at bounding box center [201, 57] width 16 height 13
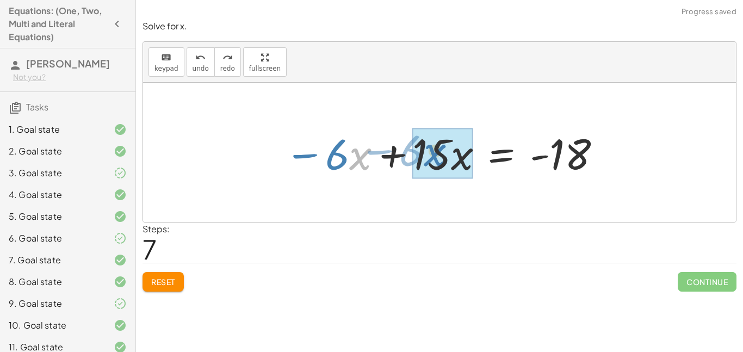
drag, startPoint x: 355, startPoint y: 166, endPoint x: 437, endPoint y: 163, distance: 81.7
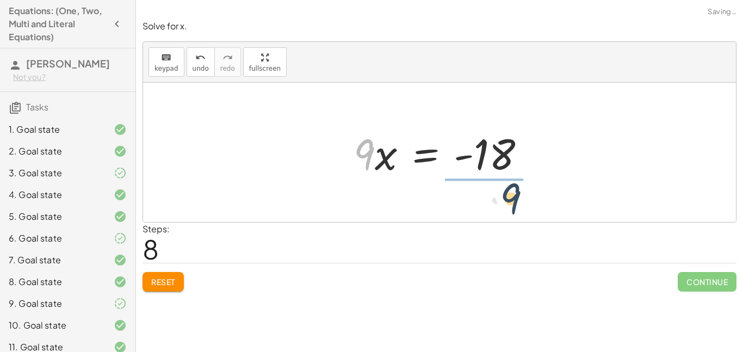
drag, startPoint x: 370, startPoint y: 150, endPoint x: 518, endPoint y: 194, distance: 154.4
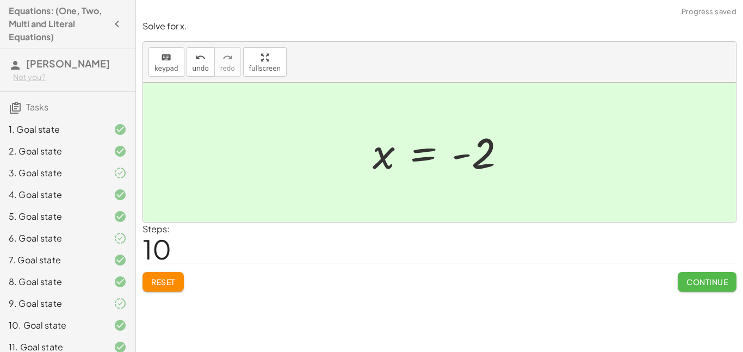
click at [684, 282] on button "Continue" at bounding box center [707, 282] width 59 height 20
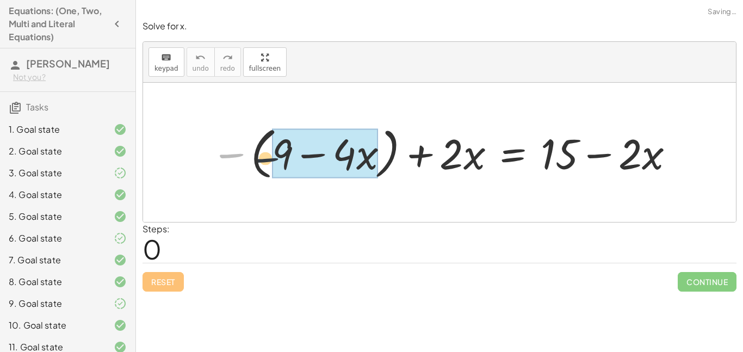
drag, startPoint x: 238, startPoint y: 157, endPoint x: 309, endPoint y: 166, distance: 71.3
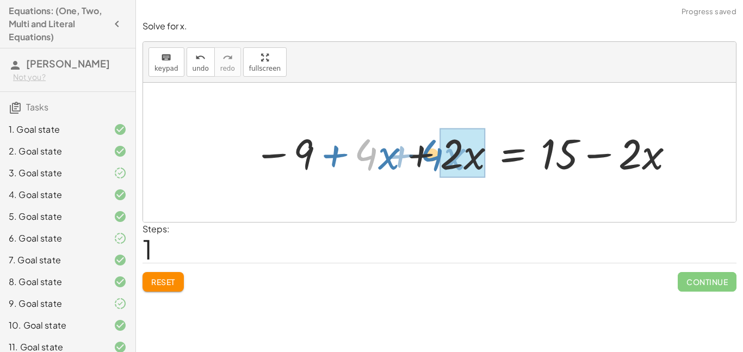
drag, startPoint x: 365, startPoint y: 162, endPoint x: 431, endPoint y: 163, distance: 66.4
click at [431, 163] on div at bounding box center [465, 152] width 434 height 55
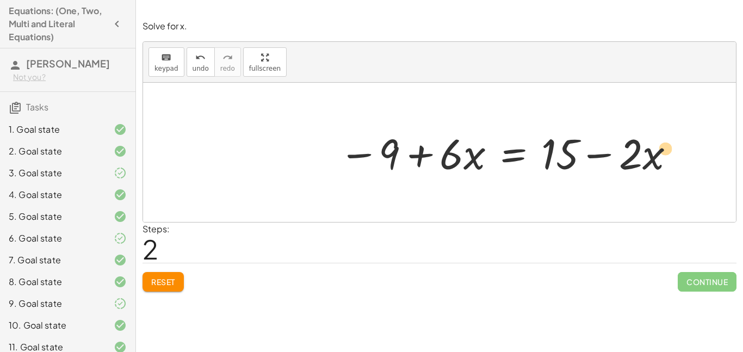
click at [649, 165] on div at bounding box center [507, 152] width 348 height 55
drag, startPoint x: 390, startPoint y: 161, endPoint x: 583, endPoint y: 175, distance: 193.6
click at [583, 175] on div at bounding box center [507, 152] width 348 height 55
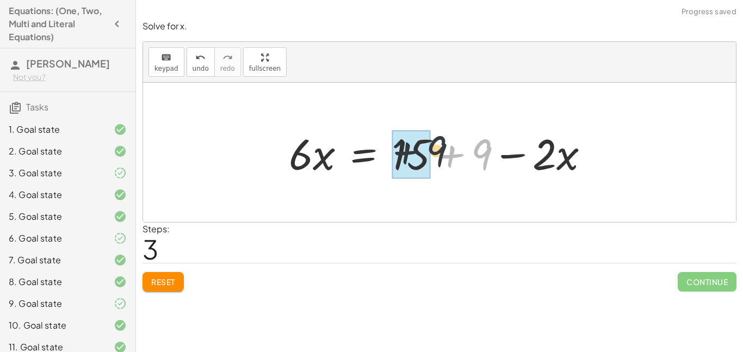
drag, startPoint x: 485, startPoint y: 159, endPoint x: 424, endPoint y: 157, distance: 61.0
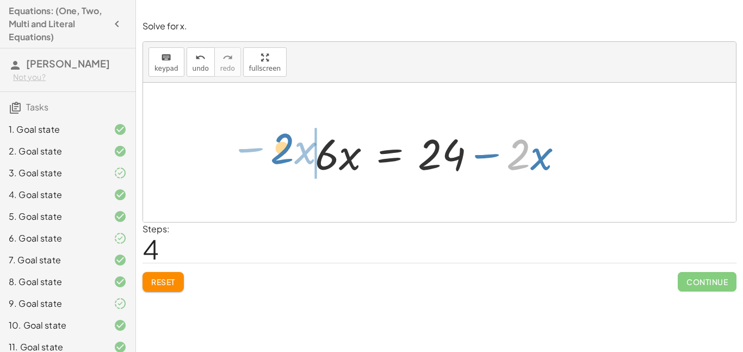
drag, startPoint x: 515, startPoint y: 161, endPoint x: 280, endPoint y: 160, distance: 234.4
click at [280, 160] on div "− ( + 9 − · 4 · x ) + · 2 · x = + 15 − · 2 · x − 9 + · 4 · x + · 2 · x = + 15 −…" at bounding box center [439, 152] width 593 height 139
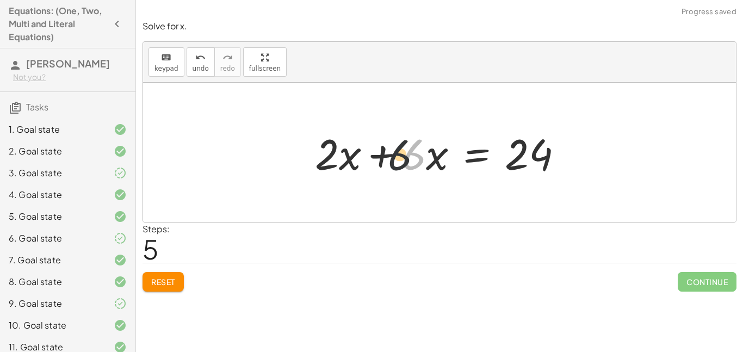
drag, startPoint x: 327, startPoint y: 160, endPoint x: 308, endPoint y: 157, distance: 19.9
click at [308, 157] on div "− ( + 9 − · 4 · x ) + · 2 · x = + 15 − · 2 · x − 9 + · 4 · x + · 2 · x = + 15 −…" at bounding box center [439, 152] width 281 height 61
click at [326, 157] on div at bounding box center [444, 153] width 268 height 56
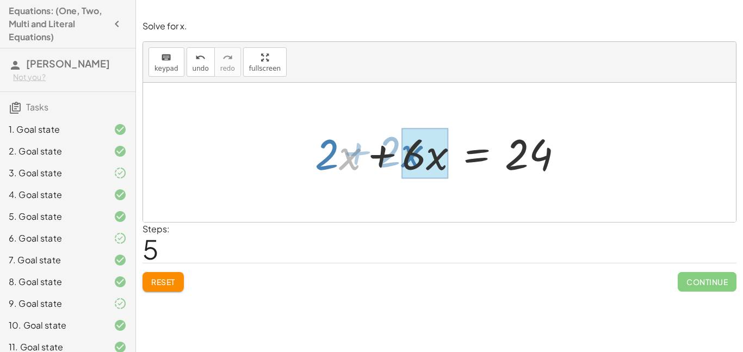
drag, startPoint x: 346, startPoint y: 158, endPoint x: 417, endPoint y: 155, distance: 70.8
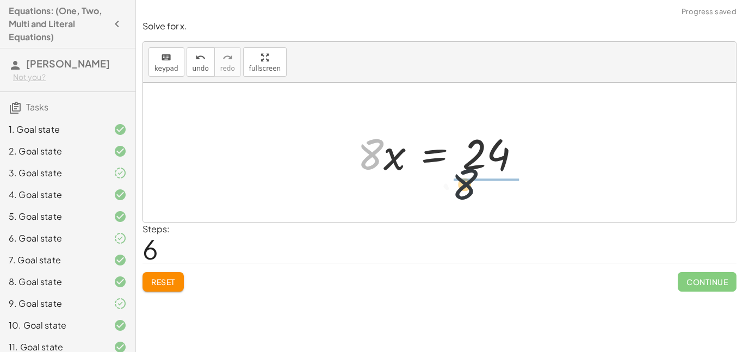
drag, startPoint x: 367, startPoint y: 156, endPoint x: 503, endPoint y: 191, distance: 141.0
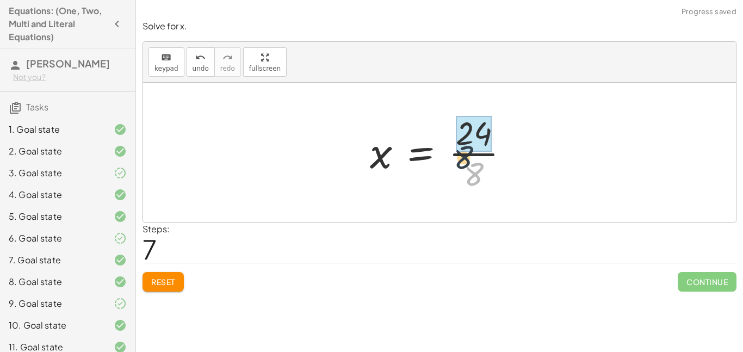
drag, startPoint x: 487, startPoint y: 173, endPoint x: 473, endPoint y: 151, distance: 26.0
click at [473, 151] on div at bounding box center [443, 152] width 159 height 84
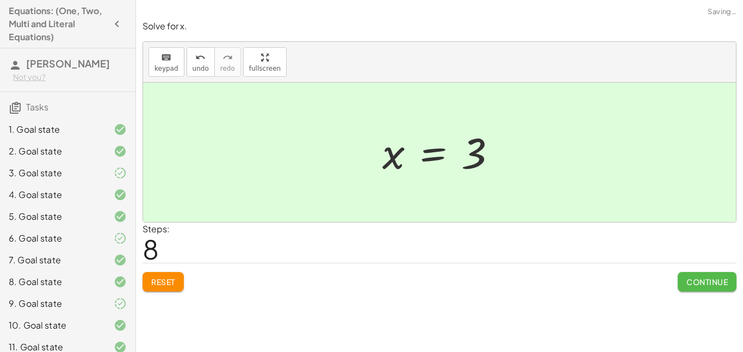
click at [696, 275] on button "Continue" at bounding box center [707, 282] width 59 height 20
